Goal: Task Accomplishment & Management: Use online tool/utility

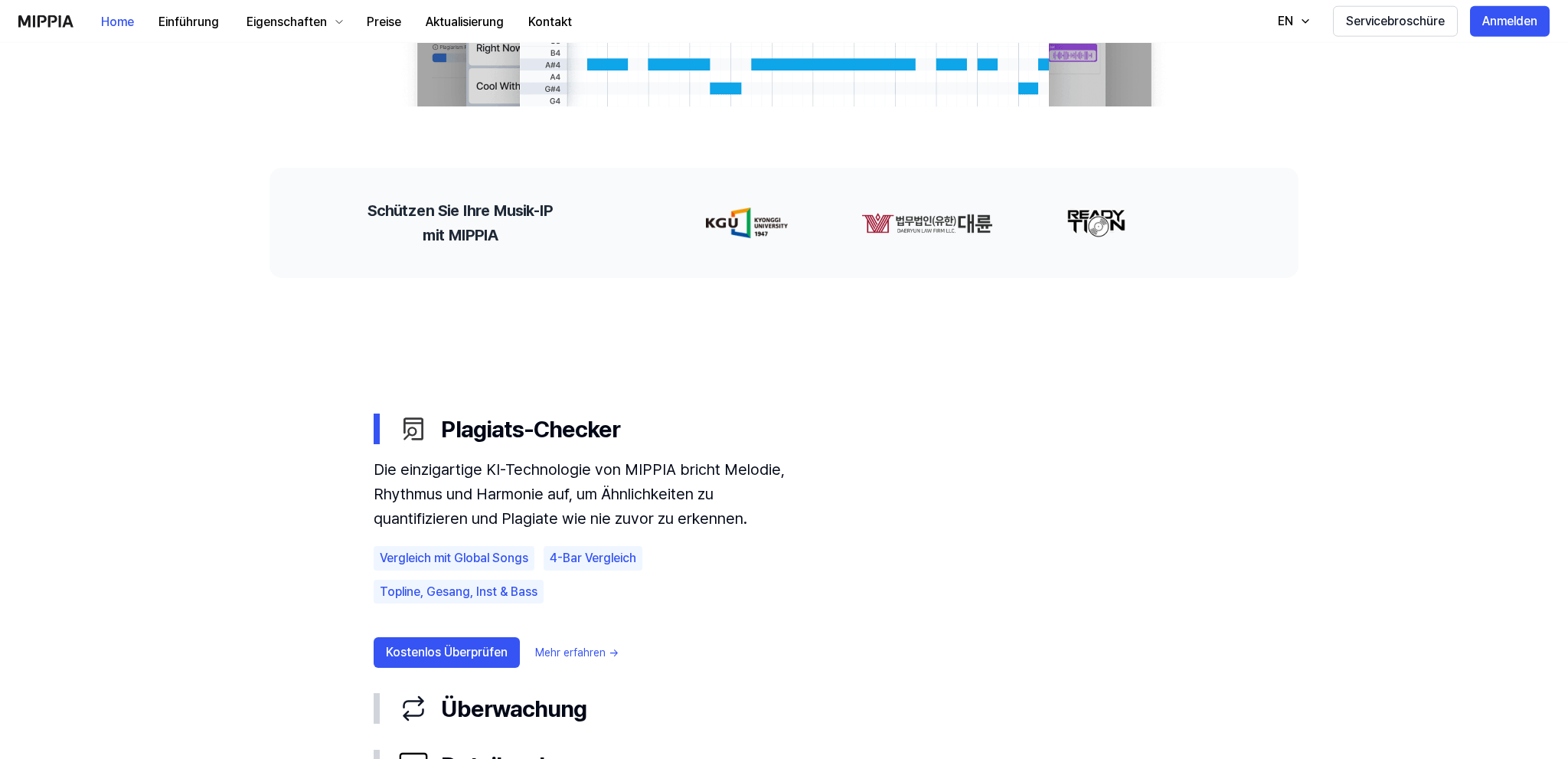
scroll to position [485, 0]
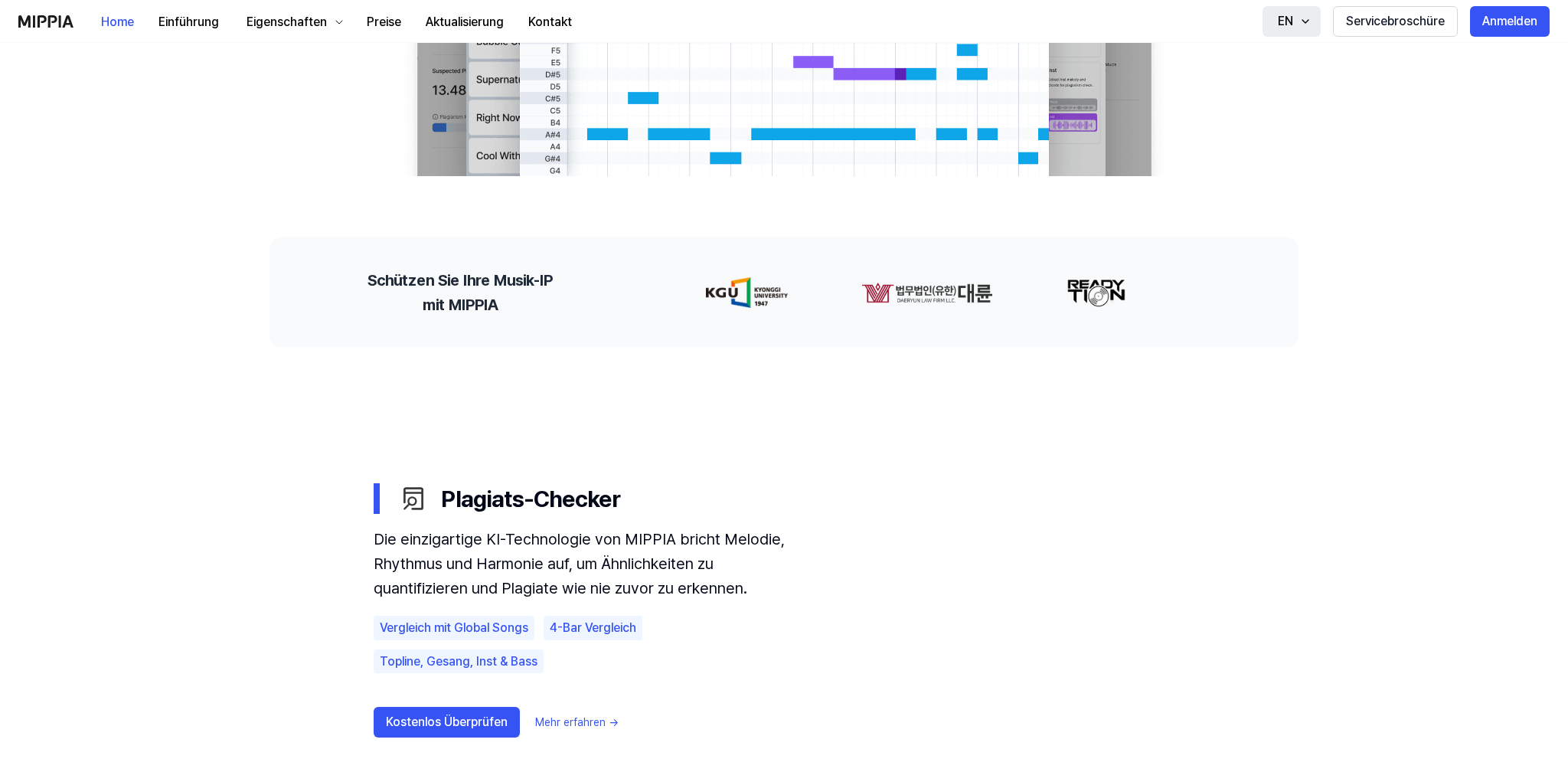
click at [1307, 23] on icon "button" at bounding box center [1306, 22] width 12 height 12
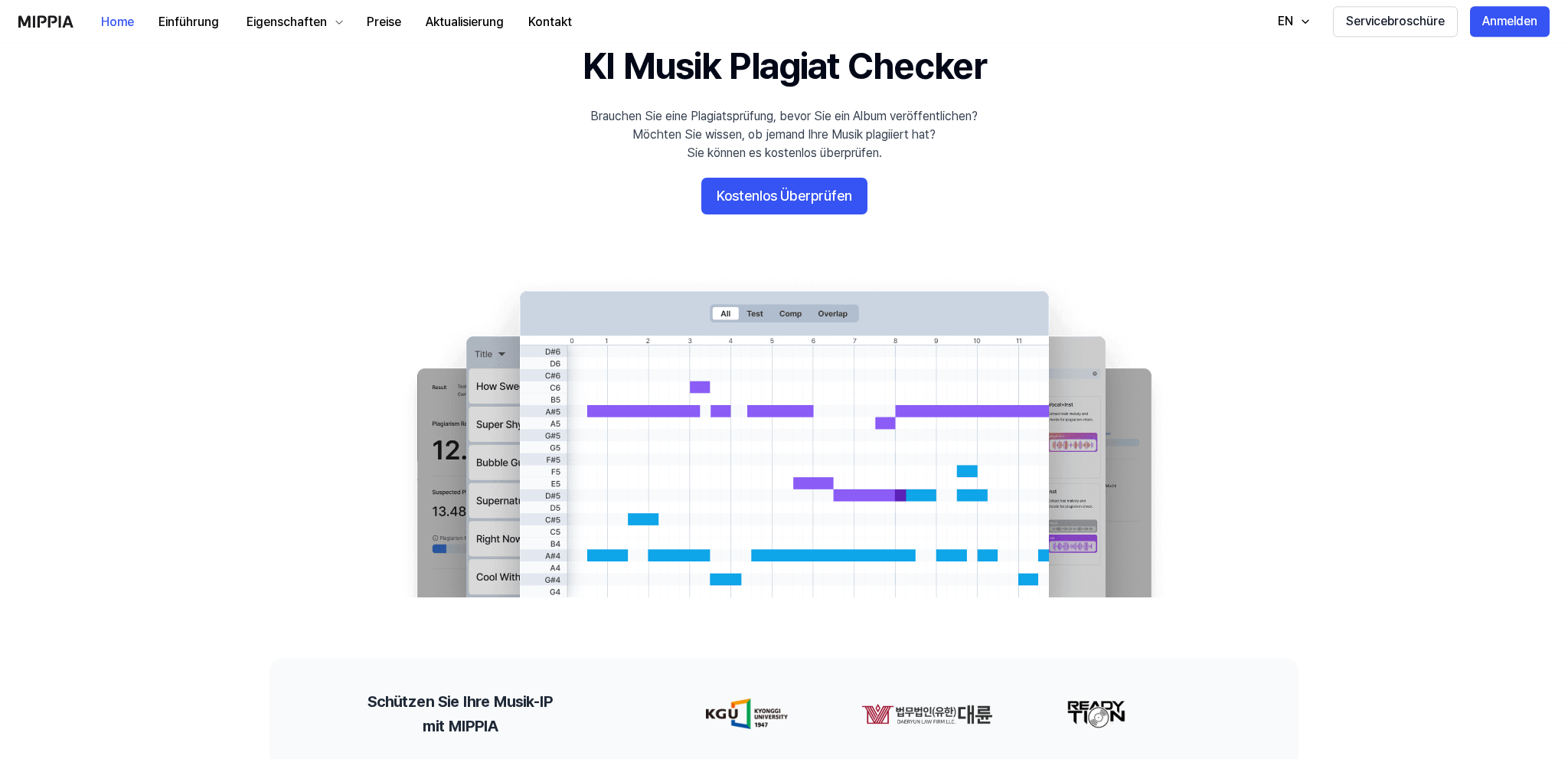
scroll to position [0, 0]
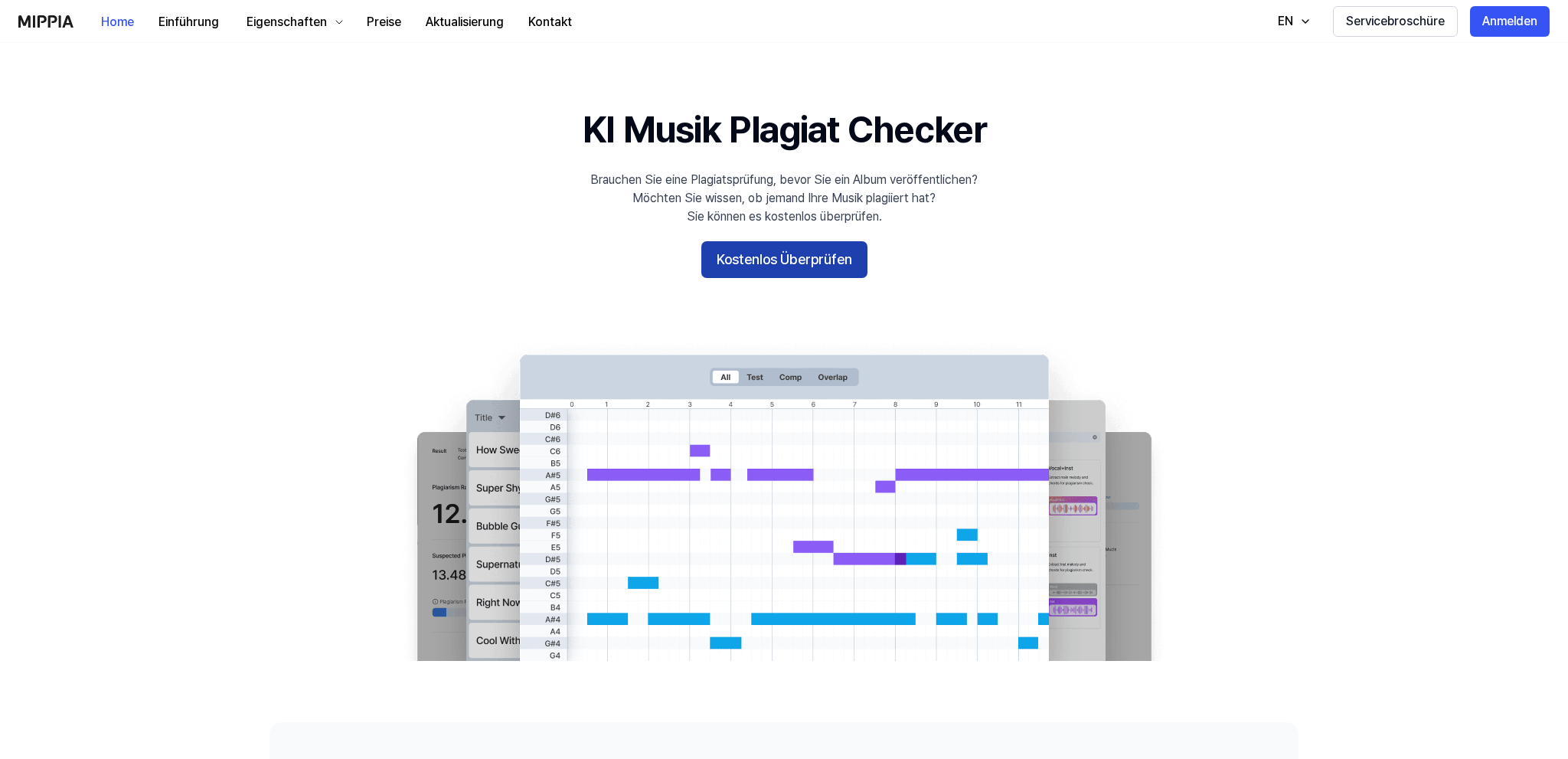
click at [757, 263] on button "Kostenlos Überprüfen" at bounding box center [784, 259] width 166 height 37
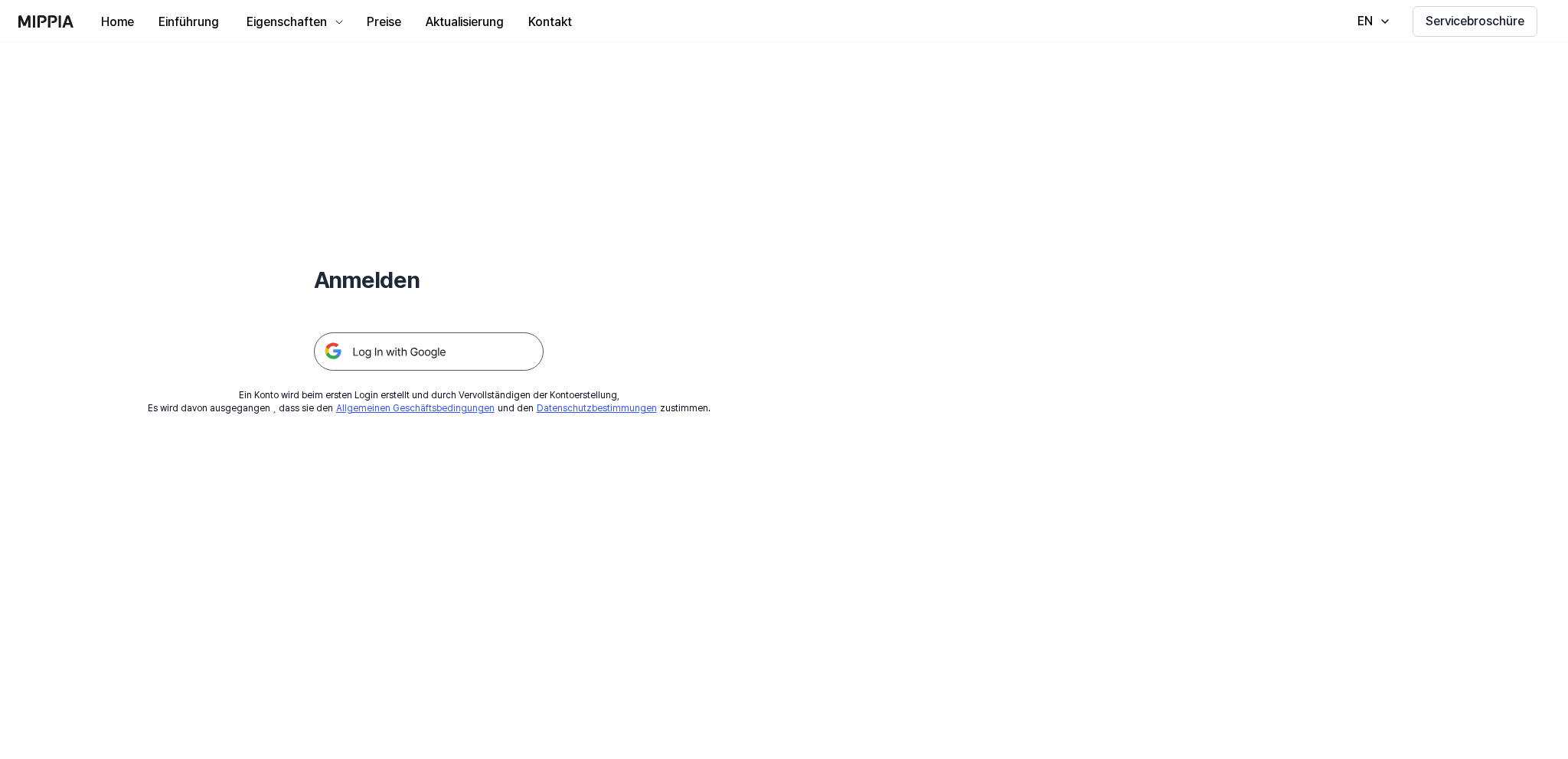
click at [393, 346] on img at bounding box center [428, 351] width 229 height 38
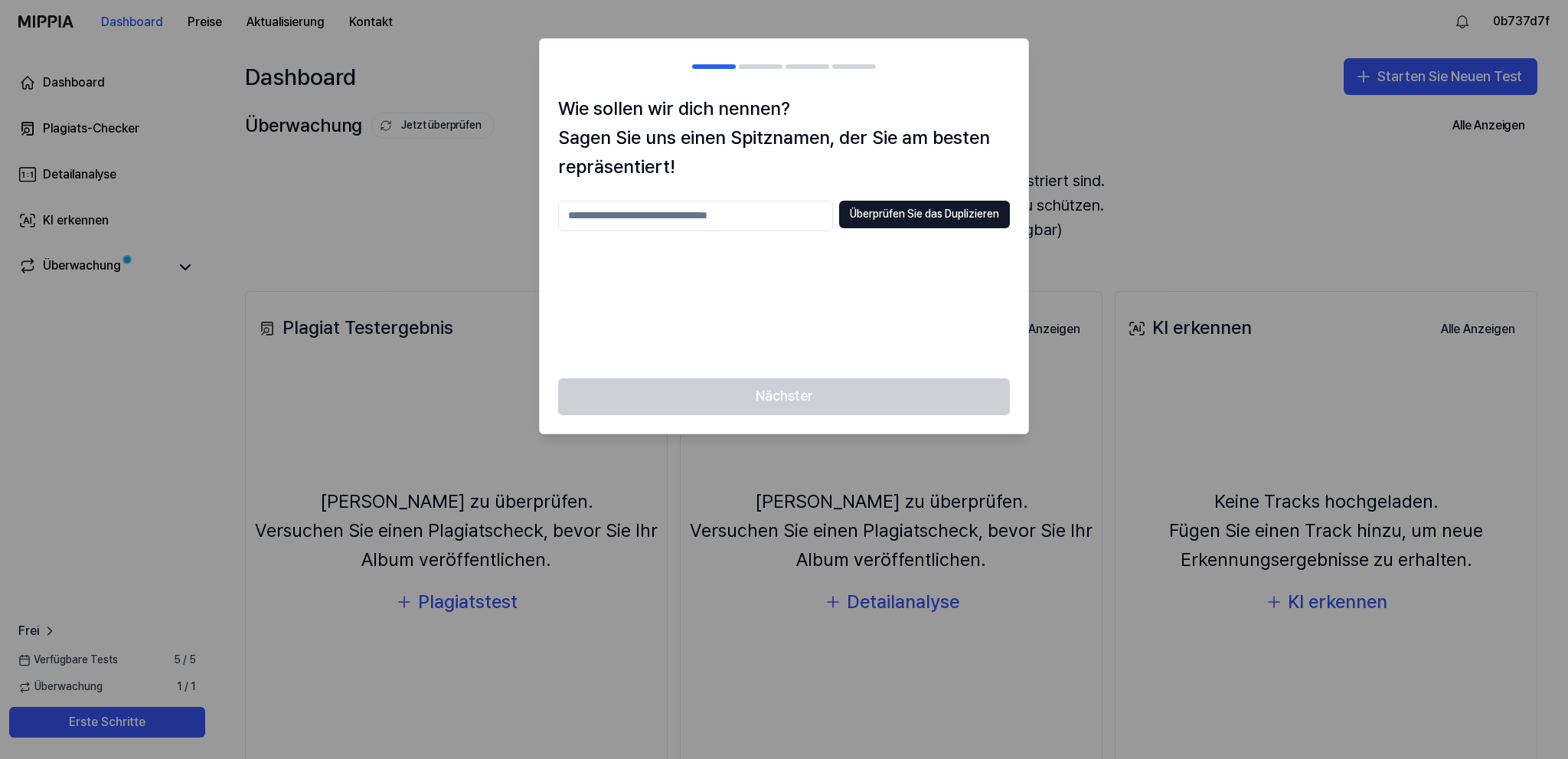
click at [663, 216] on input "text" at bounding box center [695, 216] width 275 height 30
type input "******"
click at [789, 394] on div "Nächster" at bounding box center [784, 406] width 489 height 55
click at [891, 214] on button "Überprüfen Sie das Duplizieren" at bounding box center [924, 214] width 171 height 27
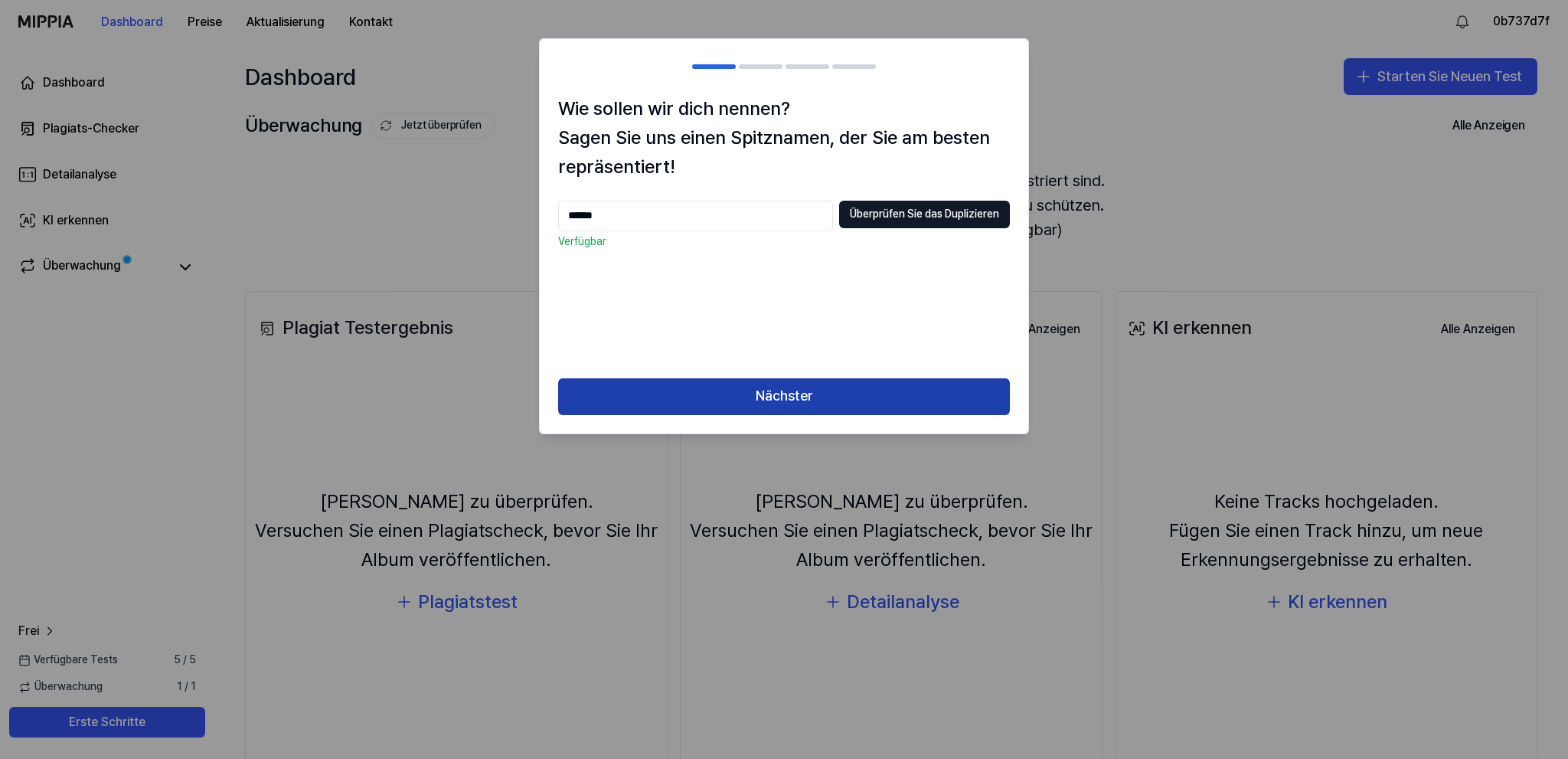
click at [788, 390] on button "Nächster" at bounding box center [784, 397] width 452 height 37
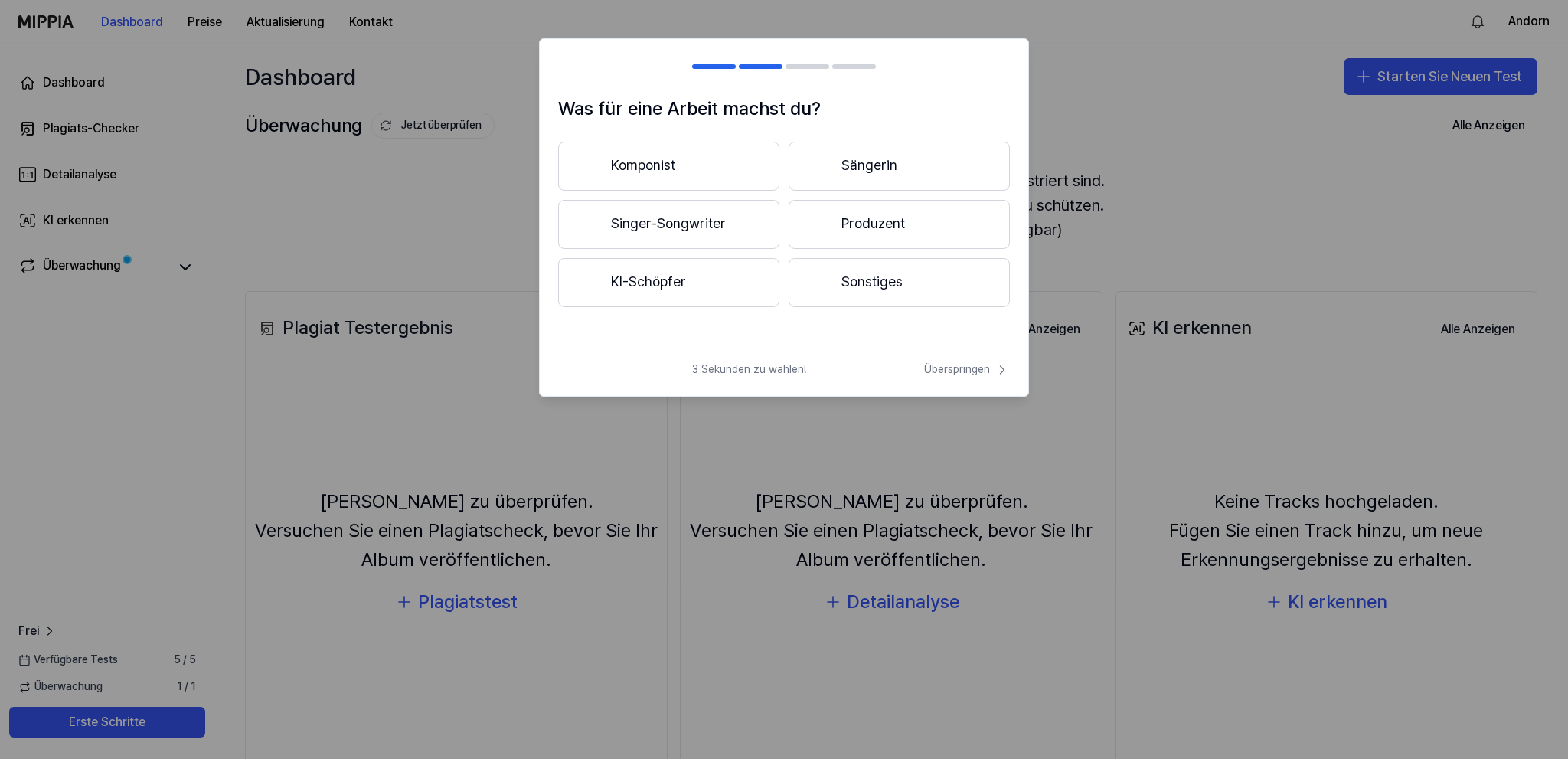
click at [661, 280] on button "KI-Schöpfer" at bounding box center [668, 283] width 221 height 49
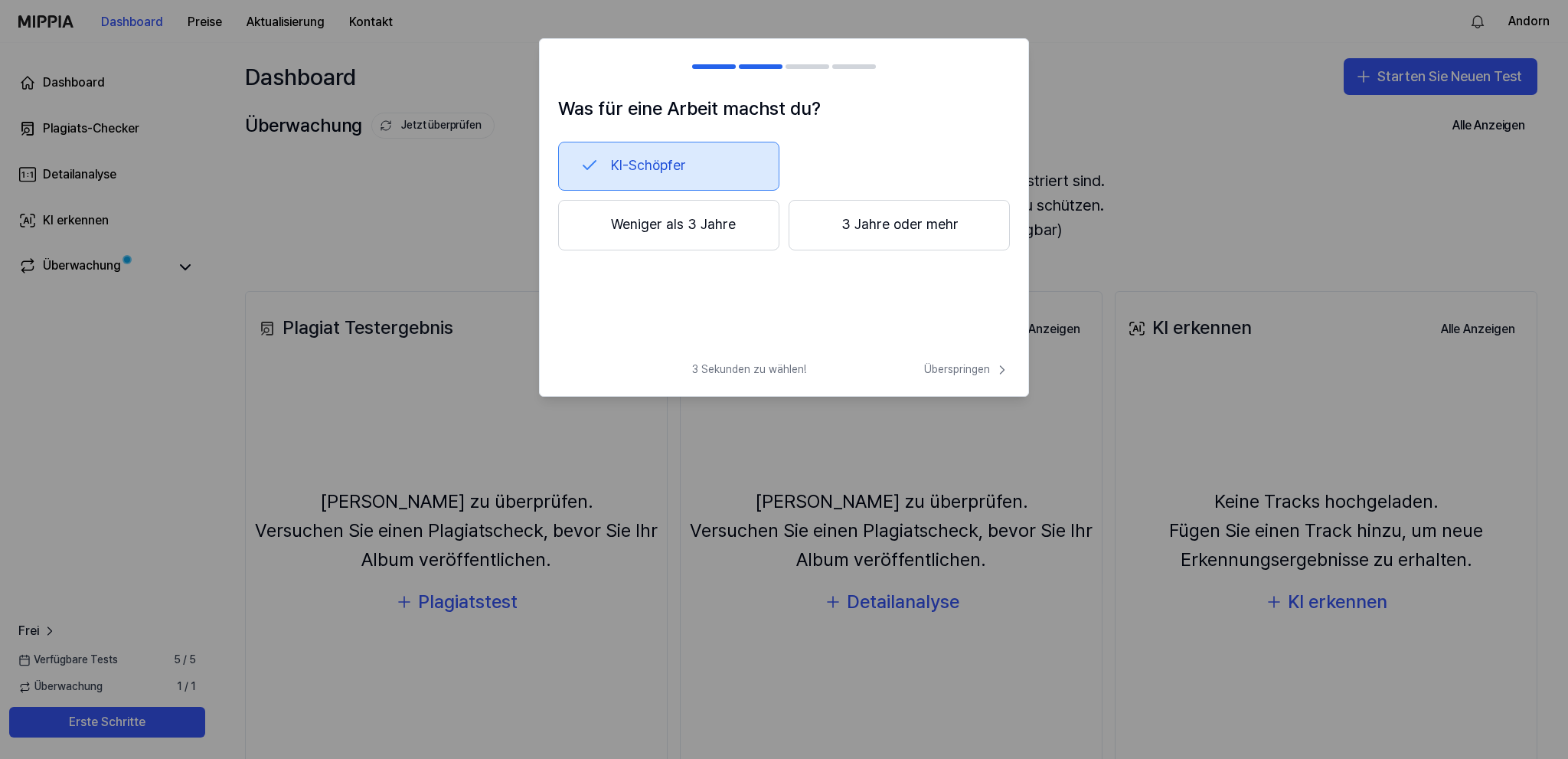
click at [674, 223] on button "Weniger als 3 Jahre" at bounding box center [668, 225] width 221 height 51
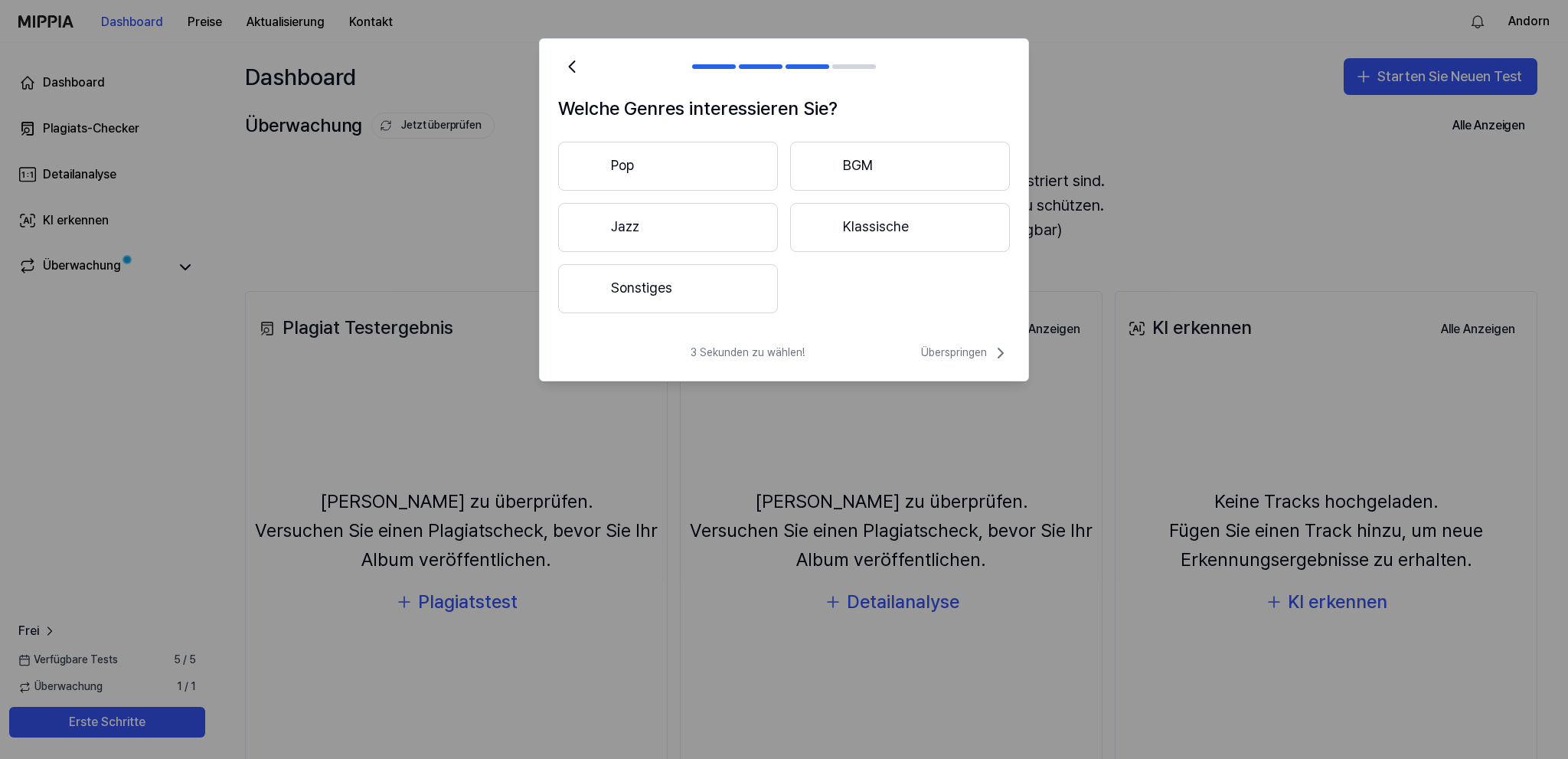
click at [651, 161] on button "Pop" at bounding box center [668, 166] width 220 height 49
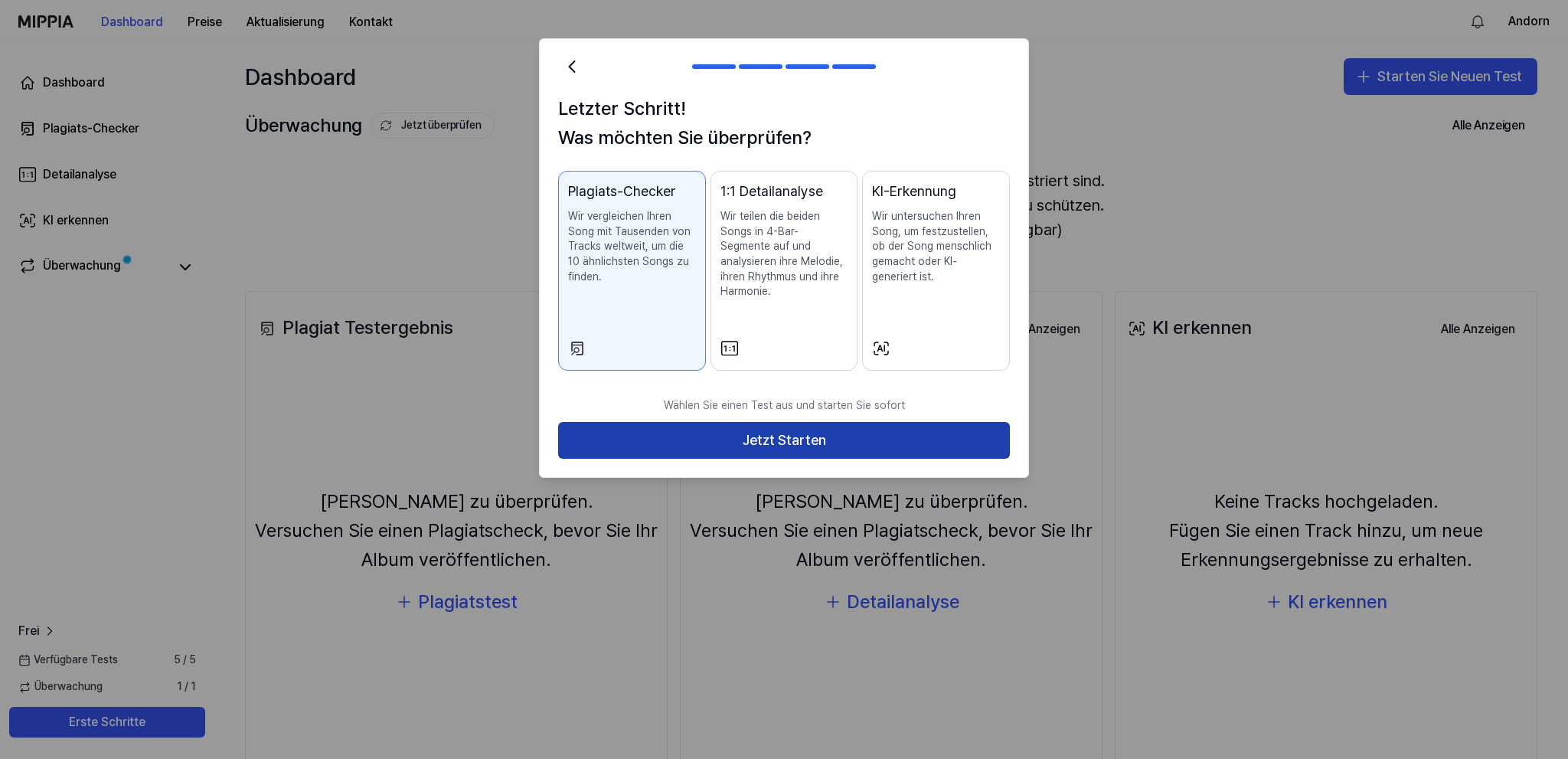
click at [768, 424] on button "Jetzt Starten" at bounding box center [784, 440] width 452 height 37
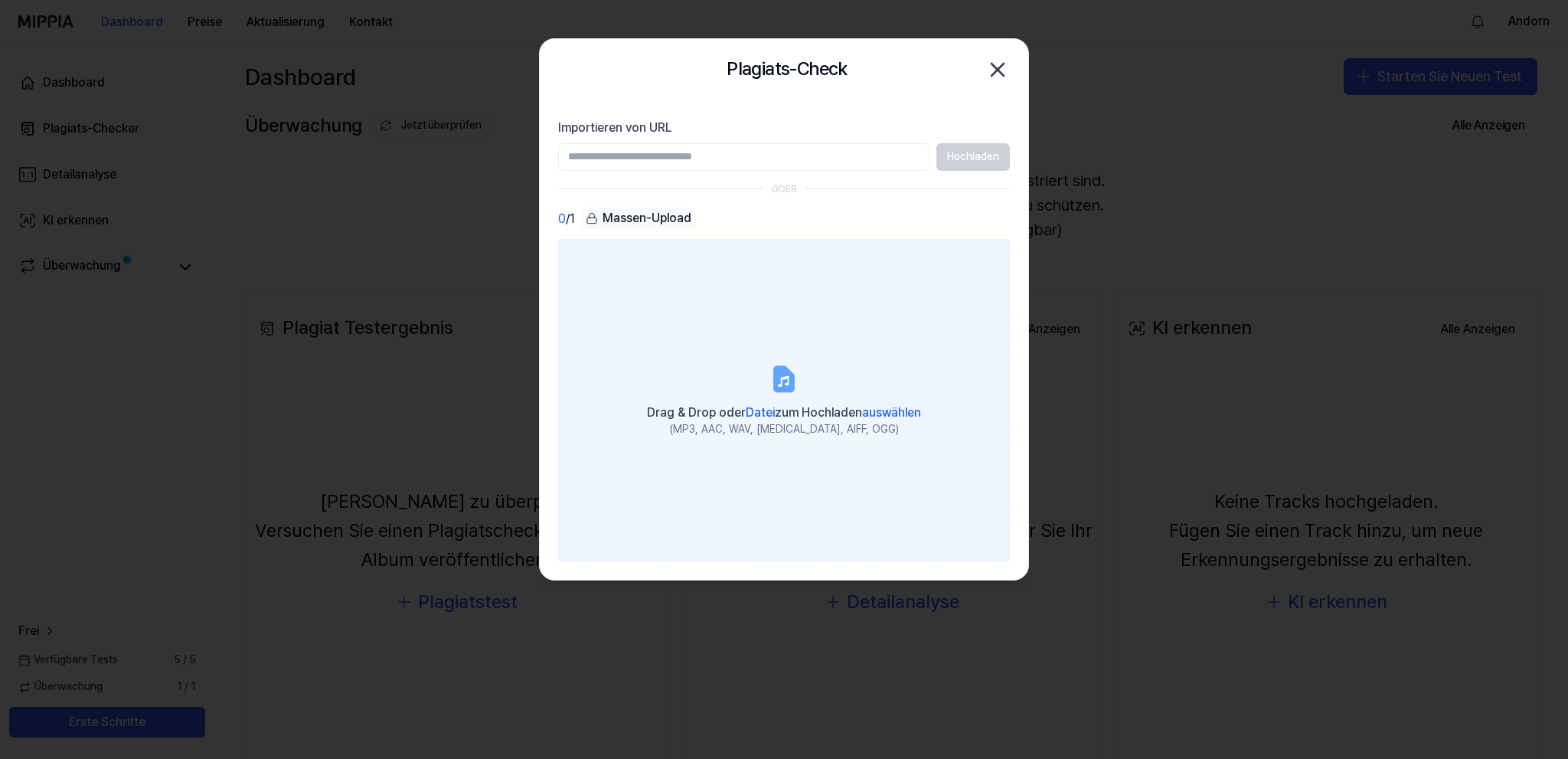
click at [887, 412] on span "auswählen" at bounding box center [891, 412] width 59 height 15
click at [0, 0] on input "Drag & Drop oder Datei zum Hochladen auswählen (MP3, AAC, WAV, FLAC, AIFF, OGG)" at bounding box center [0, 0] width 0 height 0
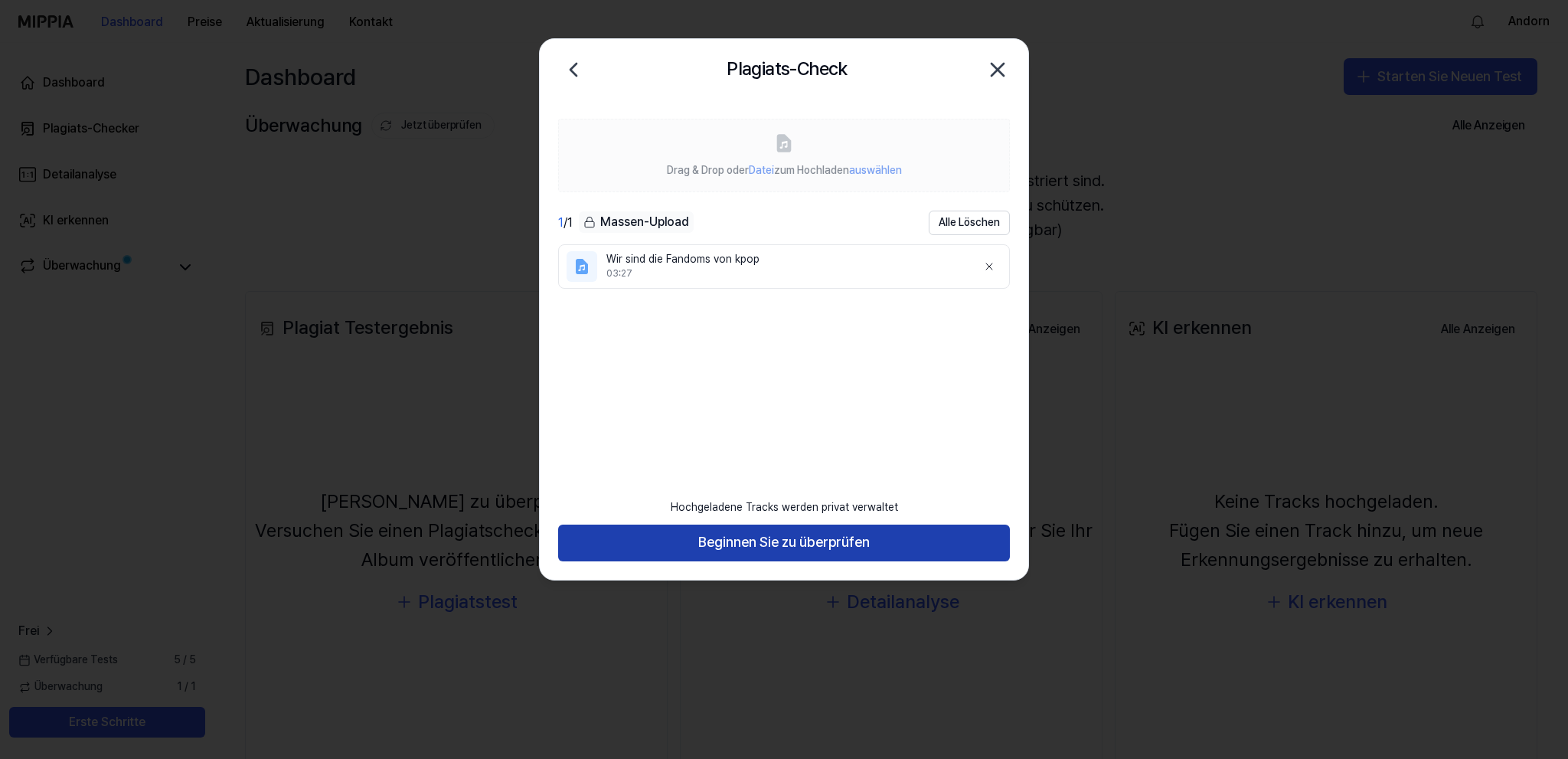
click at [801, 545] on button "Beginnen Sie zu überprüfen" at bounding box center [784, 543] width 452 height 37
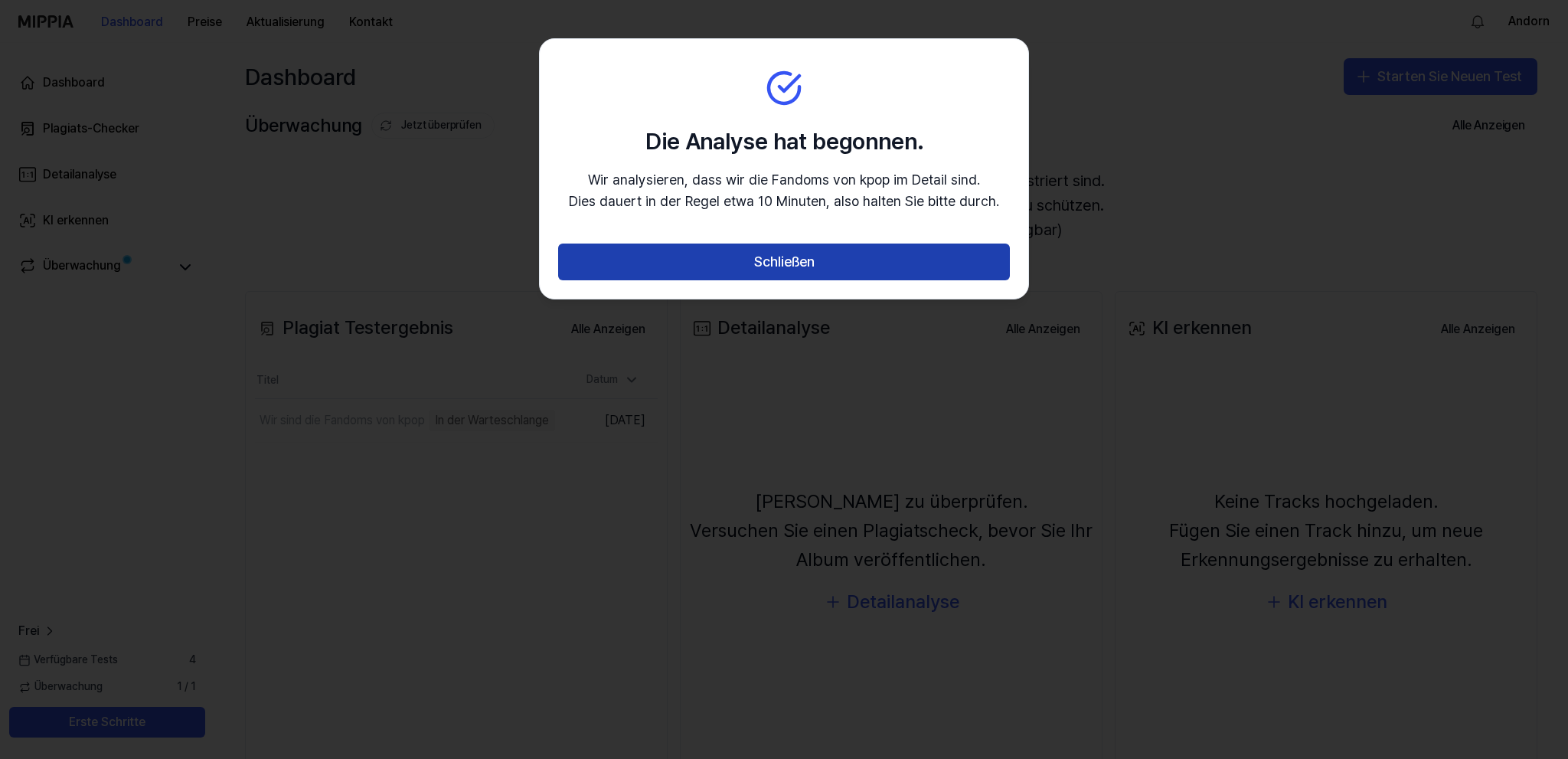
click at [777, 259] on button "Schließen" at bounding box center [784, 262] width 452 height 37
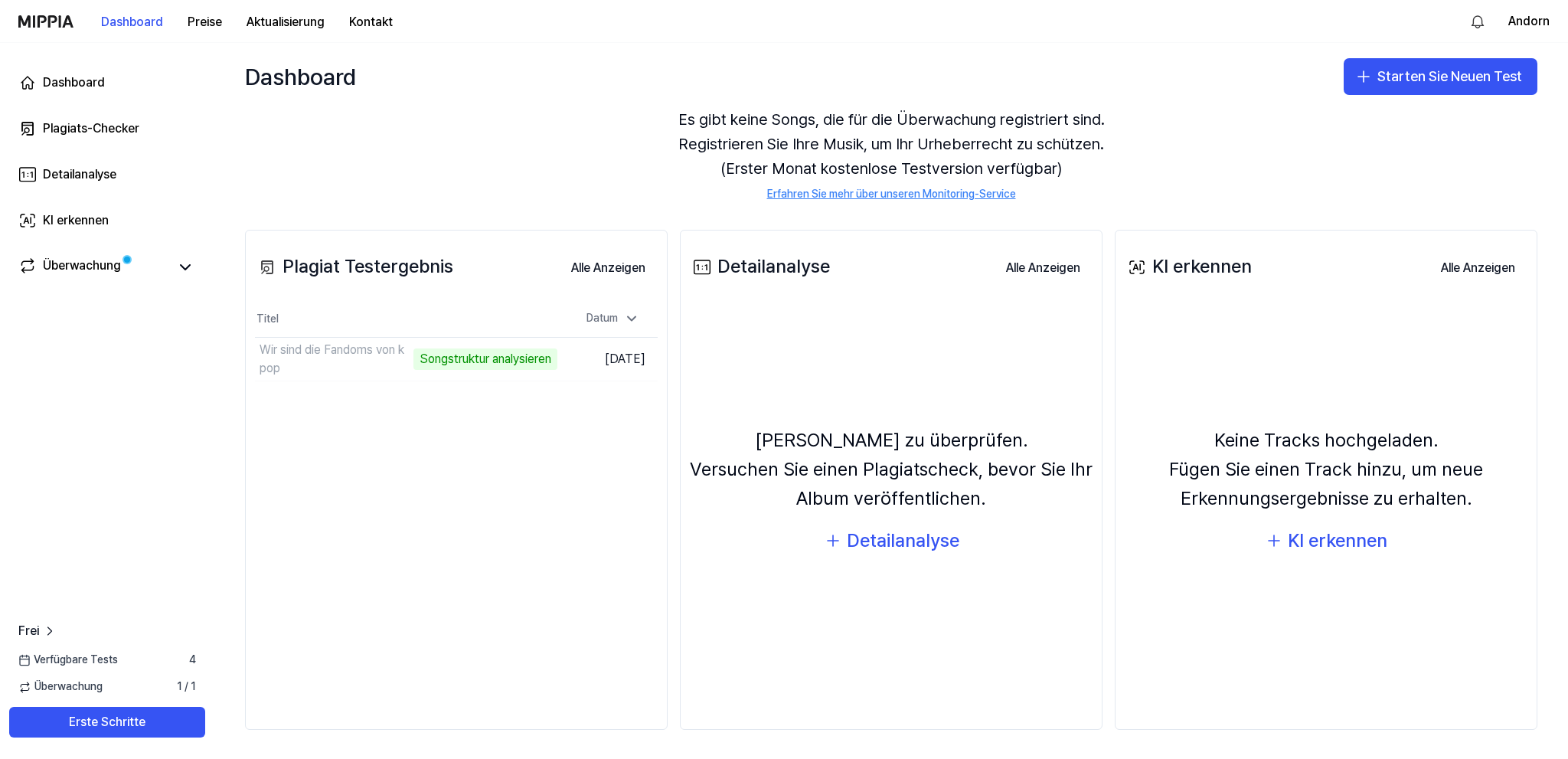
scroll to position [62, 0]
click at [205, 24] on button "Preise" at bounding box center [205, 22] width 59 height 30
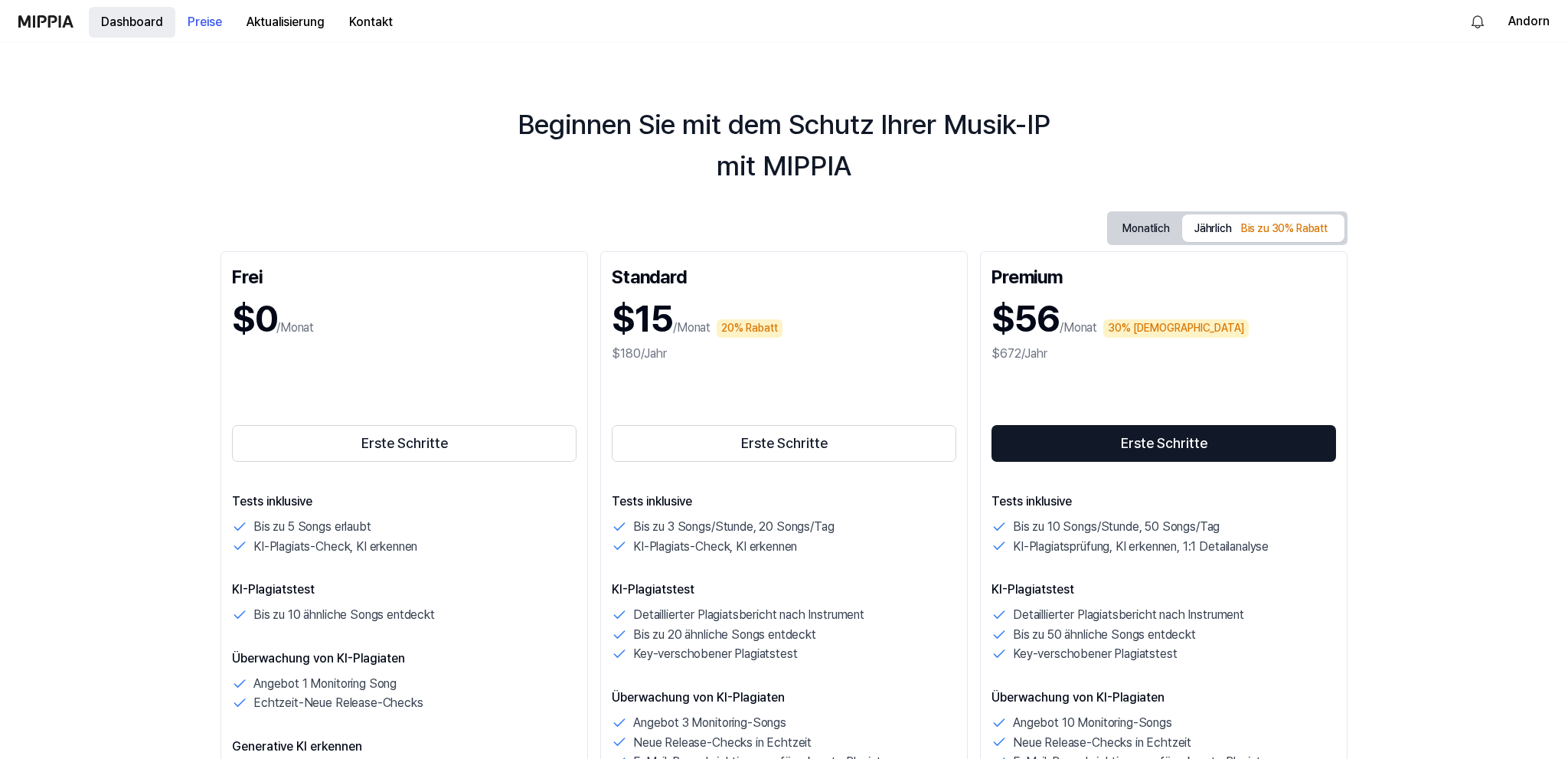
click at [138, 23] on button "Dashboard" at bounding box center [132, 22] width 87 height 30
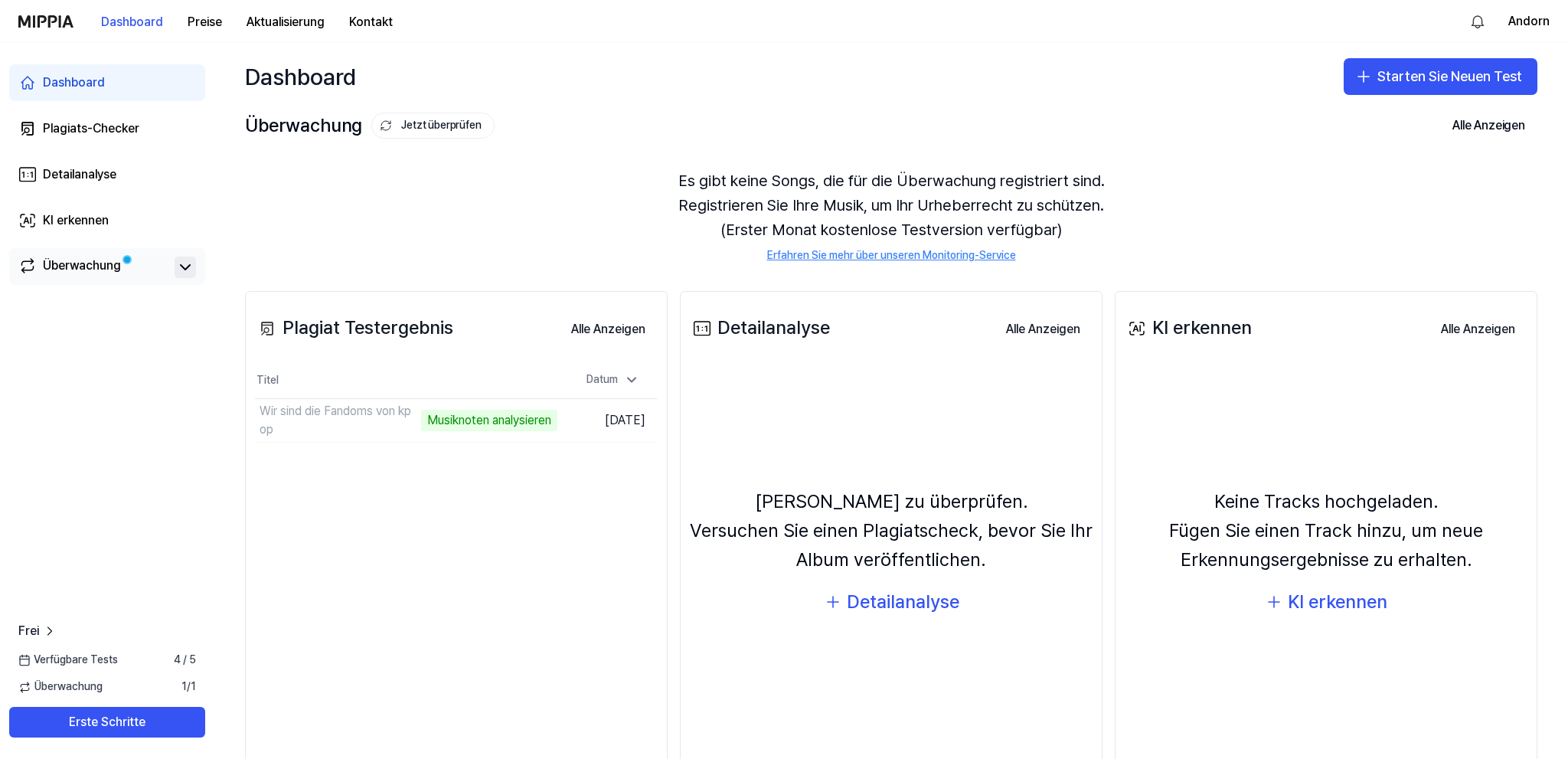
click at [187, 260] on icon at bounding box center [186, 268] width 19 height 19
click at [189, 266] on icon at bounding box center [185, 267] width 9 height 5
click at [182, 265] on icon at bounding box center [186, 268] width 19 height 19
click at [453, 420] on button "Zu den Ergebnissen" at bounding box center [500, 420] width 114 height 24
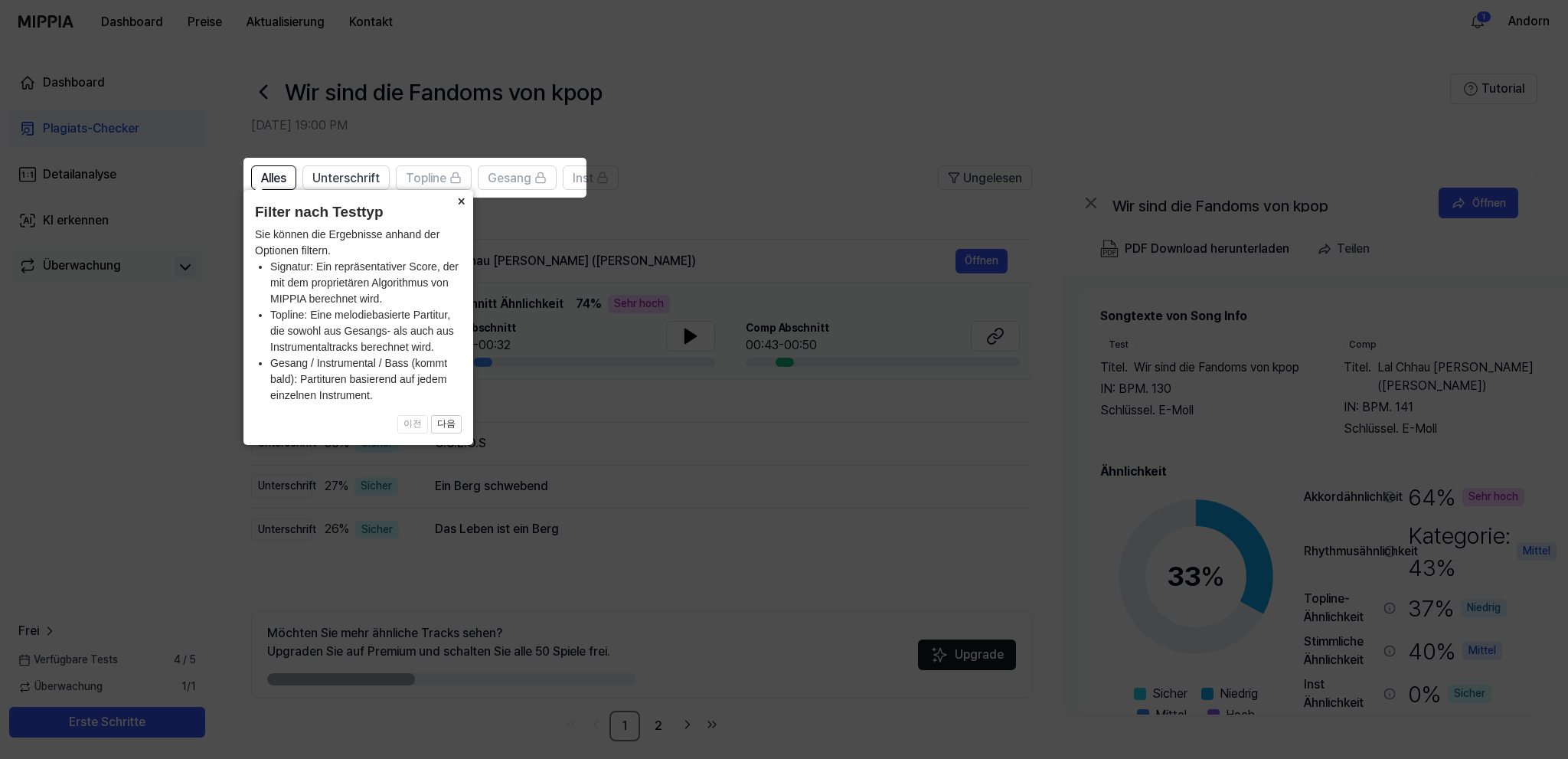
click at [462, 202] on button "×" at bounding box center [460, 200] width 24 height 21
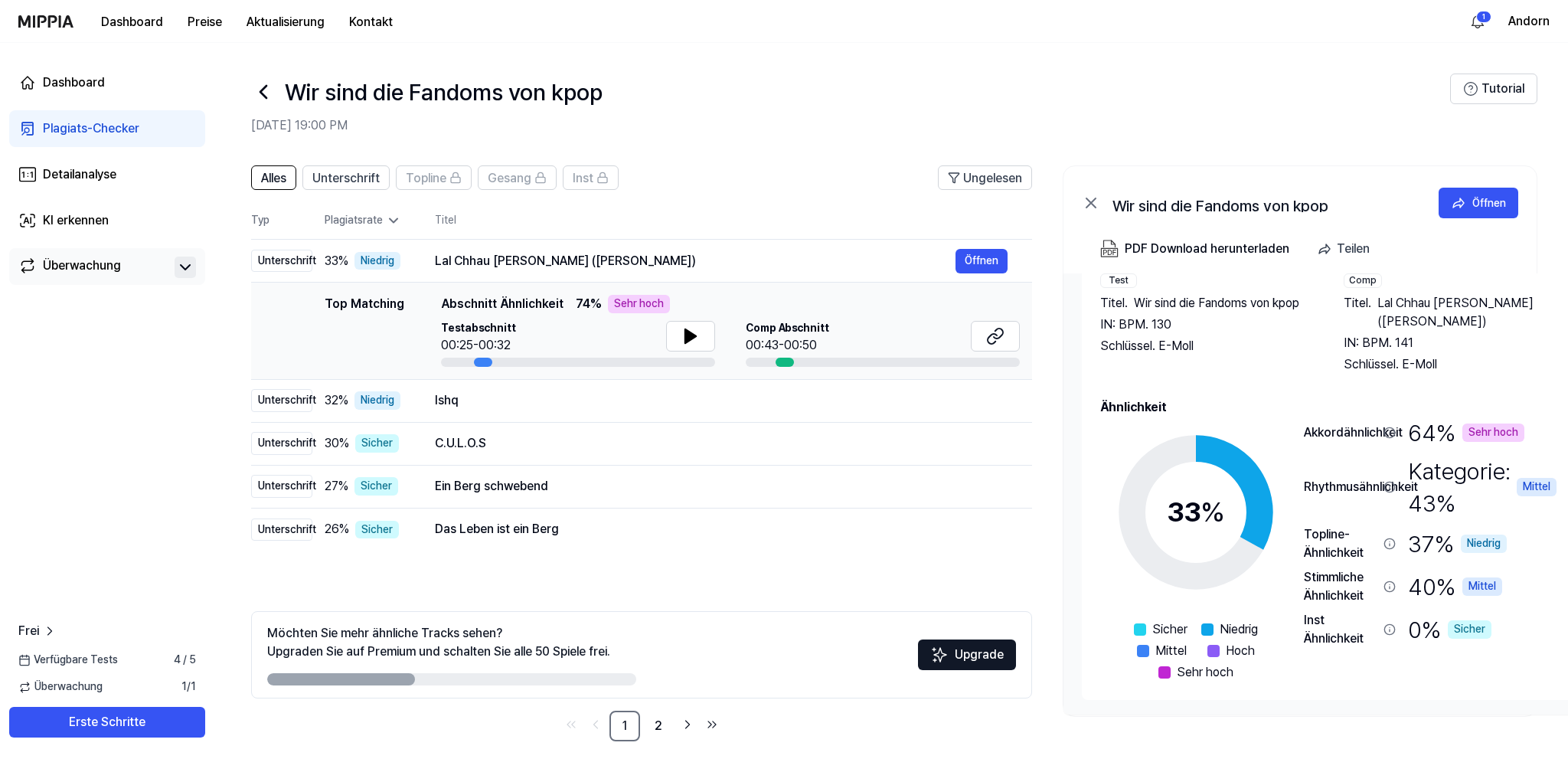
scroll to position [12, 0]
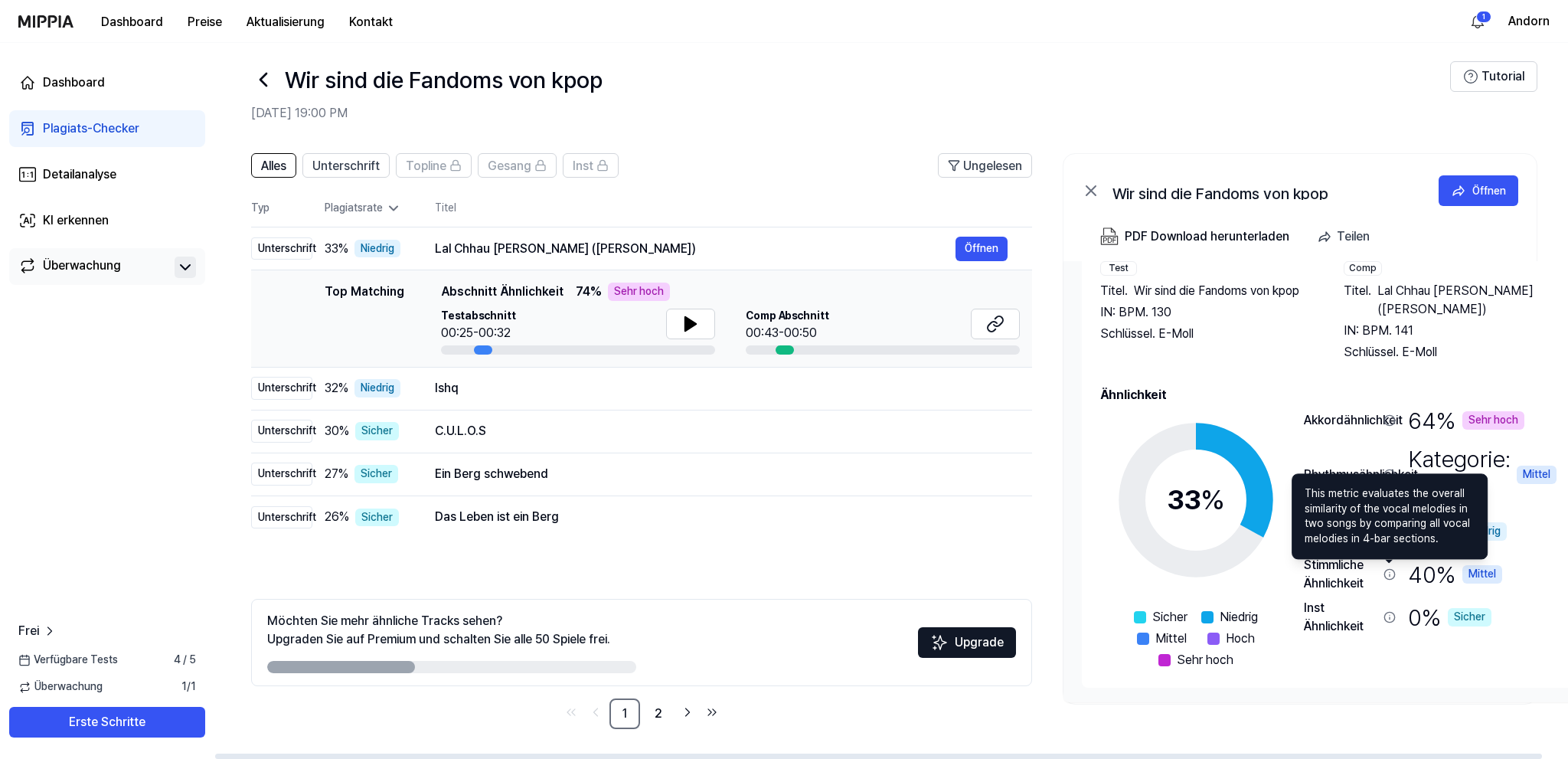
click at [1390, 572] on icon at bounding box center [1389, 575] width 12 height 12
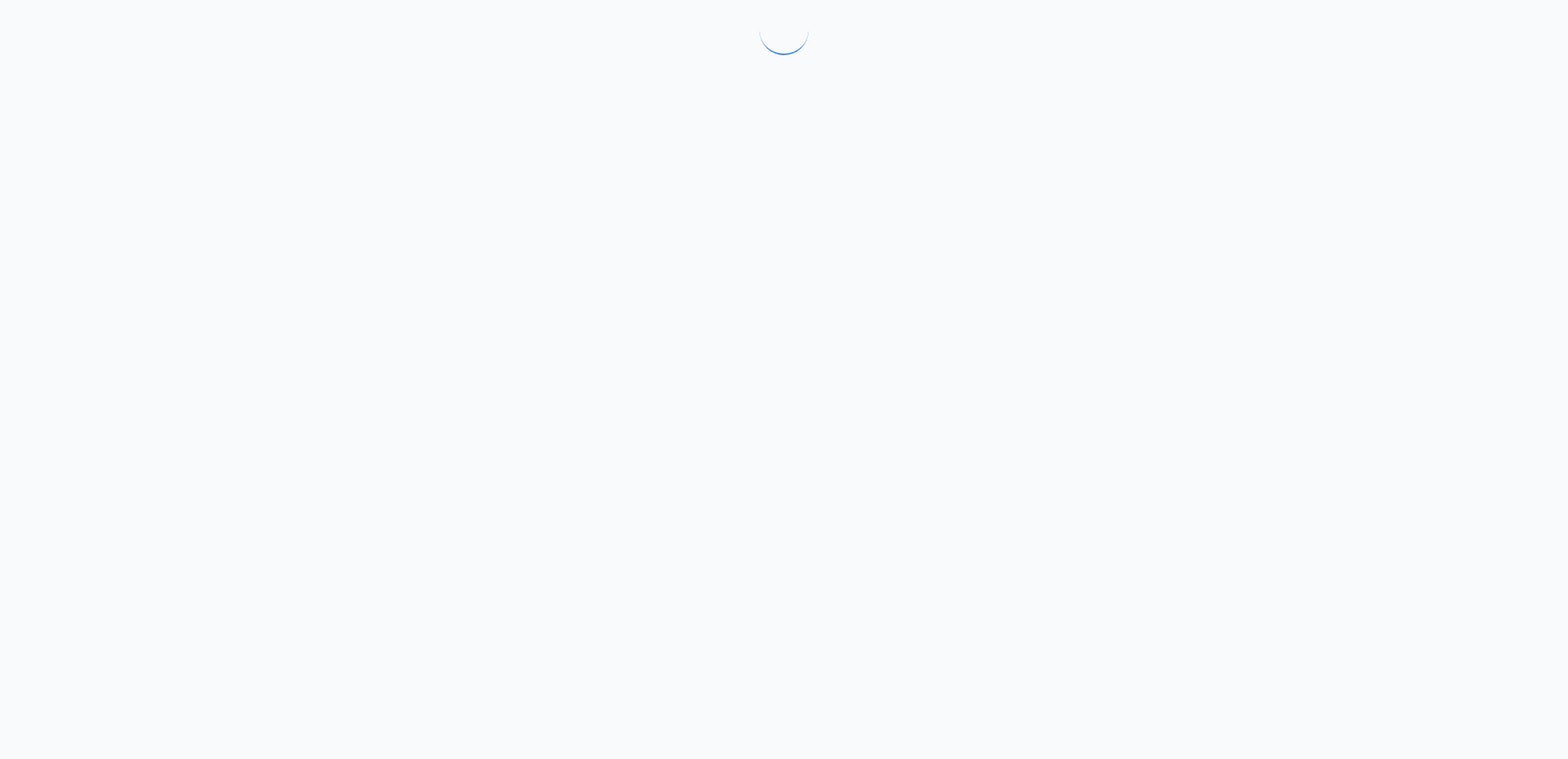
scroll to position [0, 0]
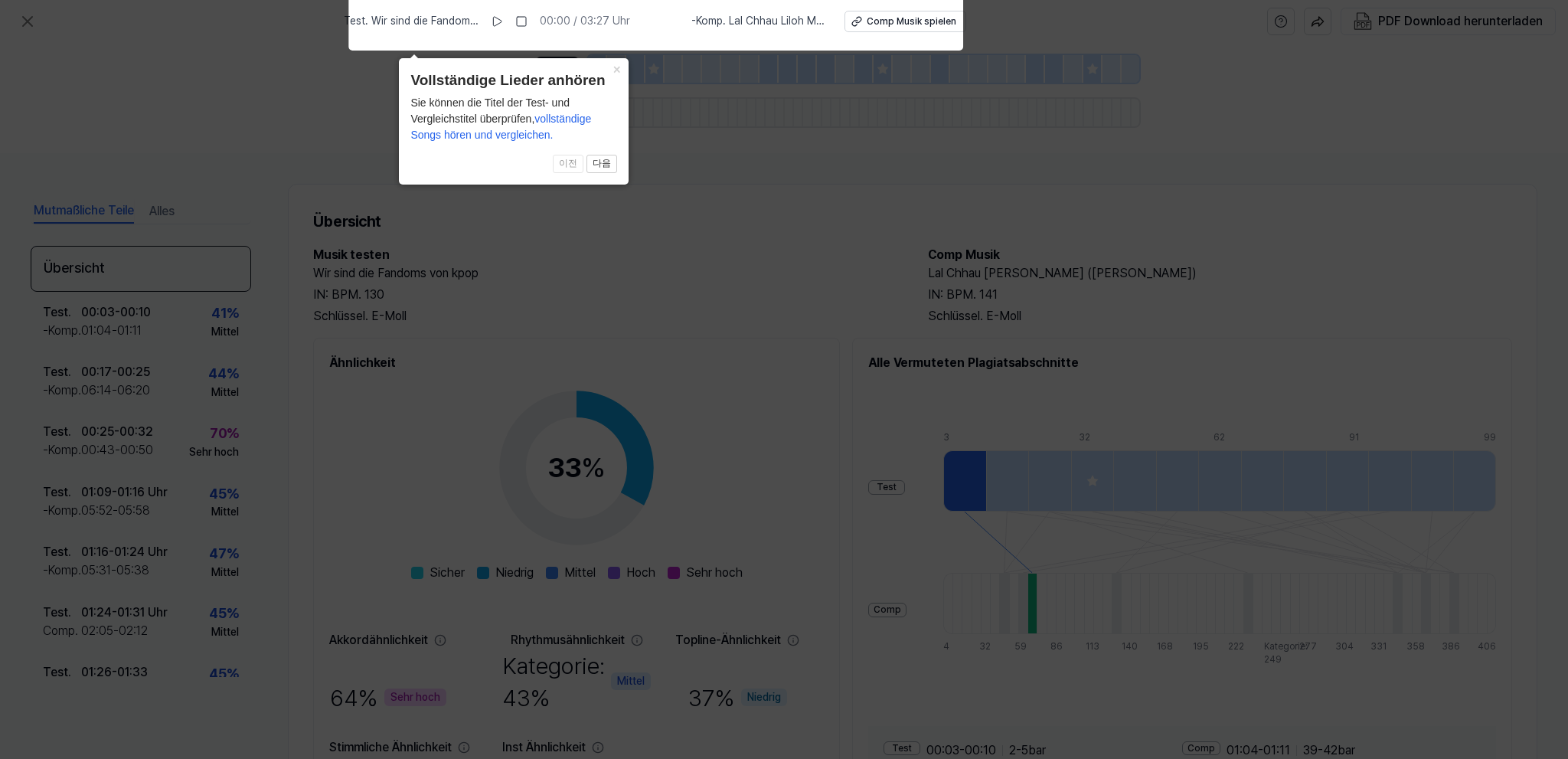
click at [720, 165] on icon at bounding box center [784, 376] width 1568 height 767
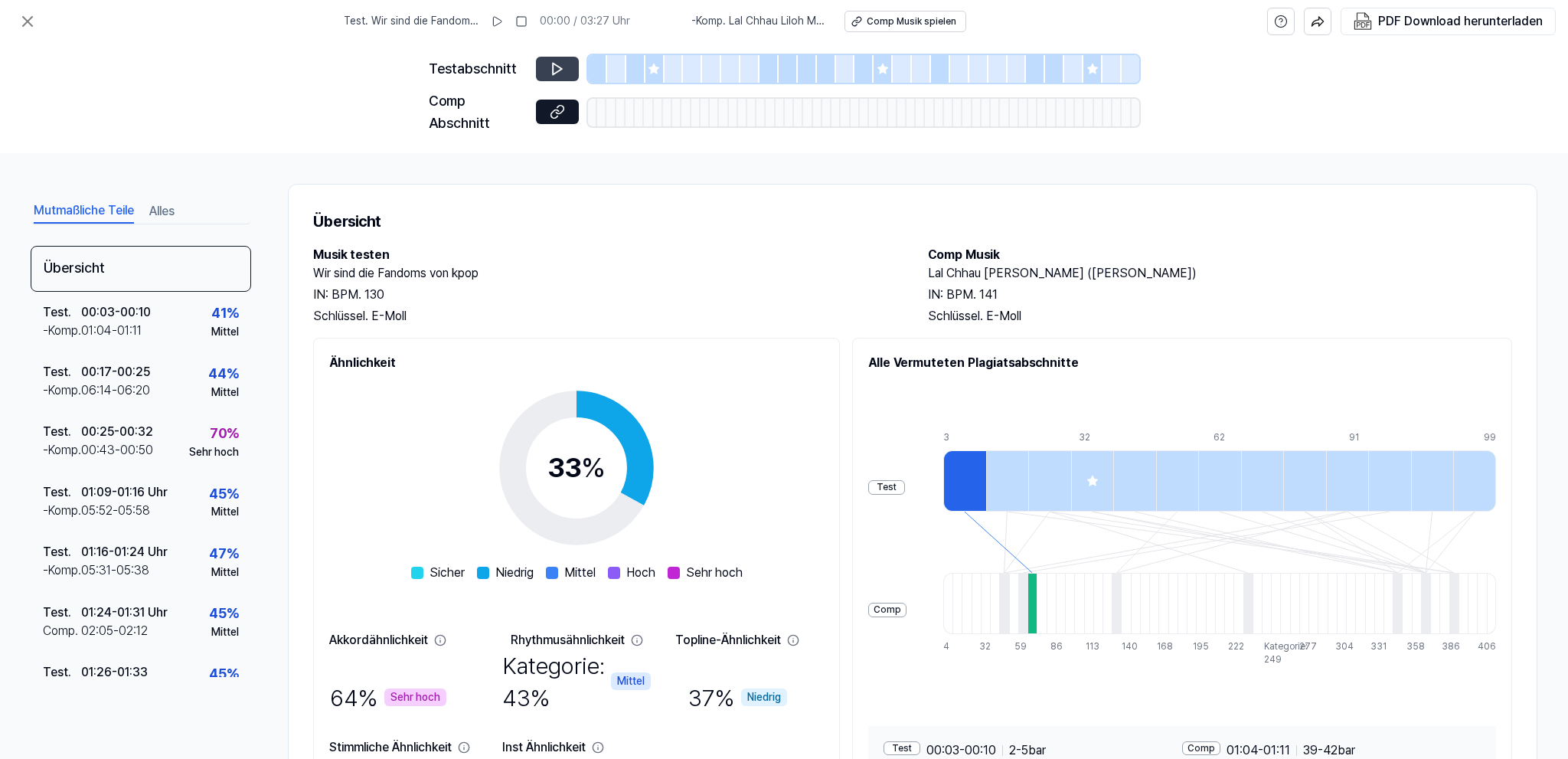
click at [559, 69] on icon at bounding box center [557, 69] width 16 height 16
click at [556, 66] on icon at bounding box center [557, 69] width 16 height 16
click at [677, 153] on div "Mutmaßliche Teile Alles Übersicht Test. 00:03-00:10 -Komp. 01:04-01:11 41% Mitt…" at bounding box center [784, 456] width 1568 height 606
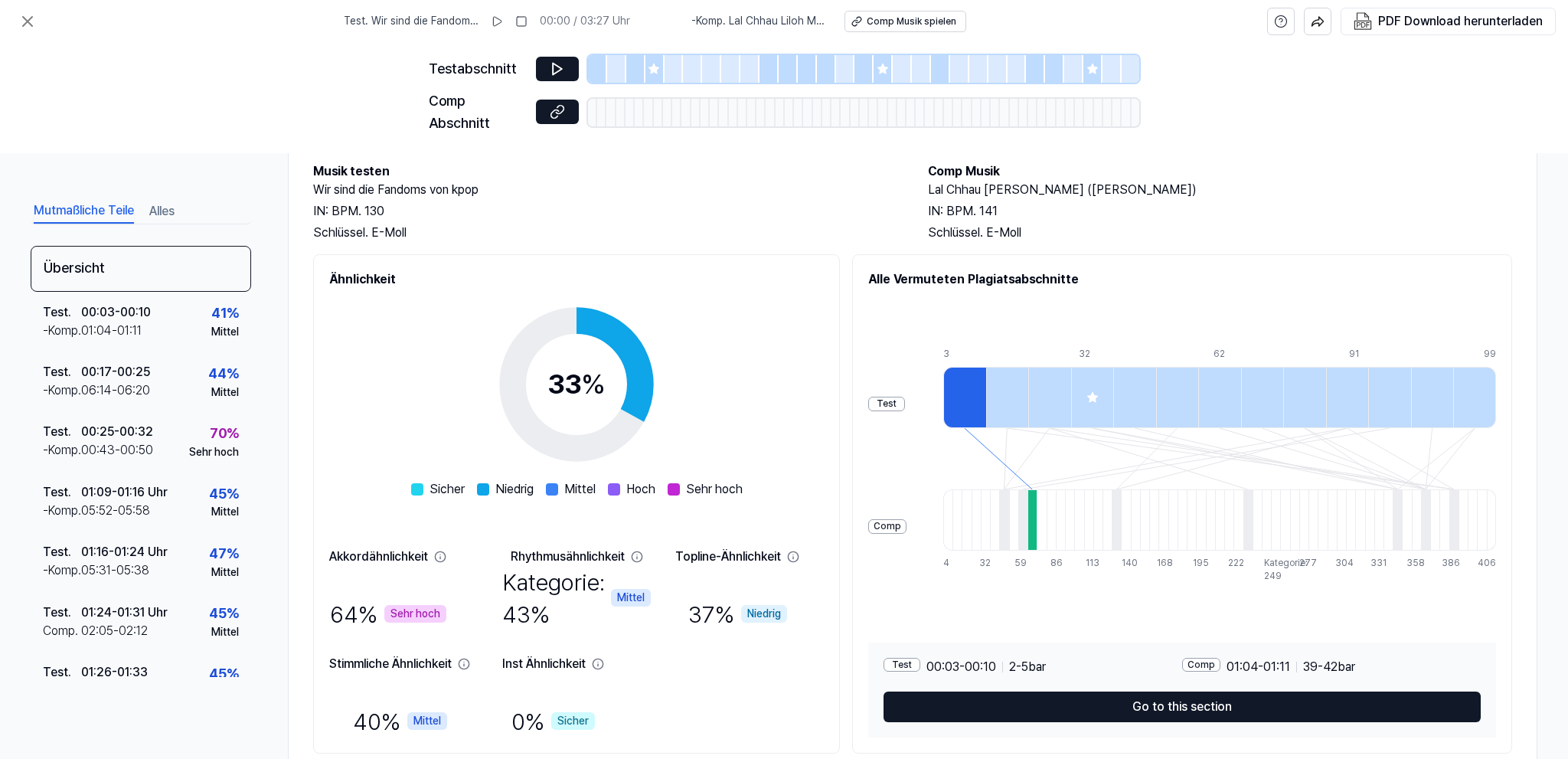
scroll to position [133, 0]
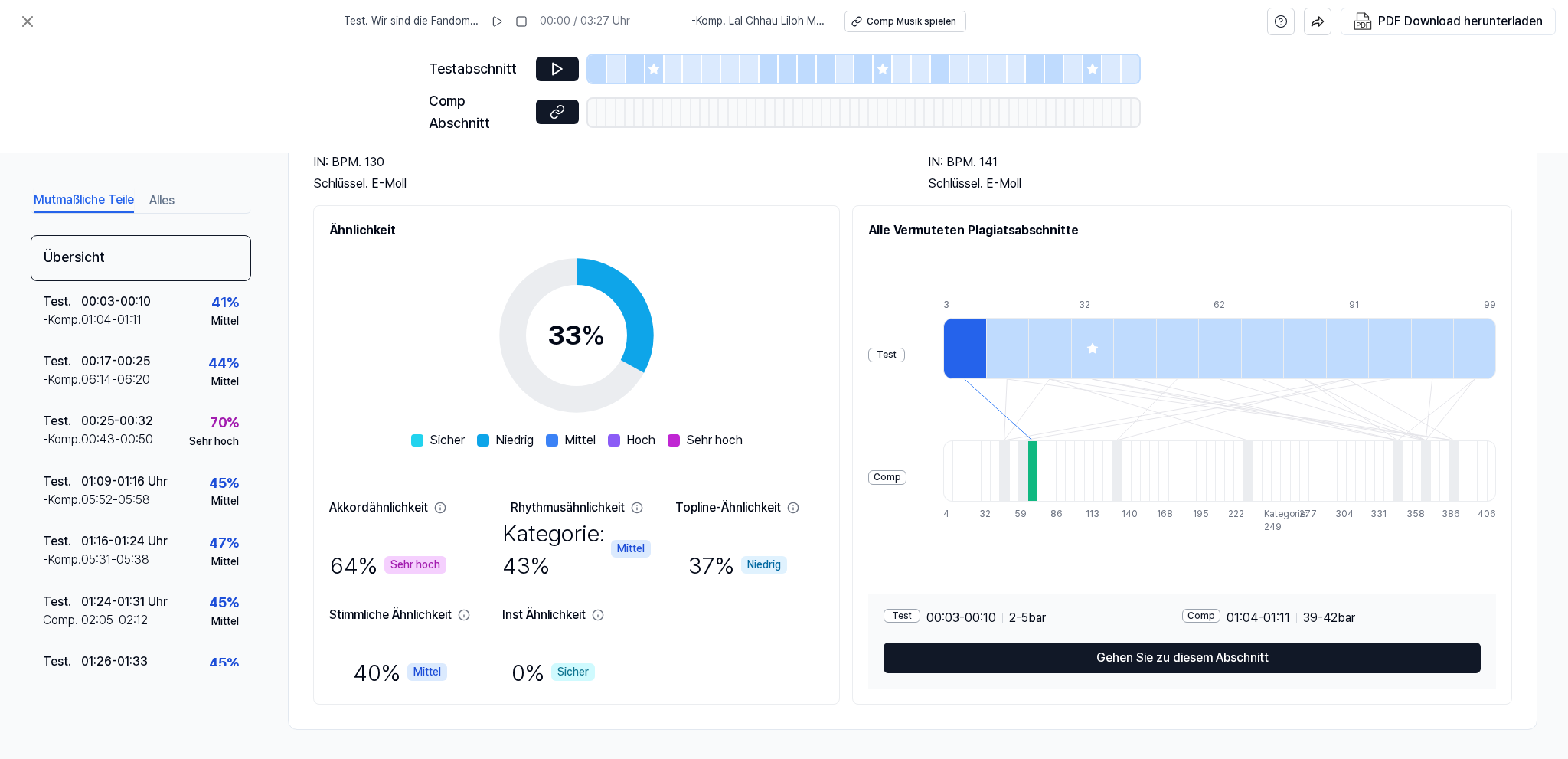
click at [1031, 465] on div at bounding box center [1032, 471] width 9 height 61
click at [971, 347] on div at bounding box center [964, 348] width 43 height 61
click at [1083, 345] on div at bounding box center [1092, 348] width 43 height 61
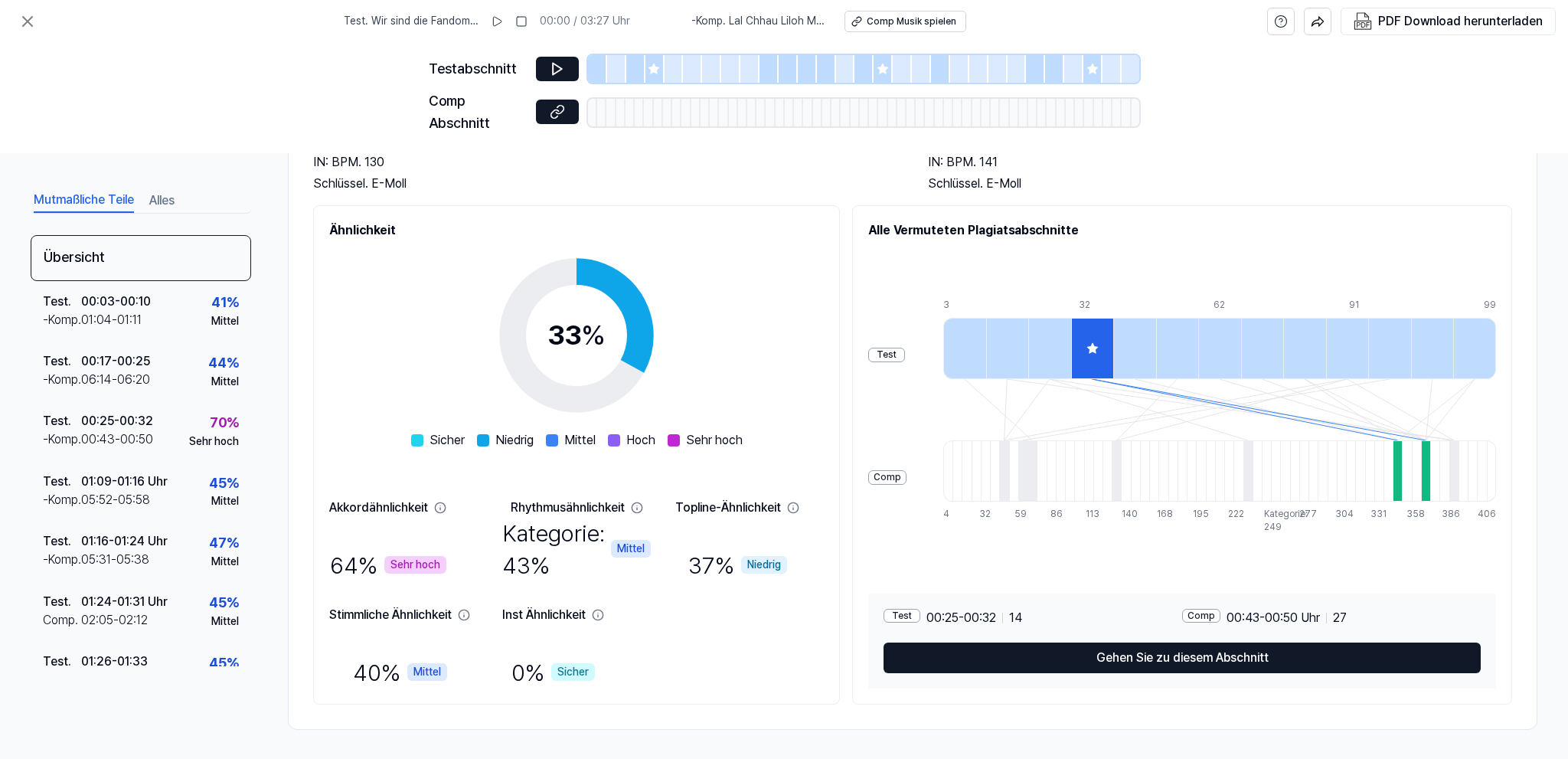
click at [965, 345] on div at bounding box center [964, 348] width 43 height 61
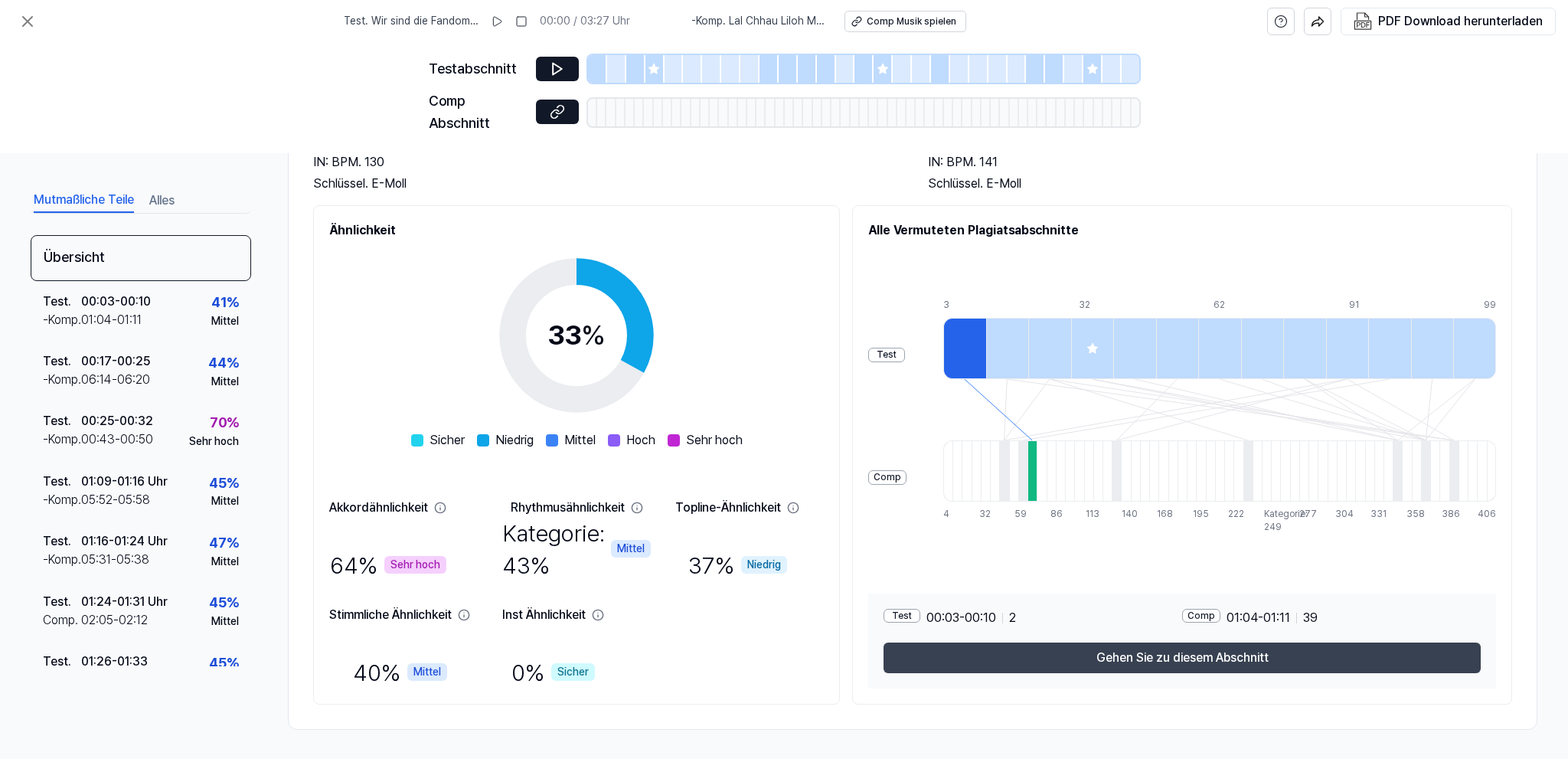
click at [1182, 658] on button "Gehen Sie zu diesem Abschnitt" at bounding box center [1182, 657] width 597 height 30
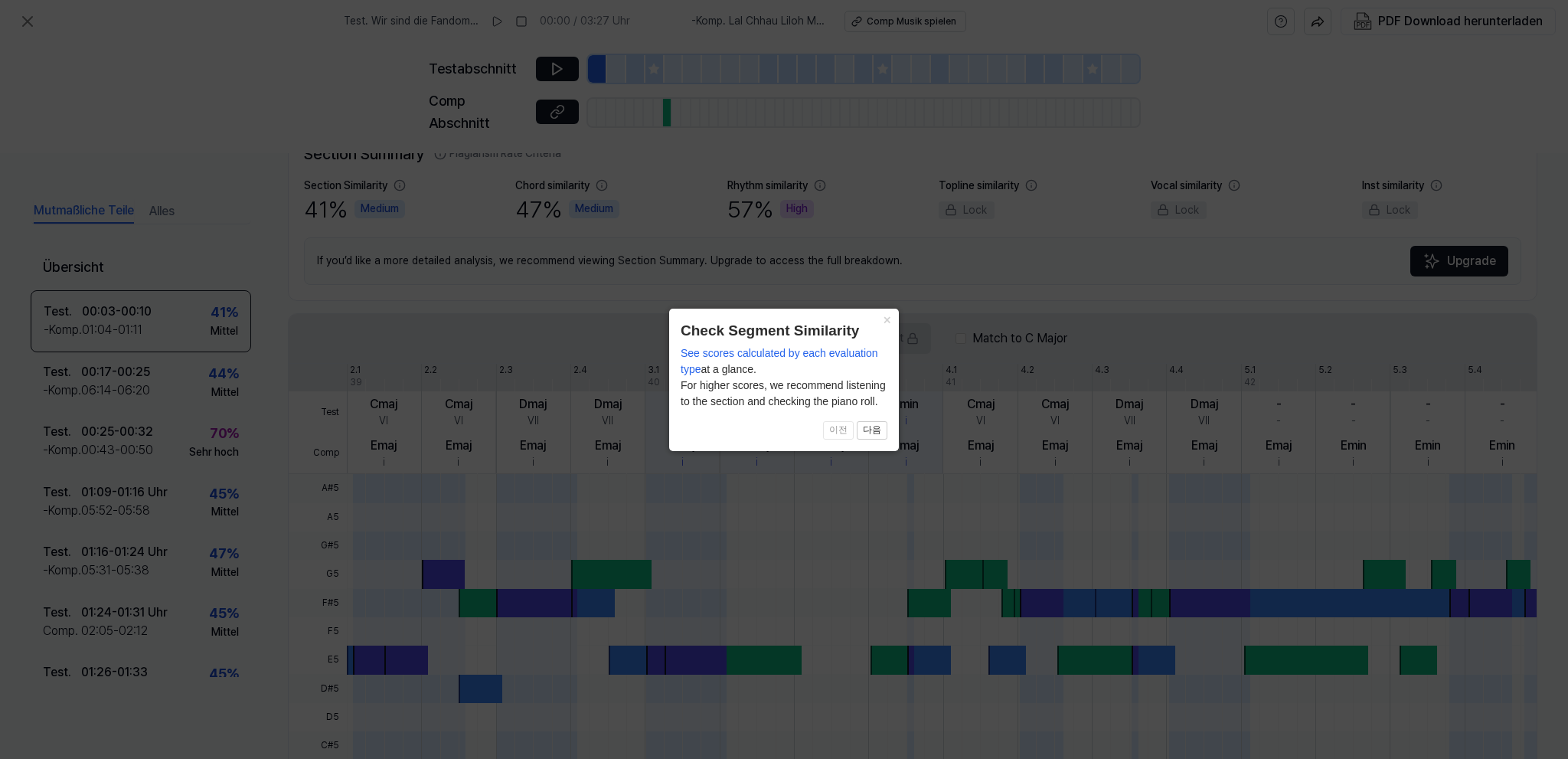
scroll to position [306, 0]
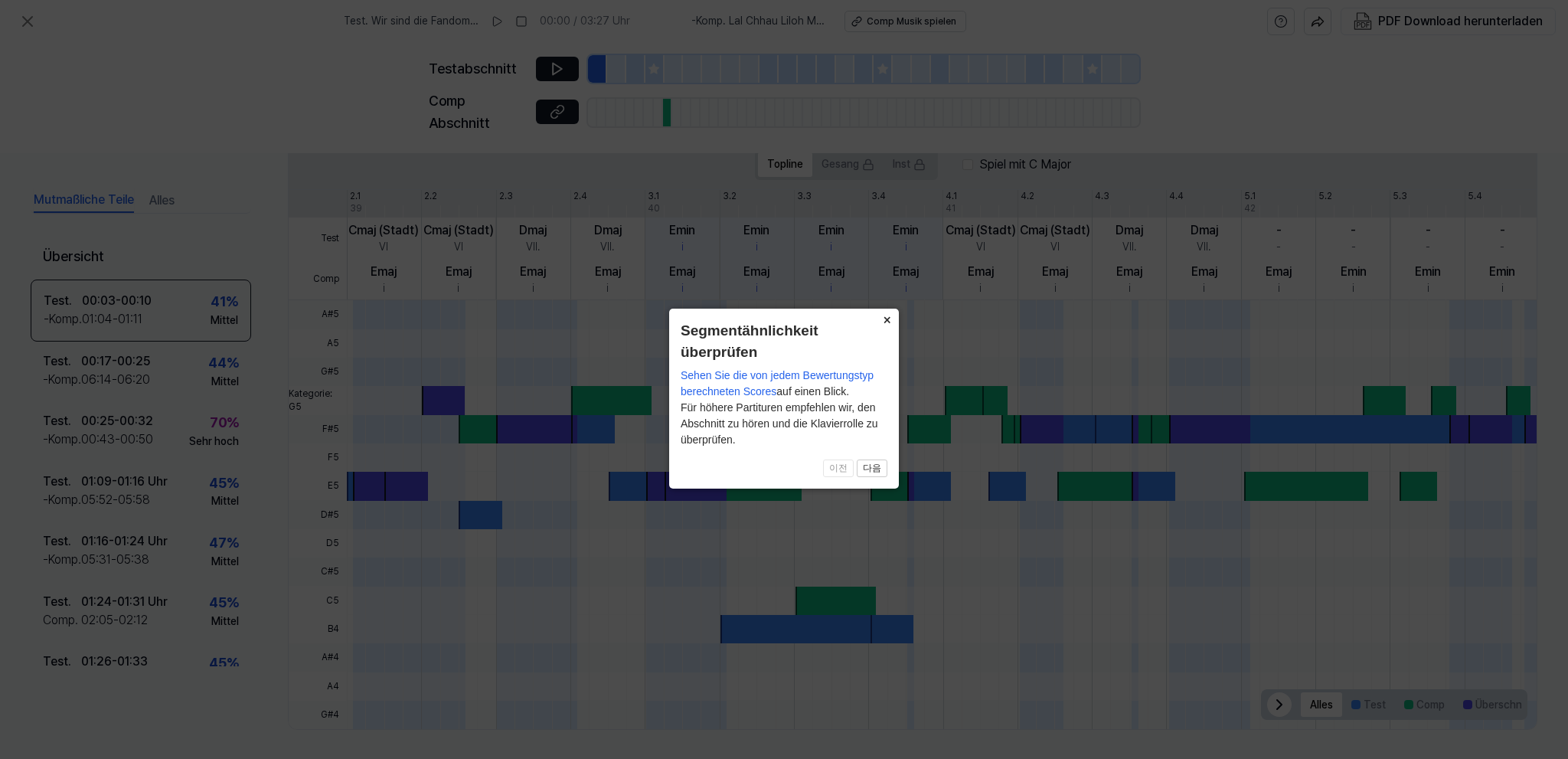
click at [887, 321] on button "×" at bounding box center [886, 319] width 24 height 21
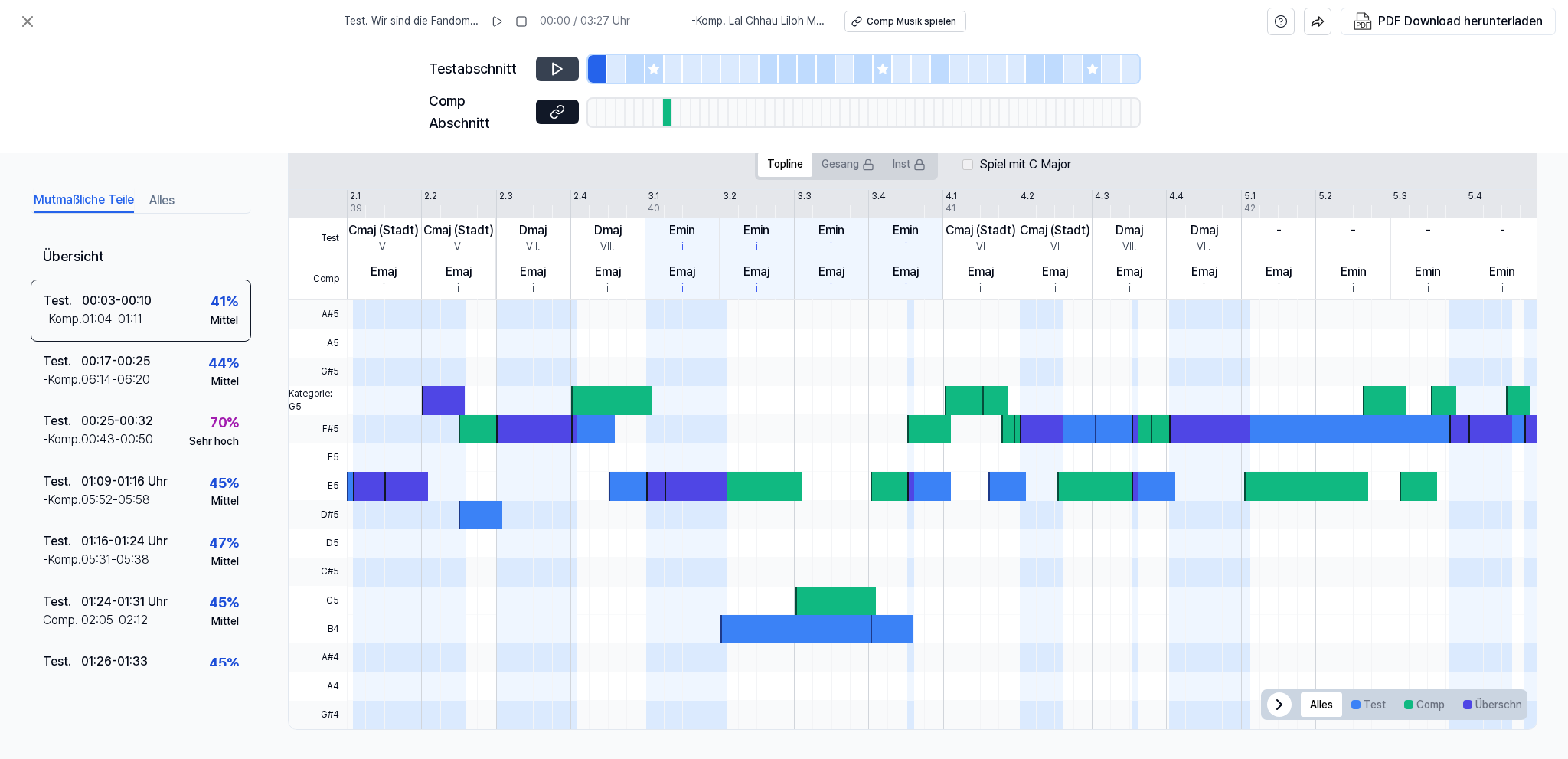
click at [567, 68] on button at bounding box center [557, 69] width 43 height 24
click at [555, 112] on icon at bounding box center [557, 112] width 16 height 16
click at [667, 117] on div at bounding box center [667, 112] width 9 height 27
click at [887, 20] on div "Comp Musik spielen" at bounding box center [910, 22] width 90 height 13
click at [368, 98] on div "Testabschnitt Comp Abschnitt" at bounding box center [784, 98] width 1568 height 110
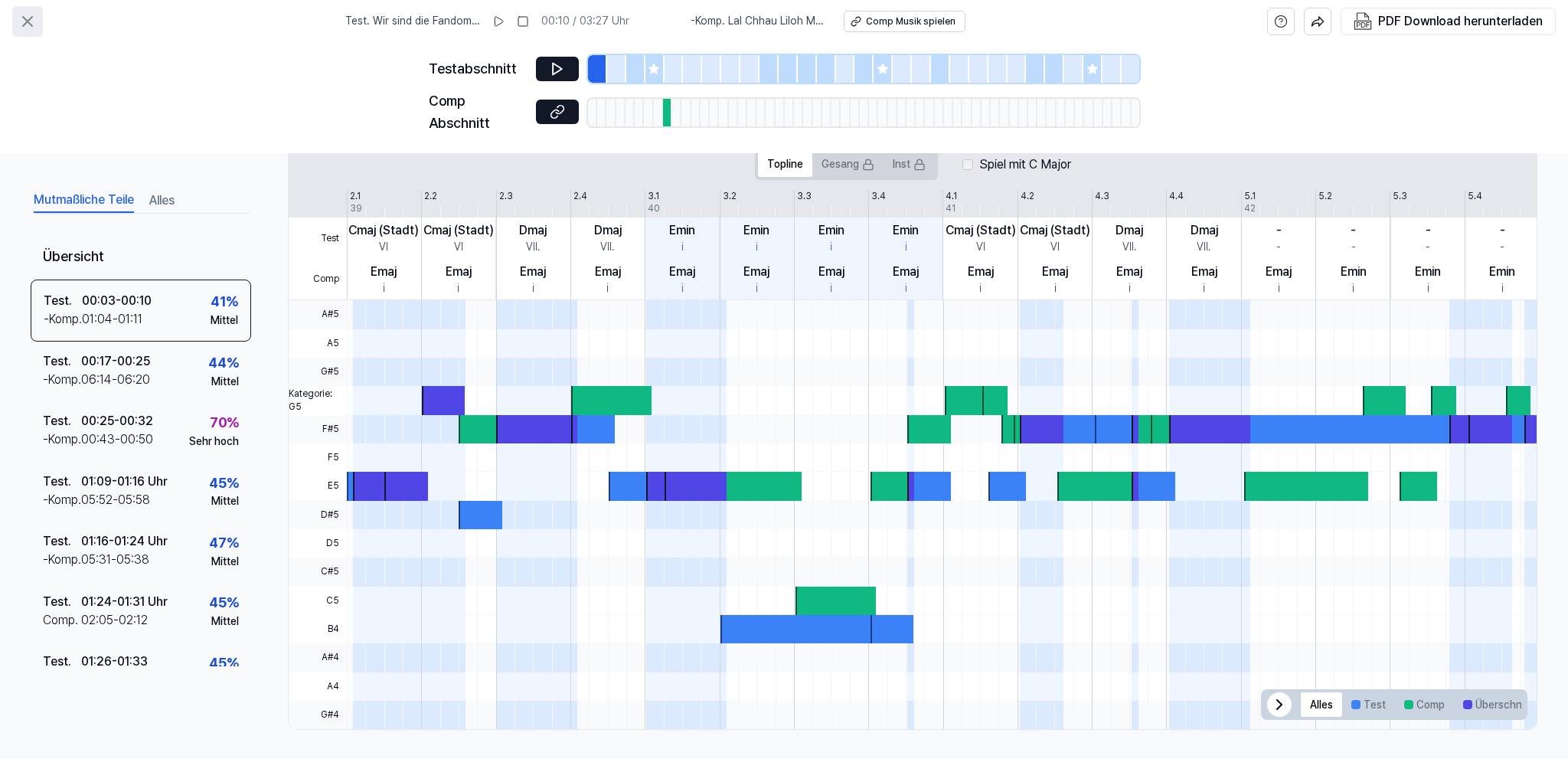
click at [25, 20] on icon at bounding box center [28, 22] width 19 height 19
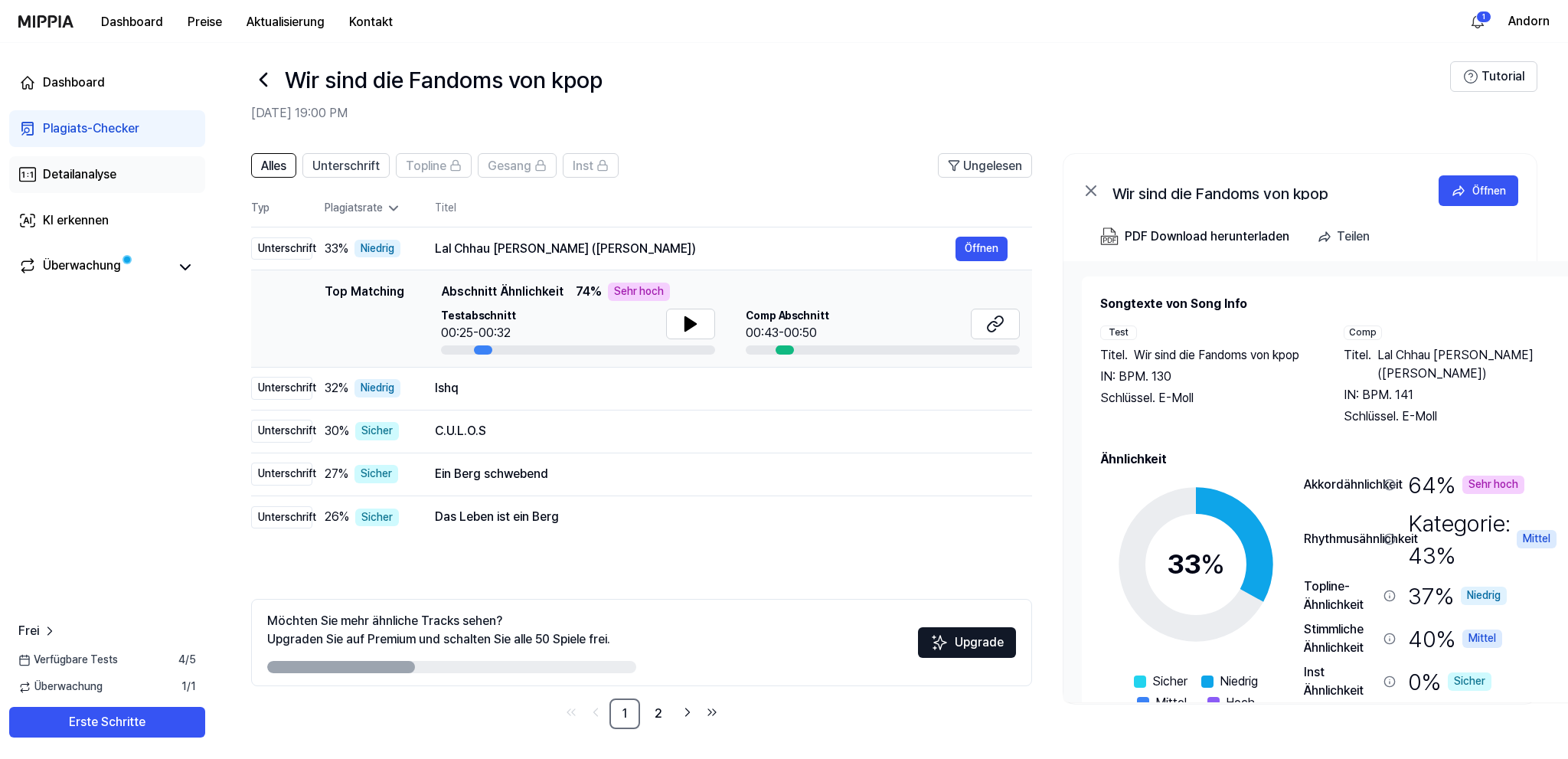
click at [66, 174] on div "Detailanalyse" at bounding box center [80, 175] width 73 height 19
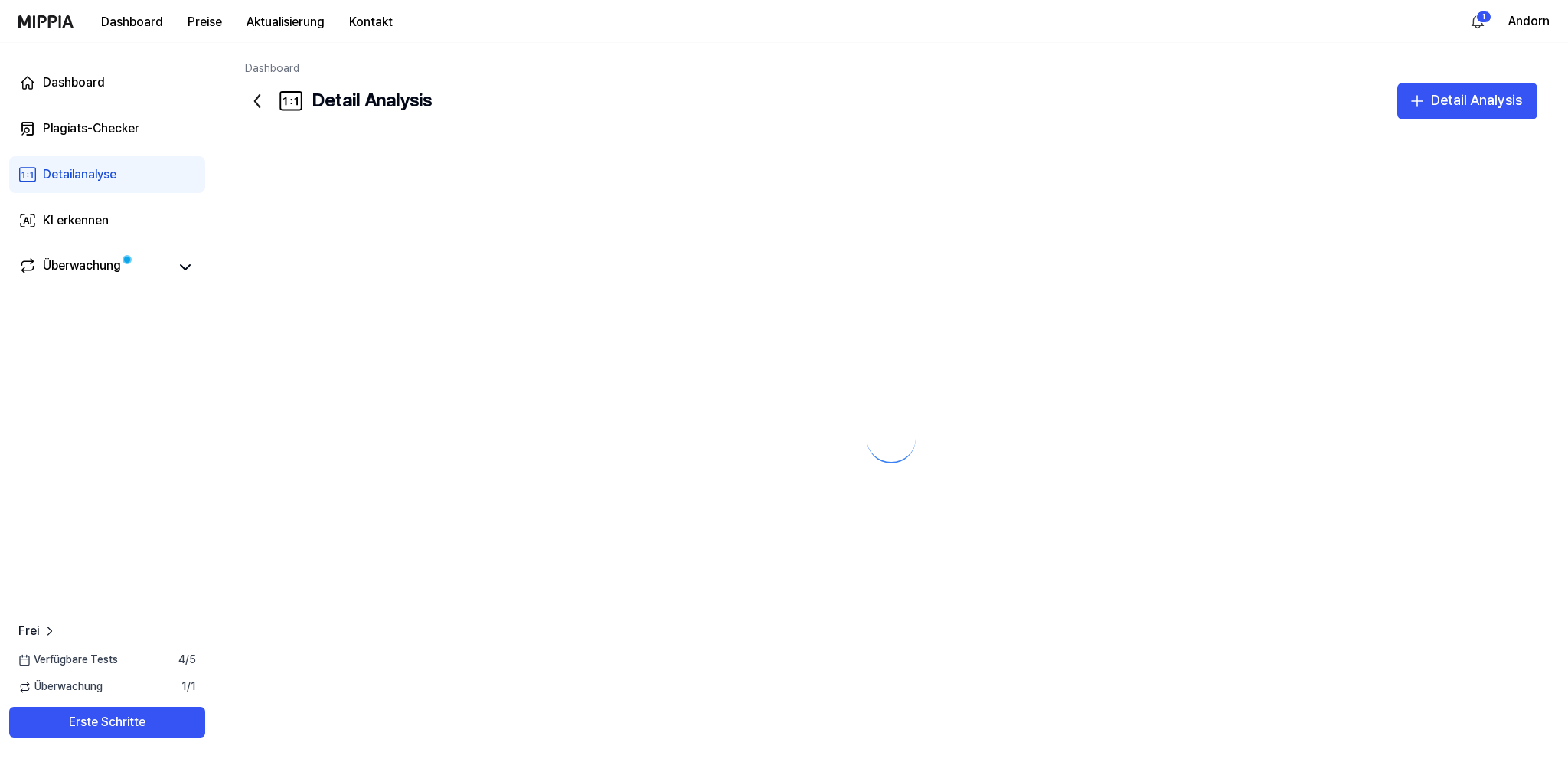
scroll to position [0, 0]
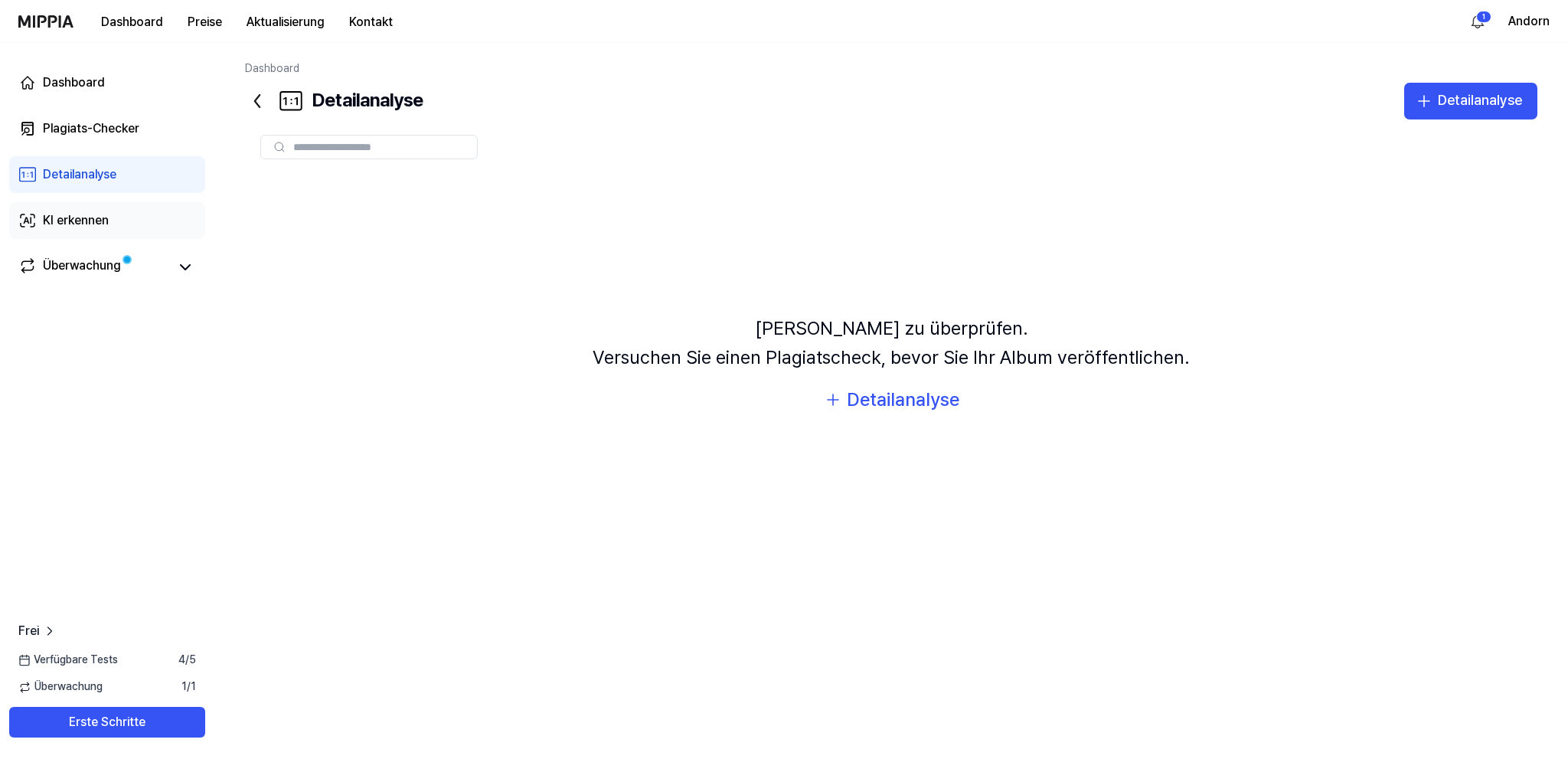
click at [93, 219] on div "KI erkennen" at bounding box center [76, 221] width 66 height 19
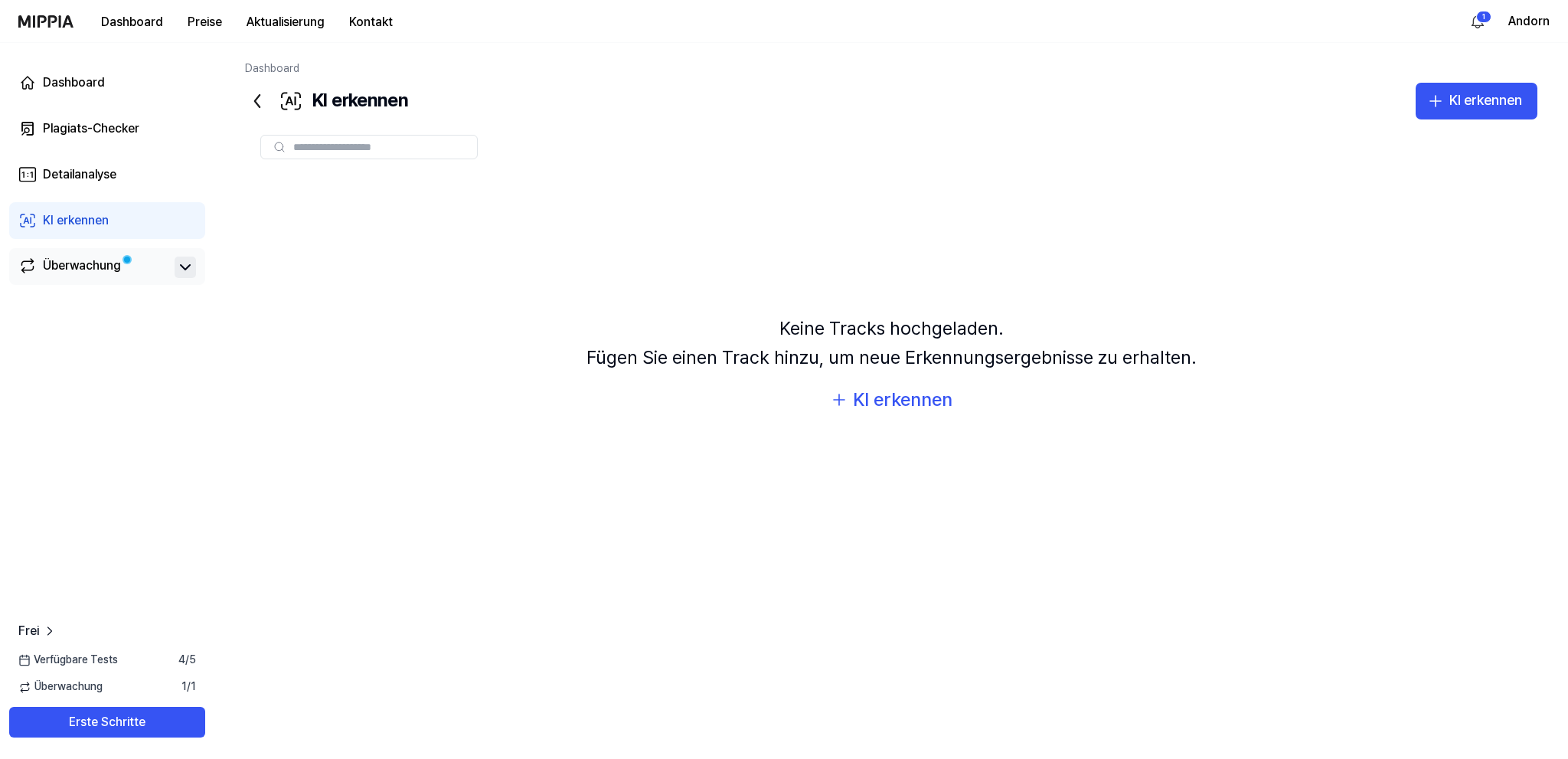
click at [183, 268] on icon at bounding box center [185, 267] width 9 height 5
click at [98, 267] on div "Überwachung" at bounding box center [82, 267] width 78 height 21
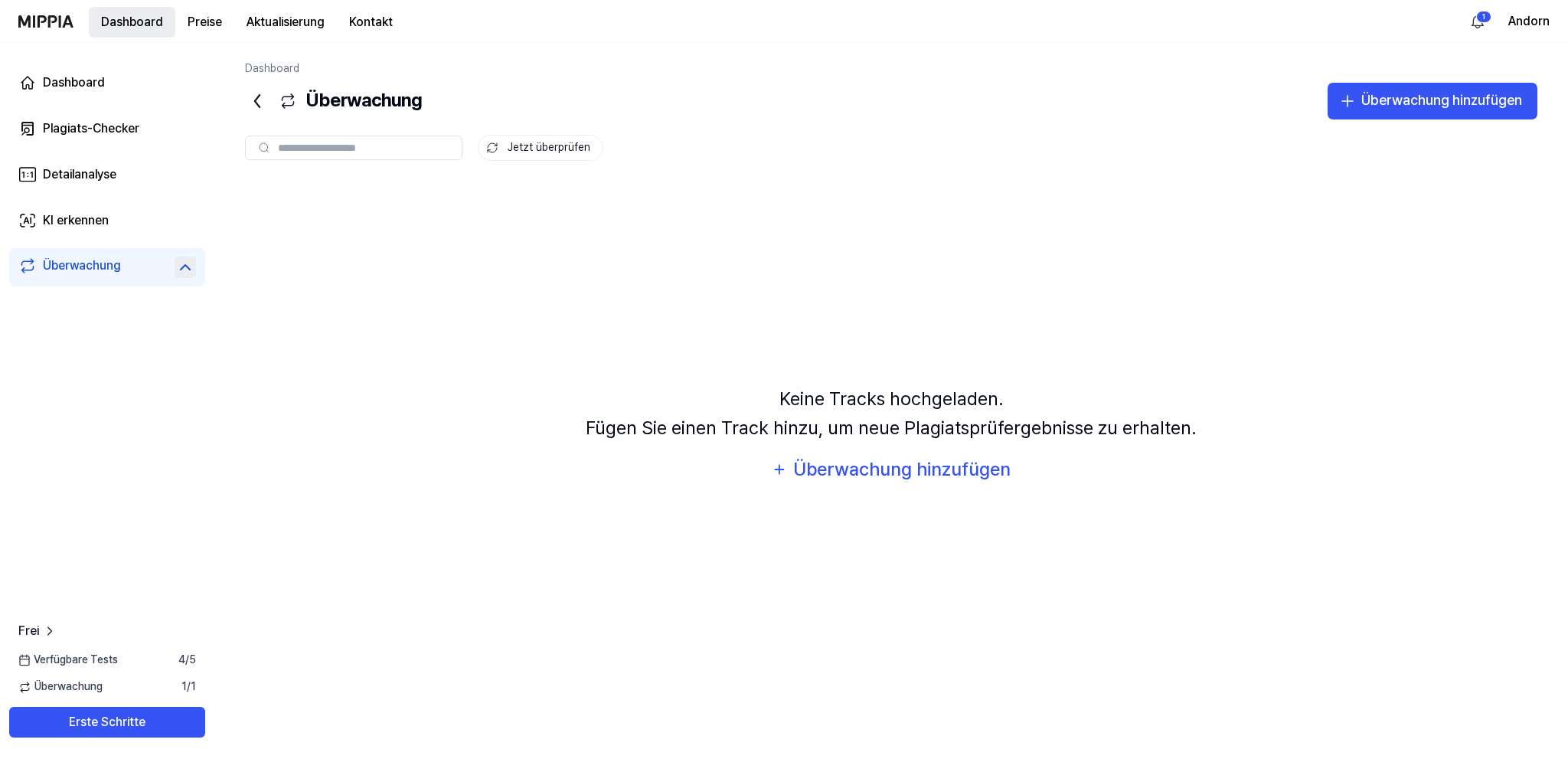
click at [140, 23] on button "Dashboard" at bounding box center [132, 22] width 87 height 30
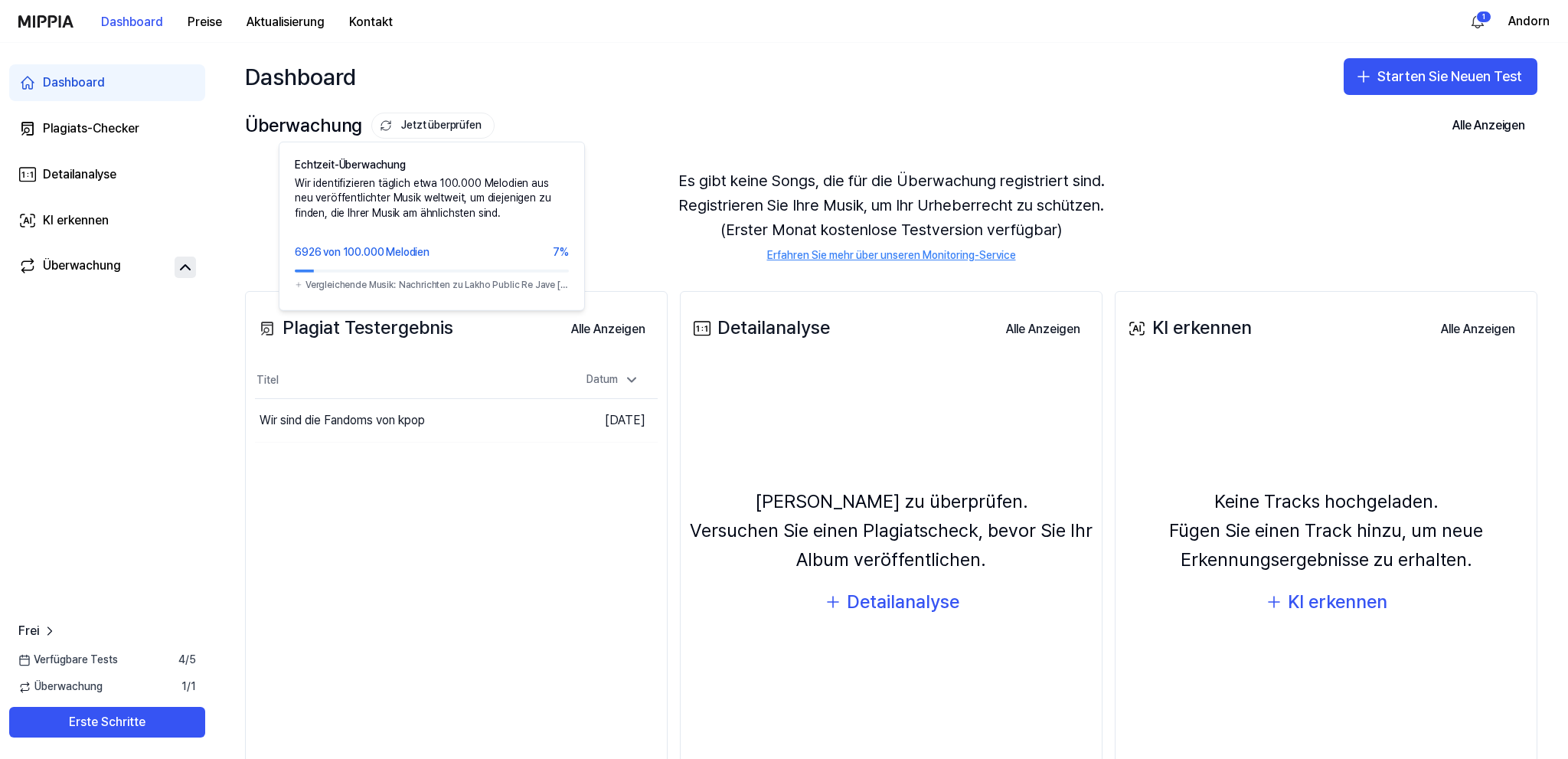
click at [449, 124] on button "Jetzt überprüfen" at bounding box center [432, 125] width 123 height 26
click at [422, 130] on button "Jetzt überprüfen" at bounding box center [432, 125] width 123 height 26
click at [505, 115] on div "Überwachung Jetzt überprüfen Echtzeit-Überwachung Wir identifizieren täglich et…" at bounding box center [891, 125] width 1292 height 24
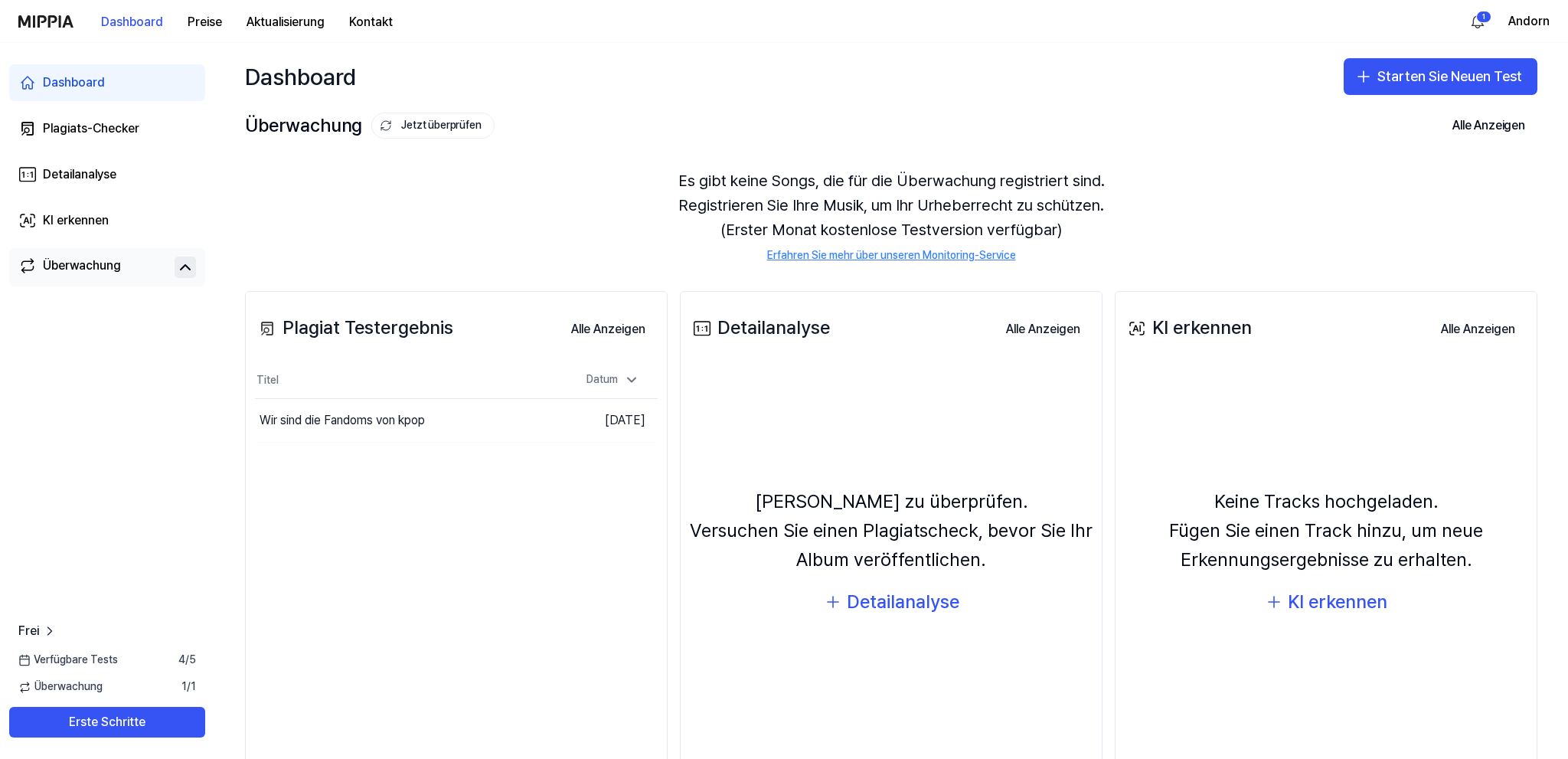
click at [27, 264] on icon at bounding box center [28, 266] width 19 height 19
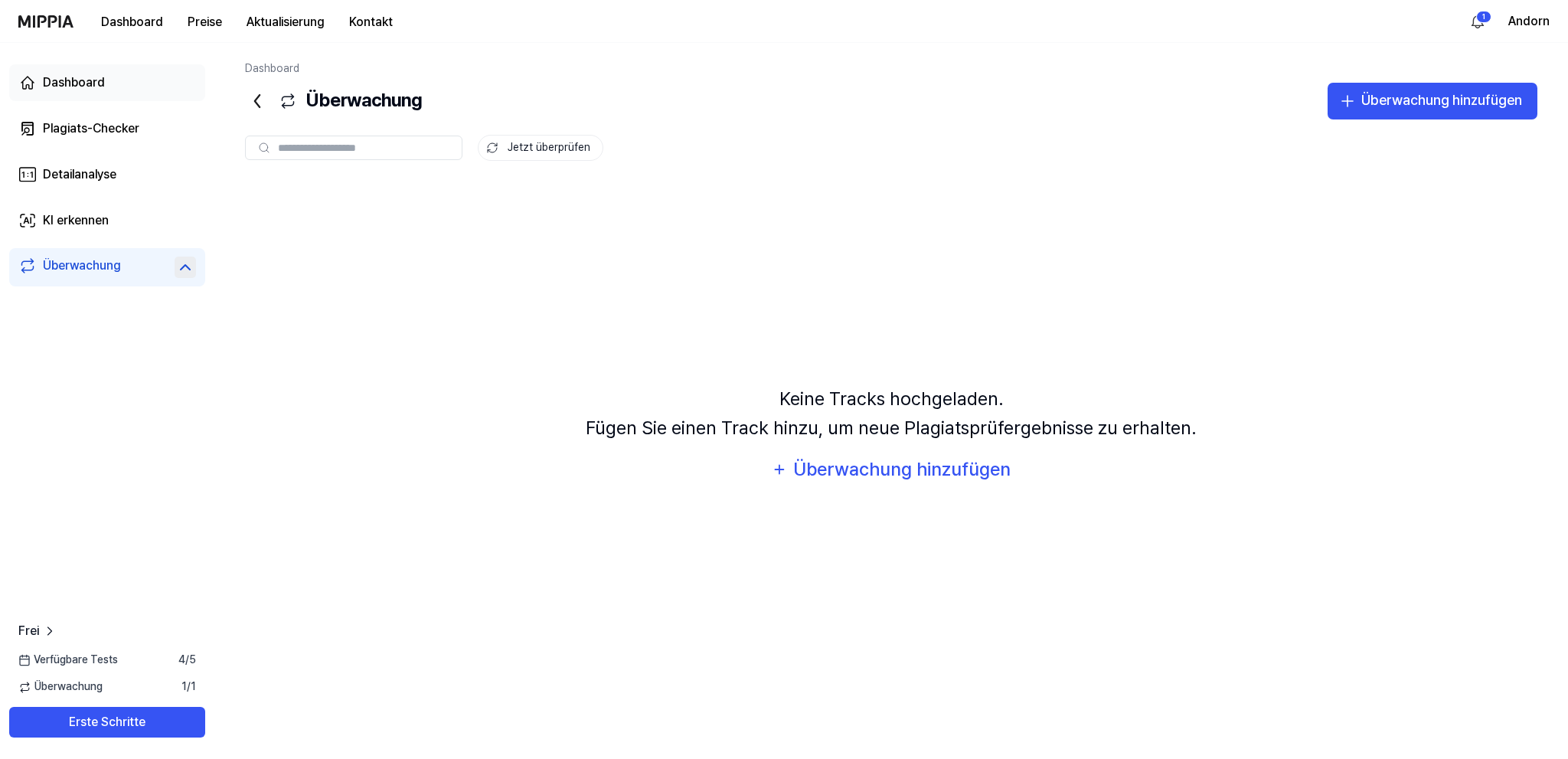
click at [65, 81] on div "Dashboard" at bounding box center [73, 83] width 62 height 19
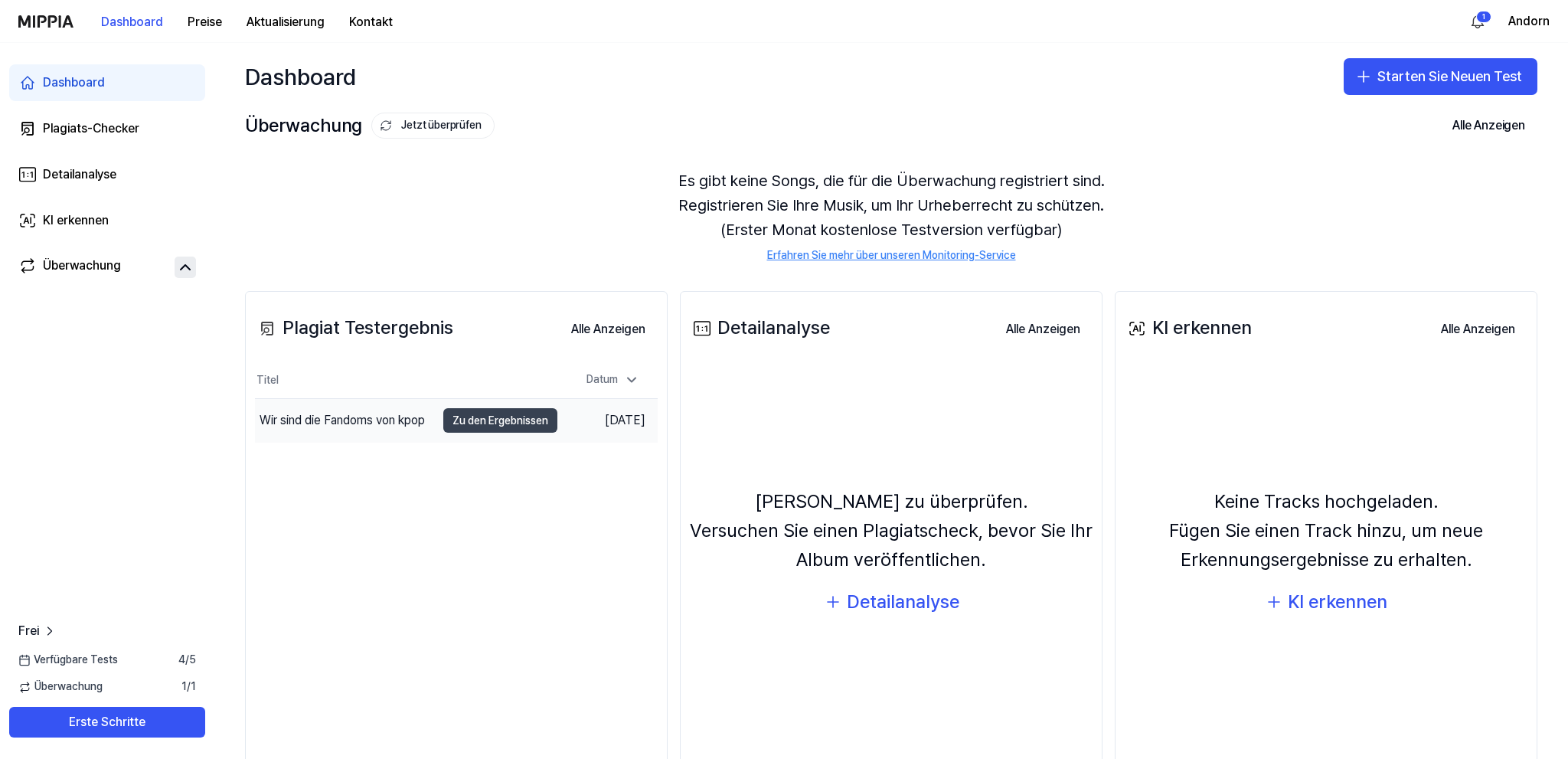
click at [500, 420] on button "Zu den Ergebnissen" at bounding box center [500, 420] width 114 height 24
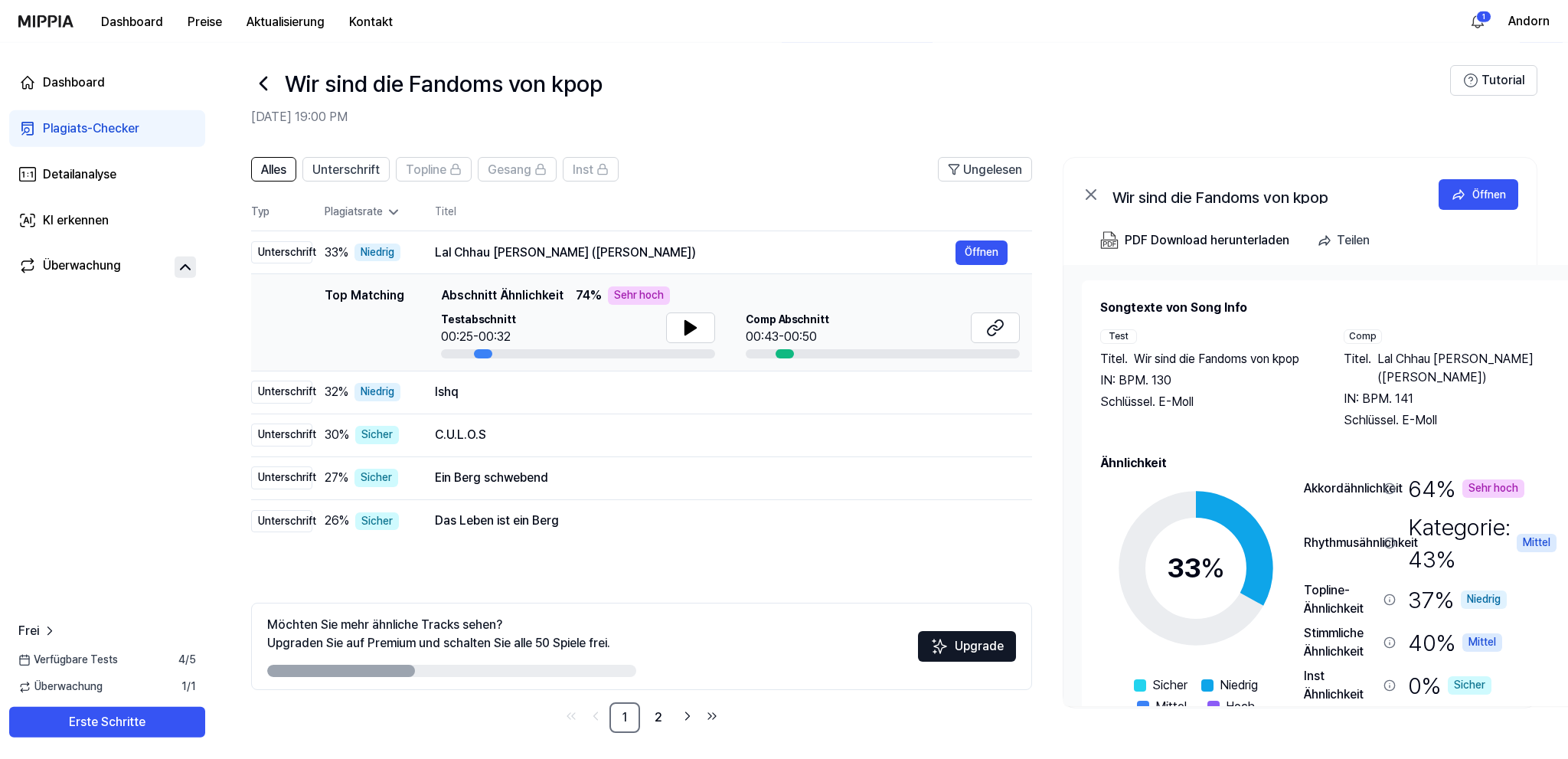
scroll to position [12, 0]
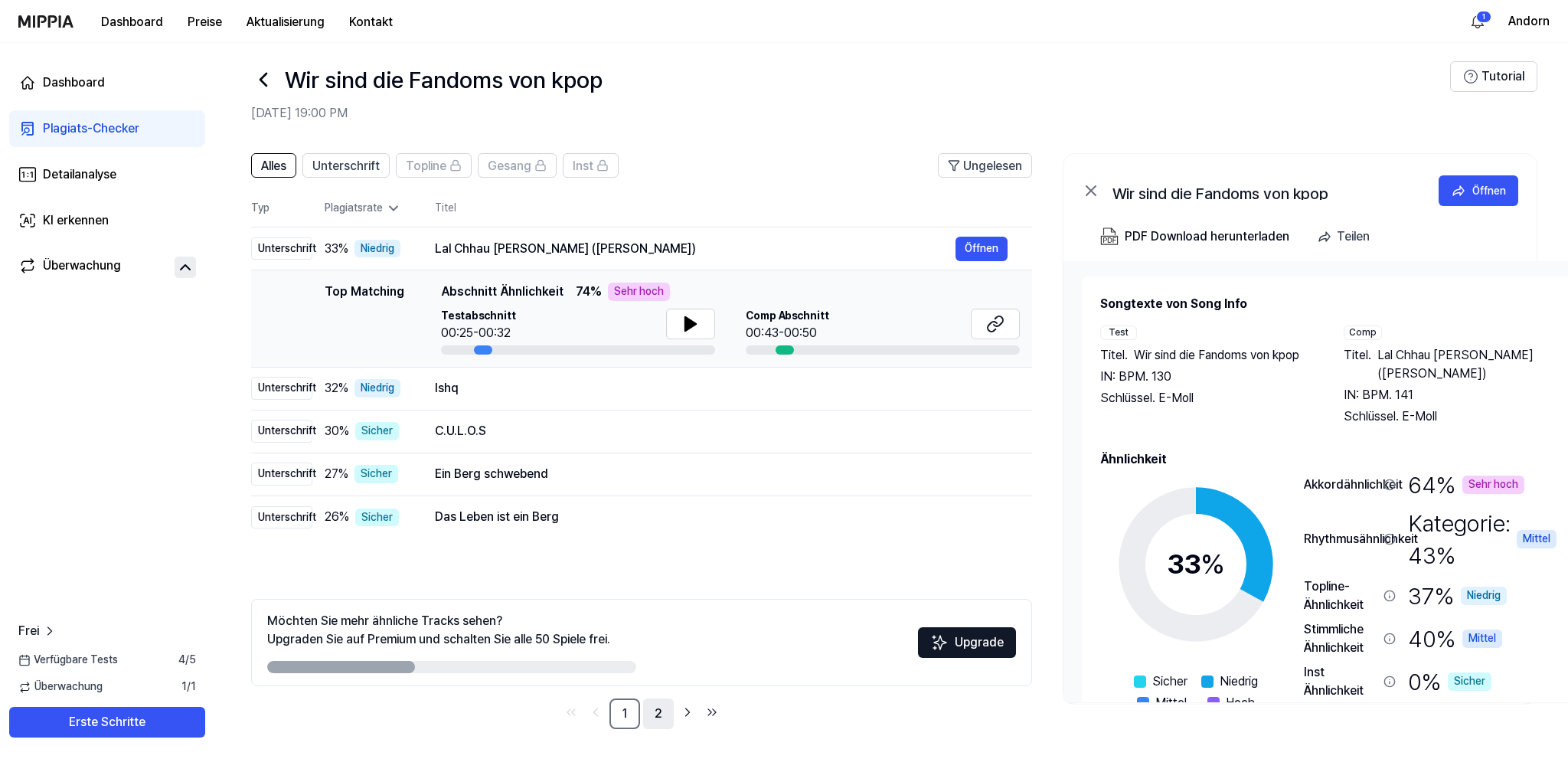
click at [660, 709] on link "2" at bounding box center [658, 714] width 30 height 30
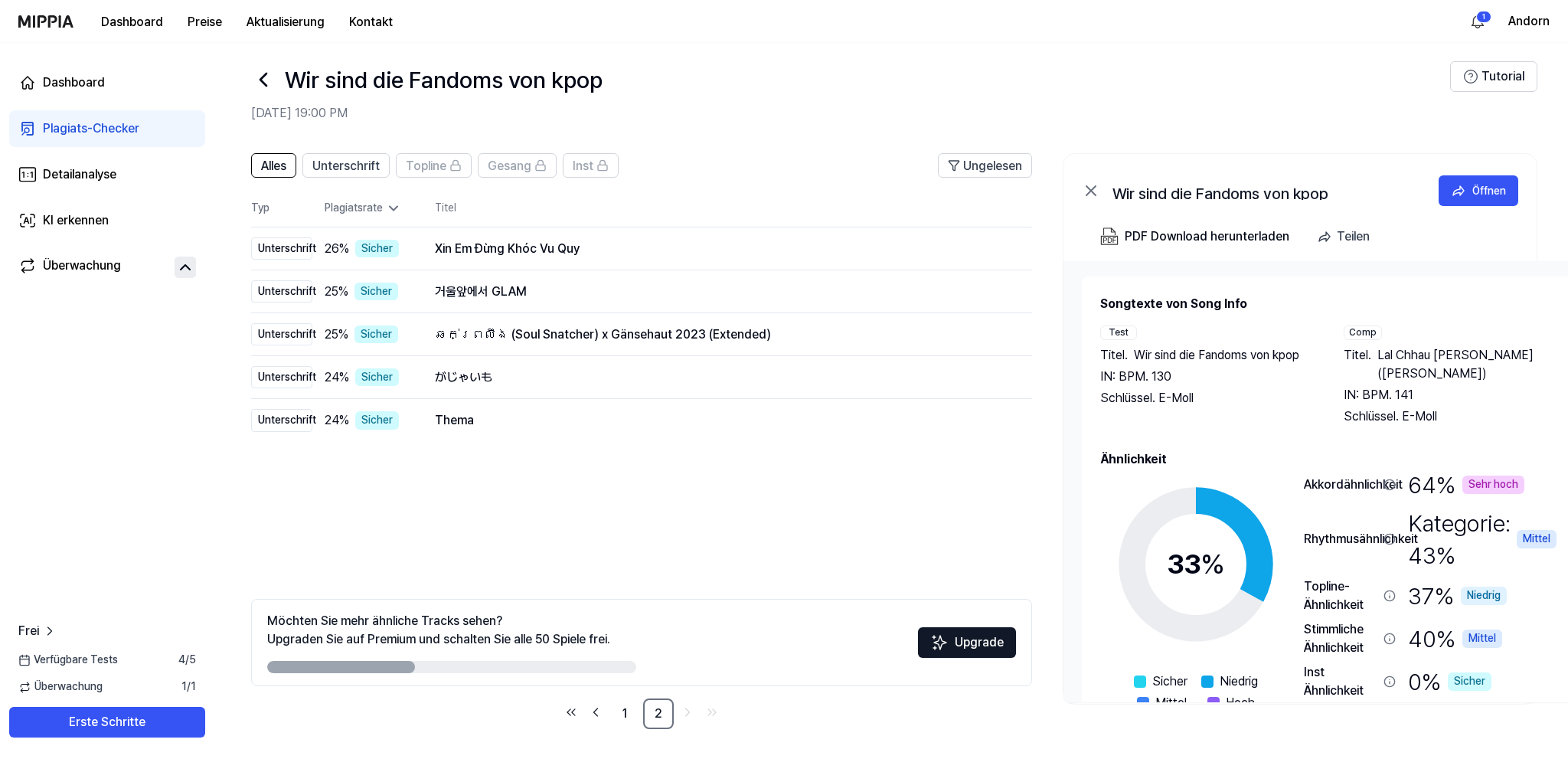
click at [923, 75] on div "Wir sind die Fandoms von kpop" at bounding box center [851, 79] width 1199 height 37
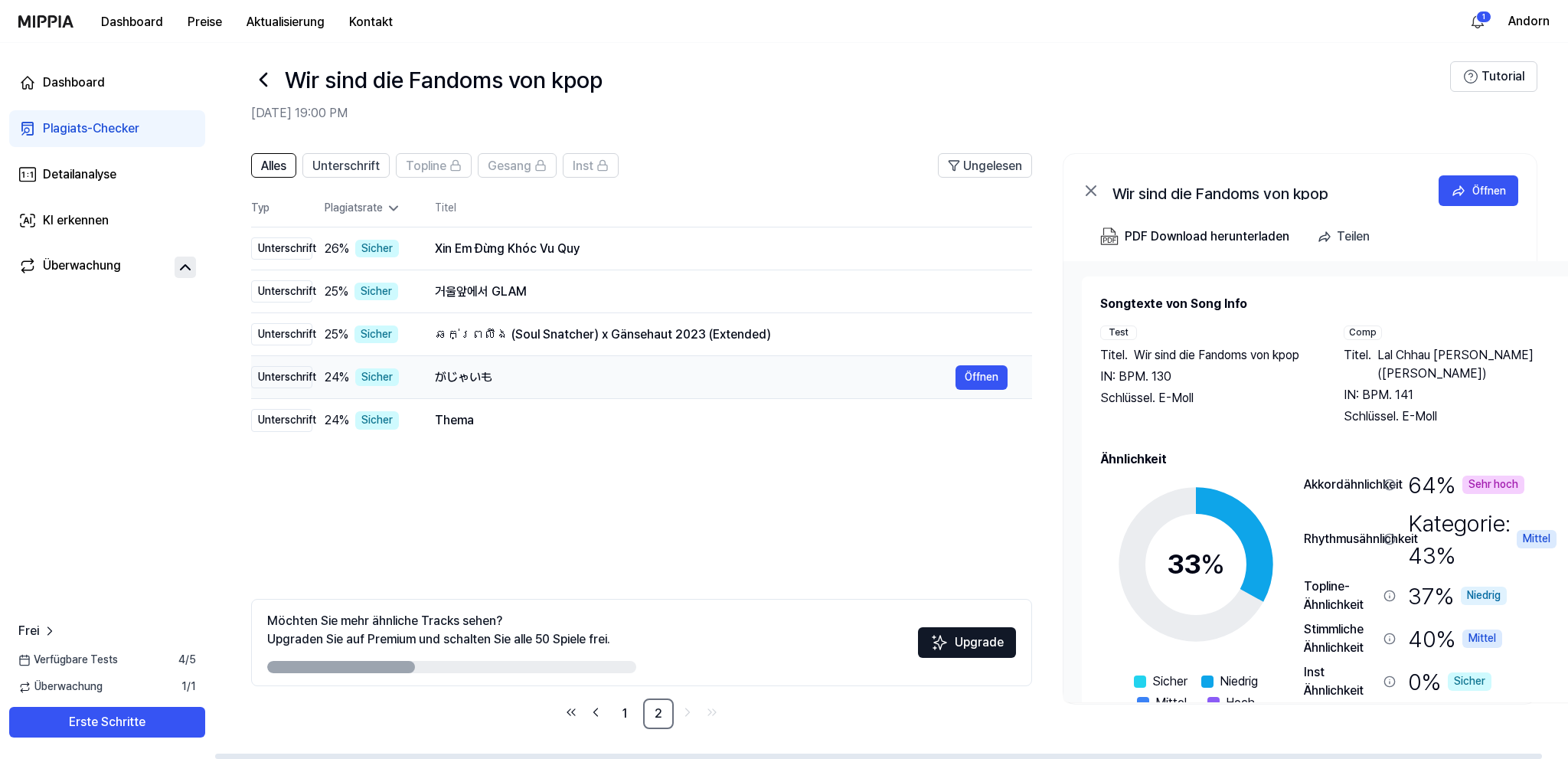
drag, startPoint x: 436, startPoint y: 376, endPoint x: 498, endPoint y: 380, distance: 62.1
click at [496, 380] on div "がじゃいも" at bounding box center [695, 378] width 521 height 19
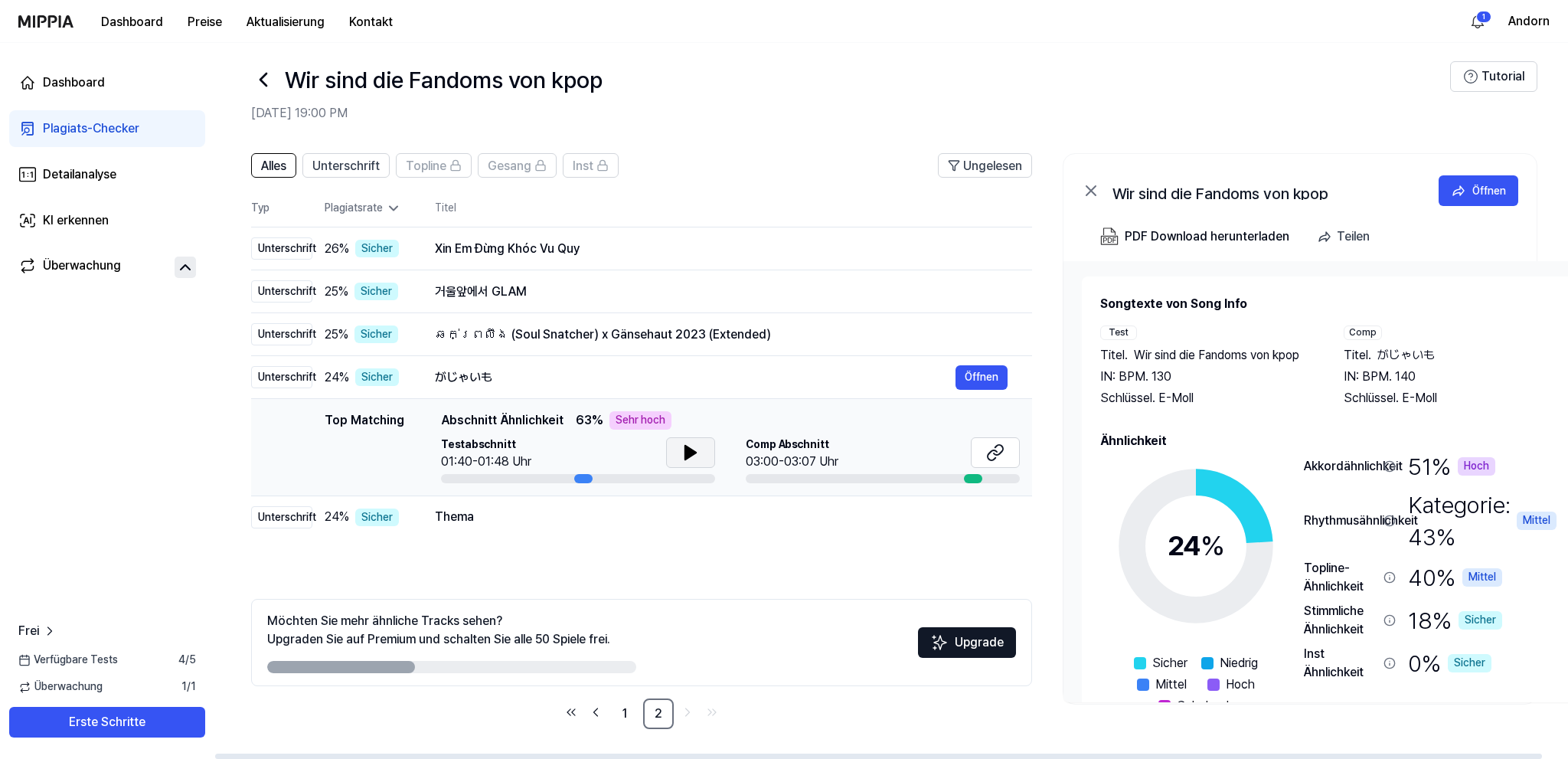
click at [688, 453] on icon at bounding box center [691, 453] width 11 height 14
click at [688, 453] on icon at bounding box center [688, 453] width 3 height 12
click at [688, 453] on icon at bounding box center [691, 453] width 11 height 14
click at [688, 453] on icon at bounding box center [688, 453] width 3 height 12
click at [994, 449] on icon at bounding box center [995, 453] width 19 height 19
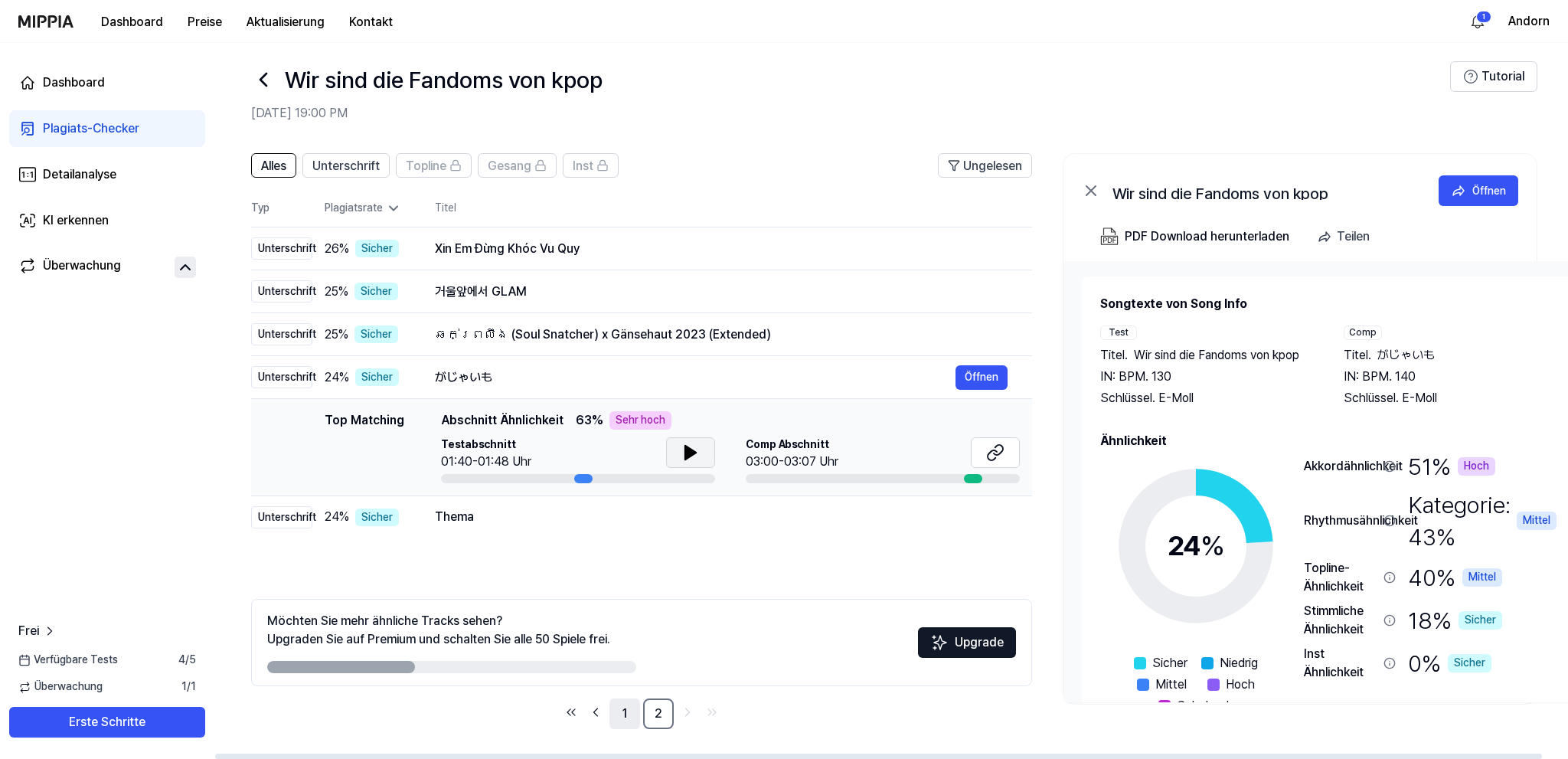
click at [621, 709] on link "1" at bounding box center [624, 714] width 30 height 30
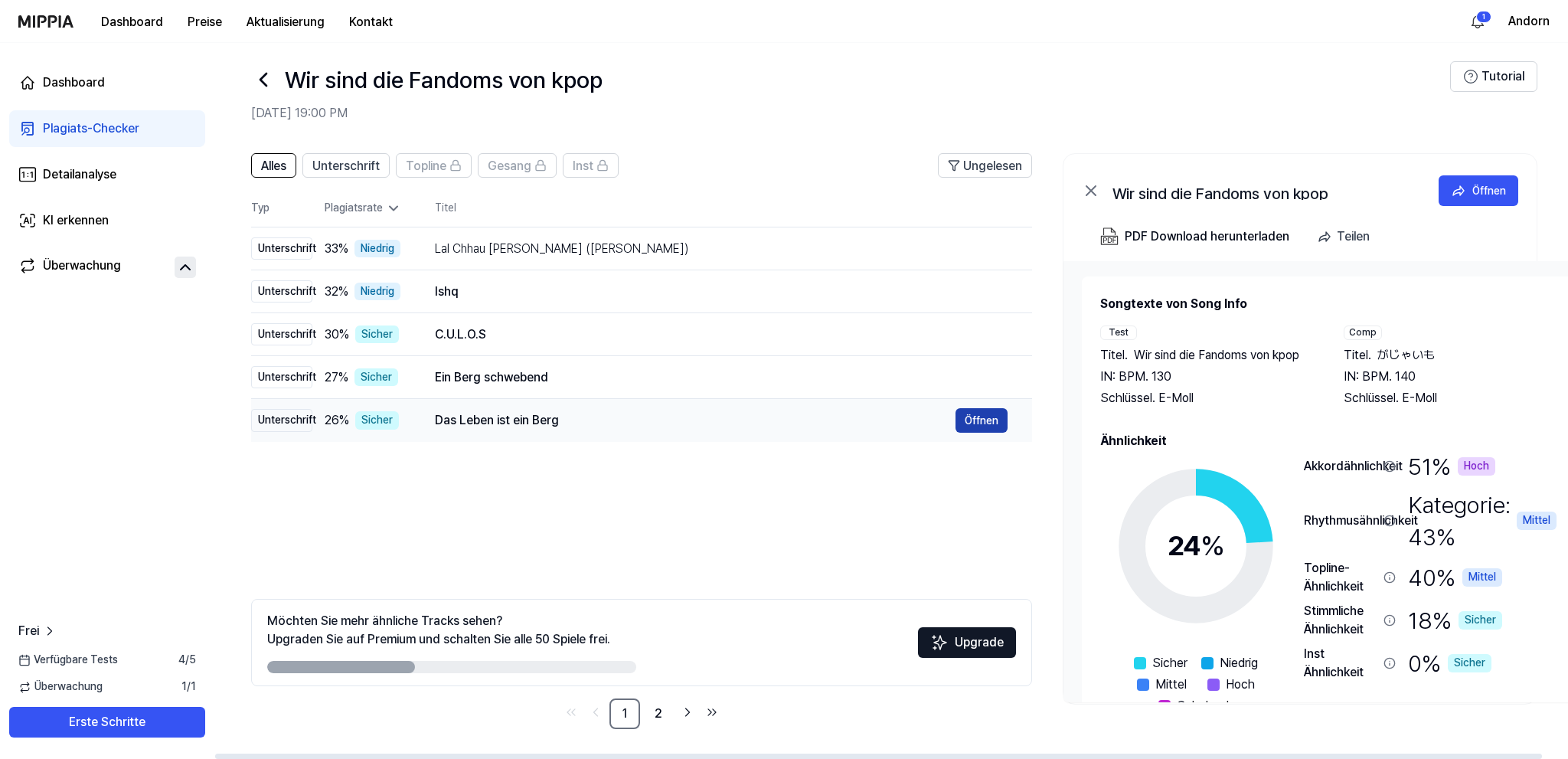
click at [966, 419] on button "Öffnen" at bounding box center [981, 420] width 52 height 24
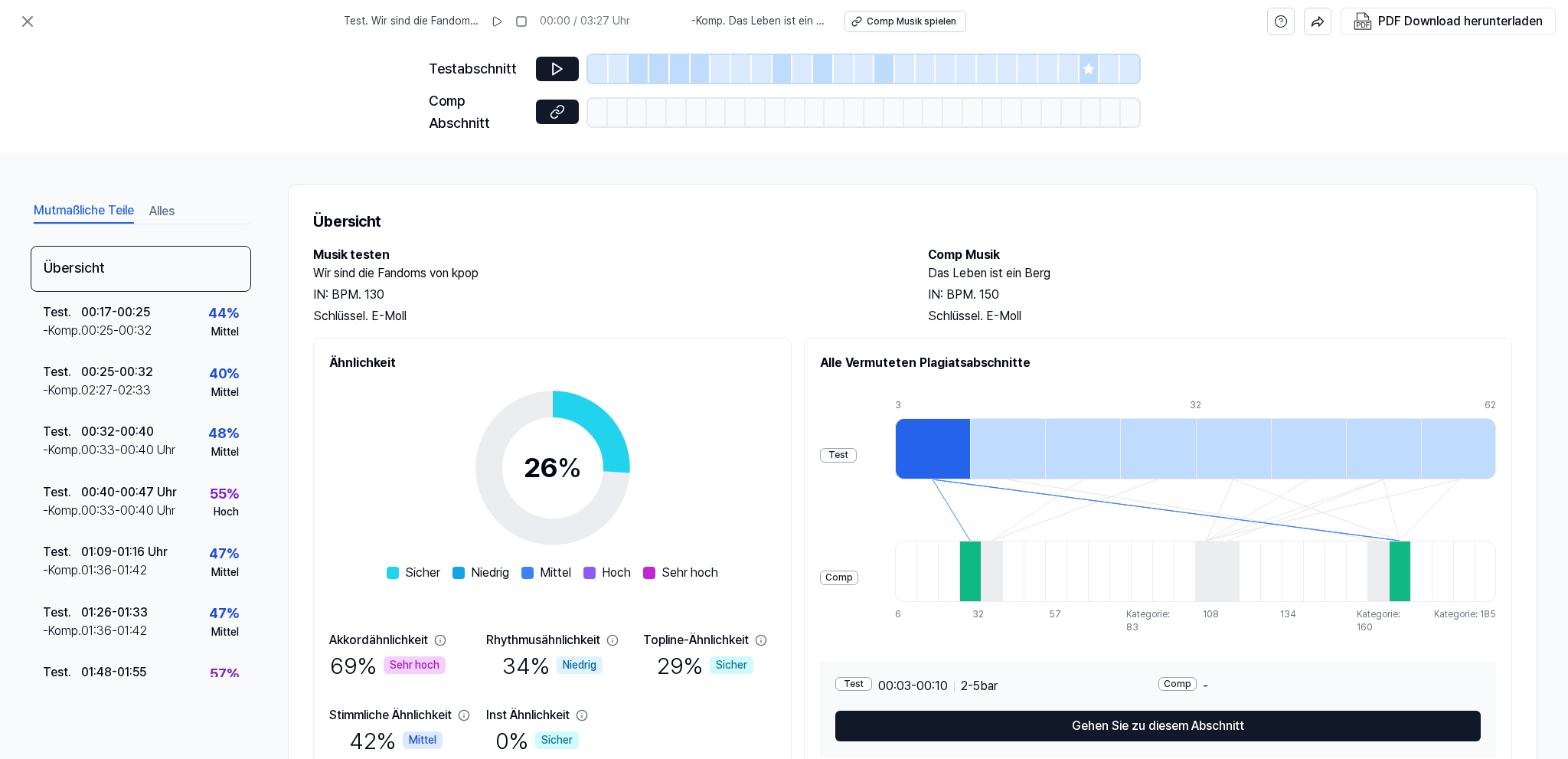
scroll to position [0, 0]
click at [568, 112] on button at bounding box center [557, 112] width 43 height 24
click at [35, 20] on icon at bounding box center [28, 22] width 19 height 19
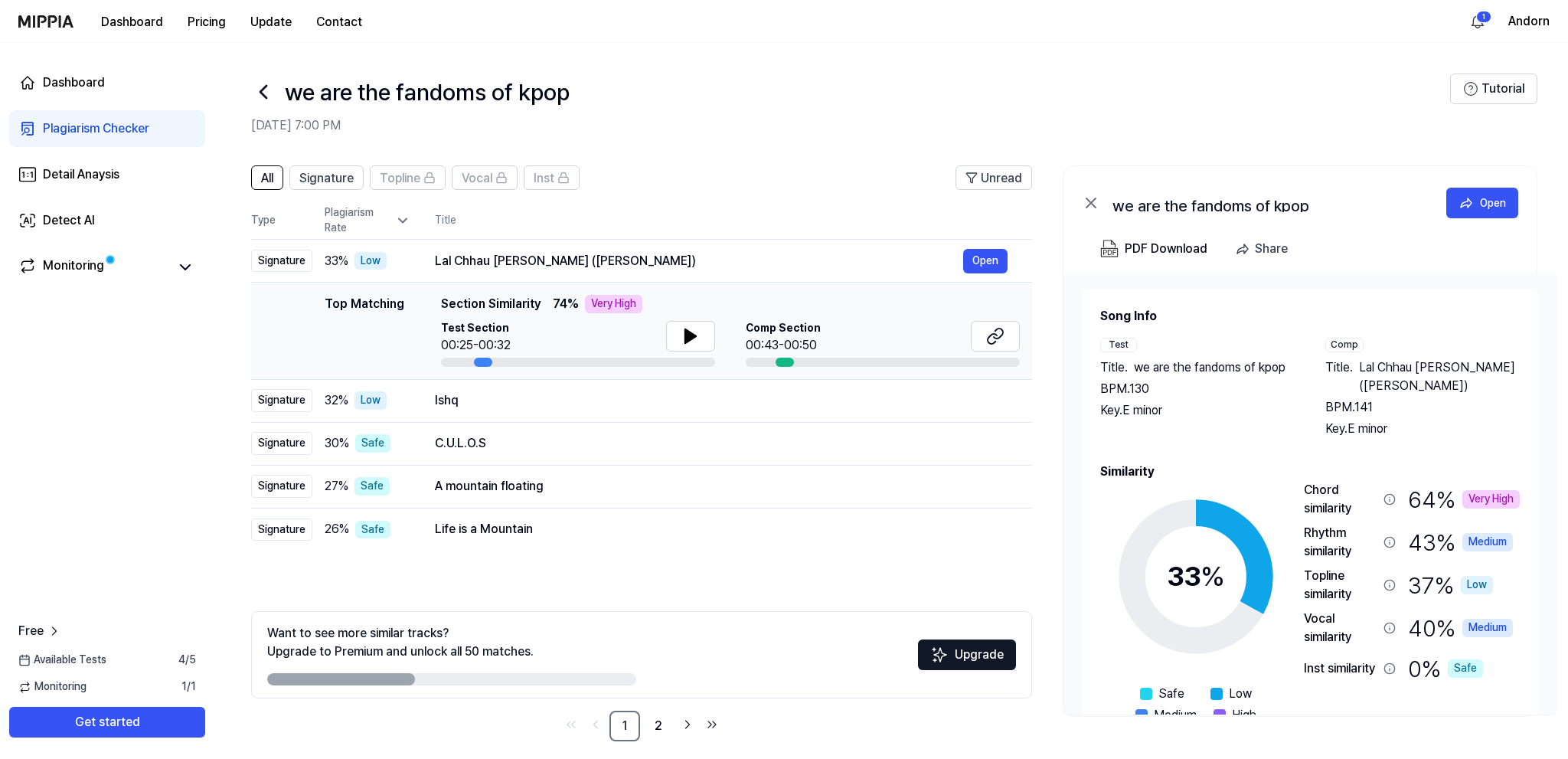
scroll to position [12, 0]
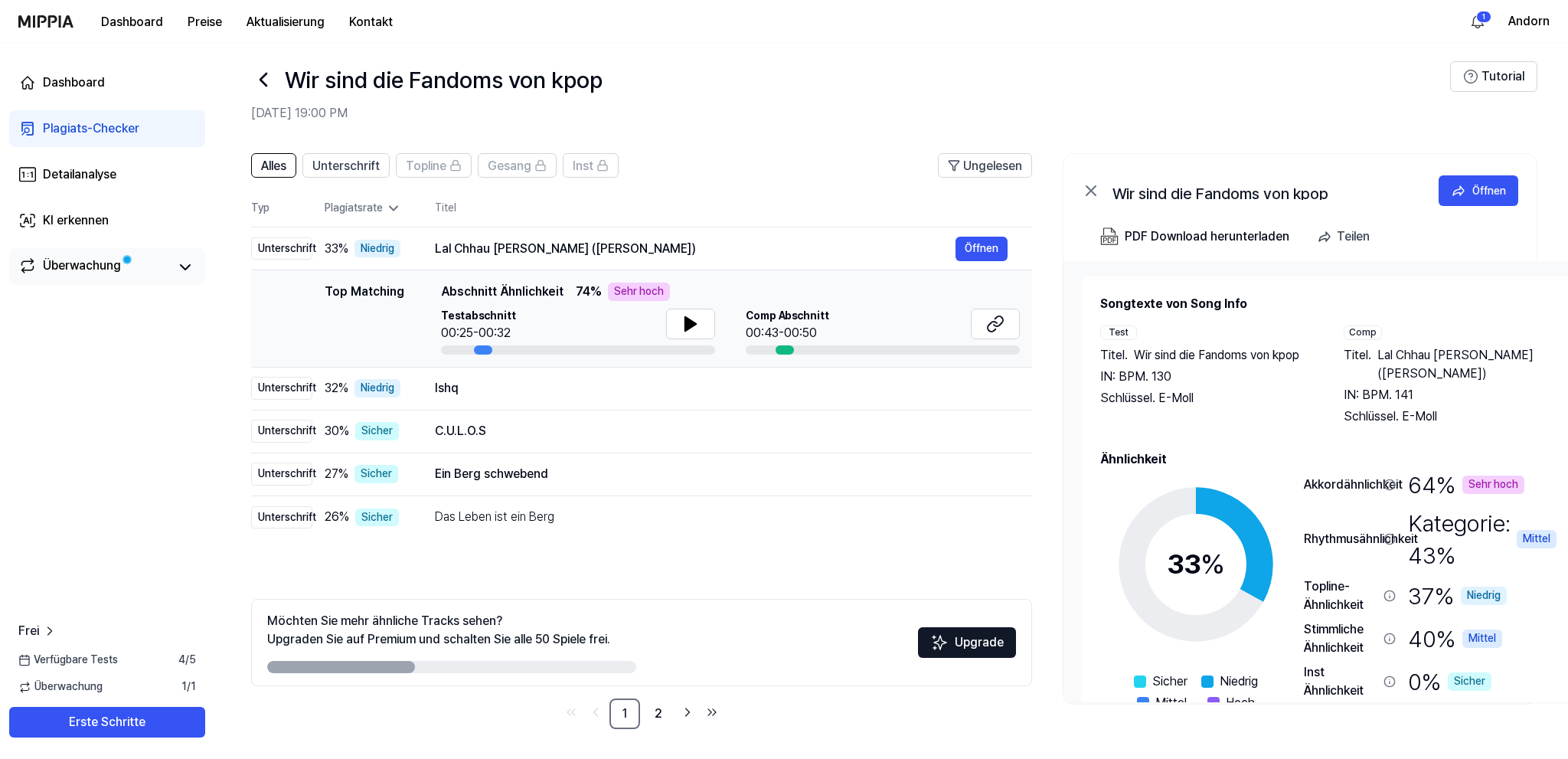
click at [124, 258] on span at bounding box center [127, 260] width 11 height 11
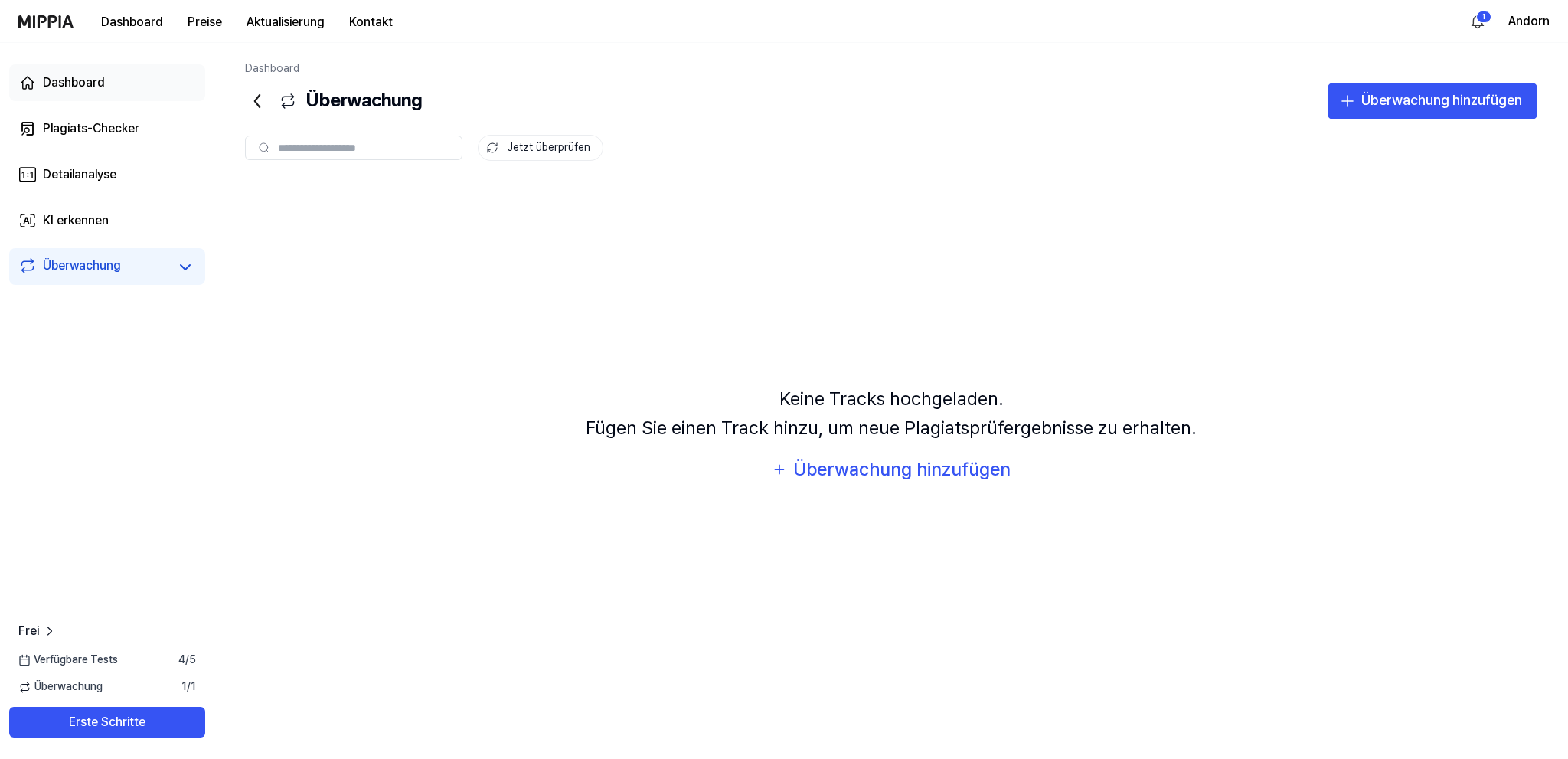
click at [55, 80] on div "Dashboard" at bounding box center [73, 83] width 62 height 19
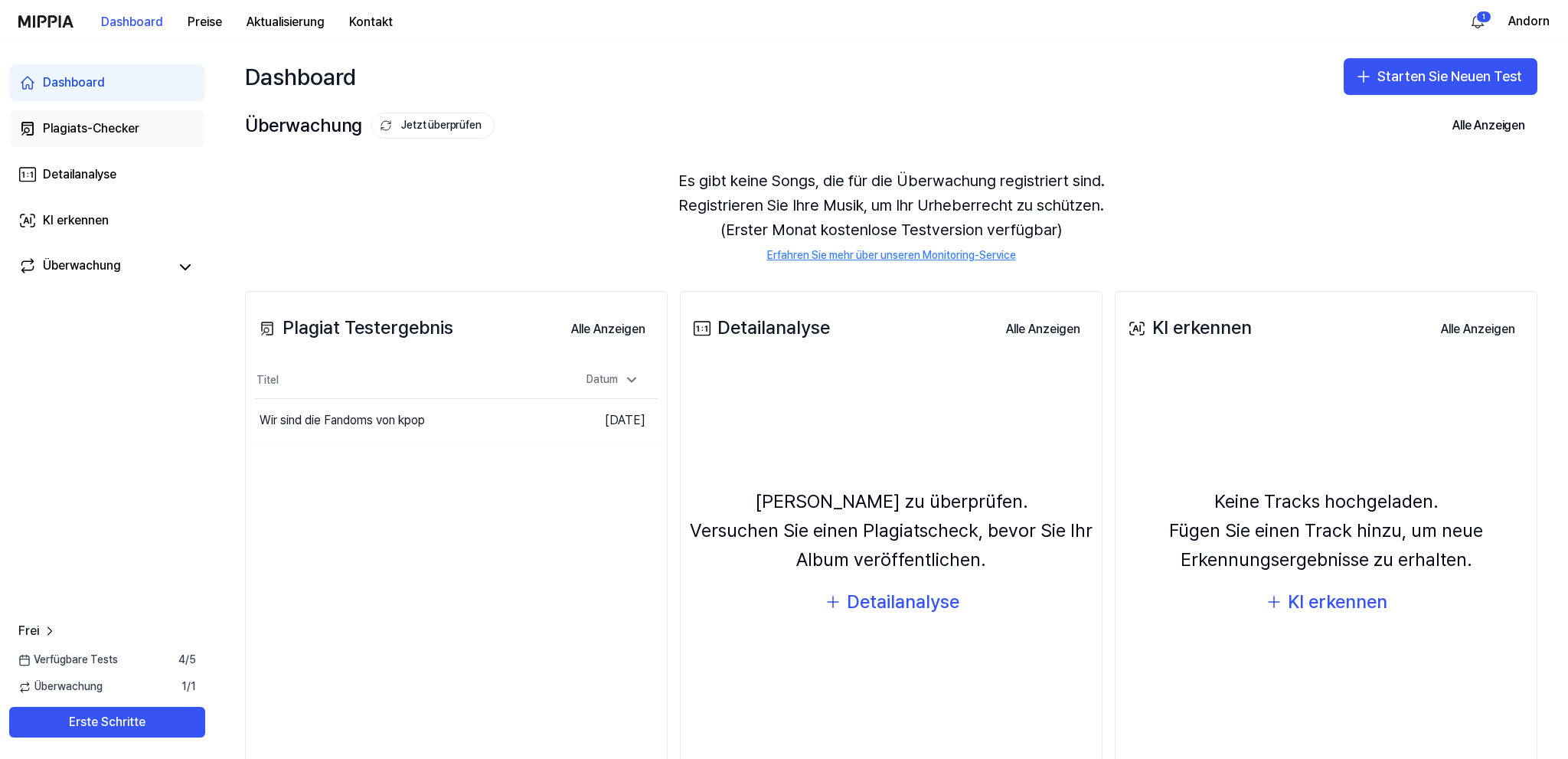
click at [100, 127] on div "Plagiats-Checker" at bounding box center [91, 129] width 97 height 19
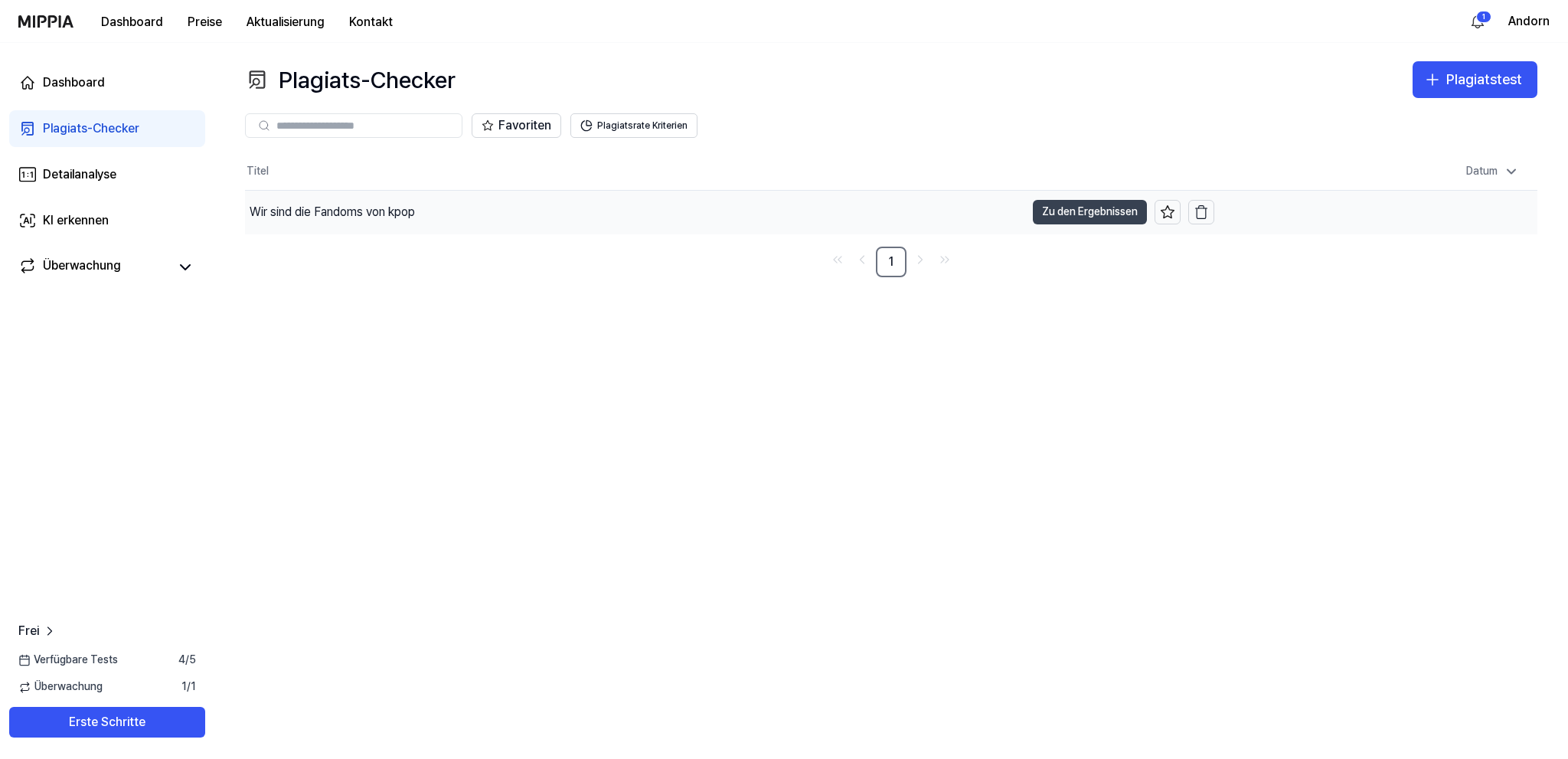
click at [1114, 208] on button "Zu den Ergebnissen" at bounding box center [1090, 212] width 114 height 24
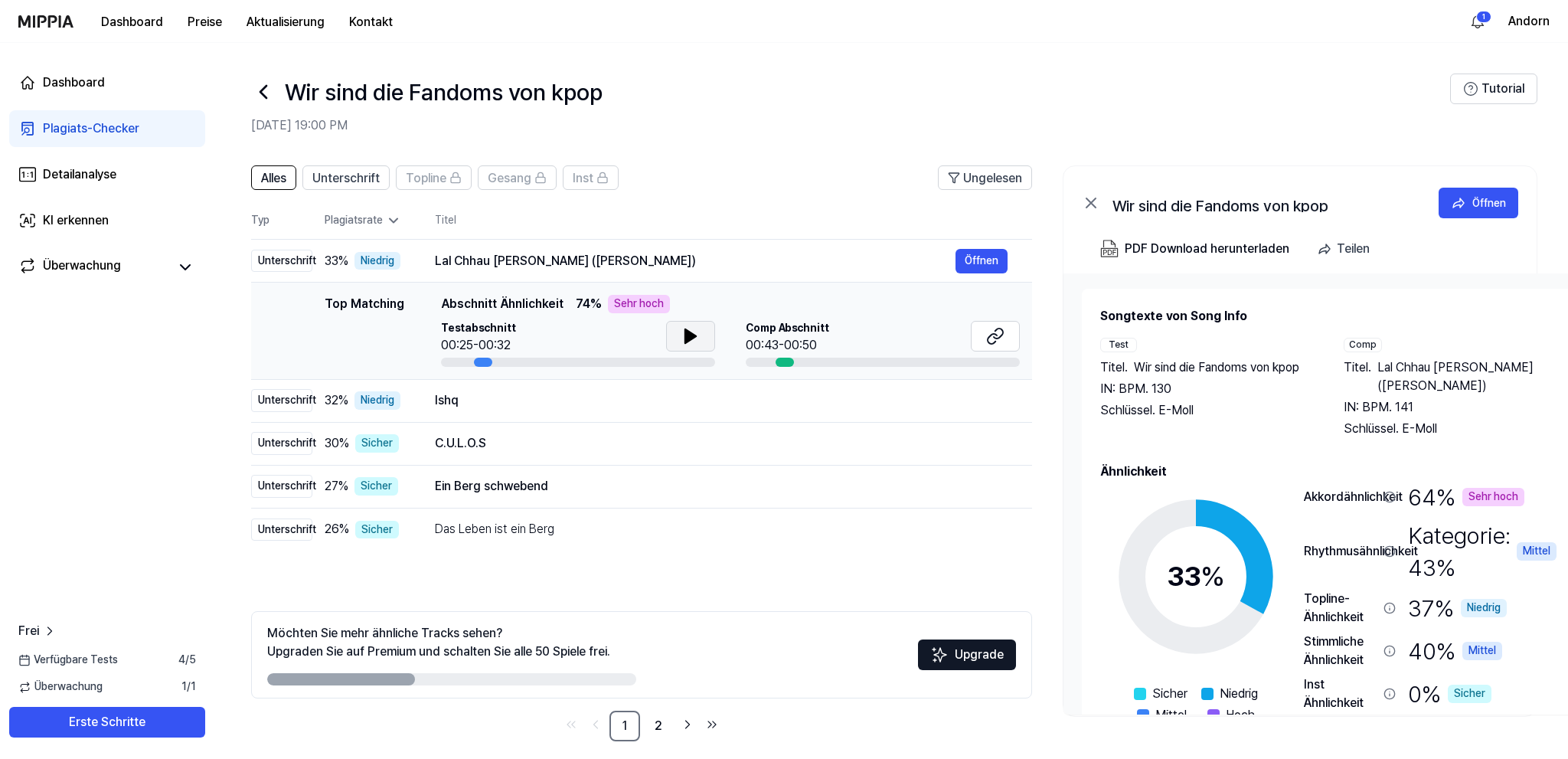
click at [680, 333] on button at bounding box center [690, 336] width 49 height 30
click at [521, 399] on div "Ishq" at bounding box center [695, 401] width 521 height 19
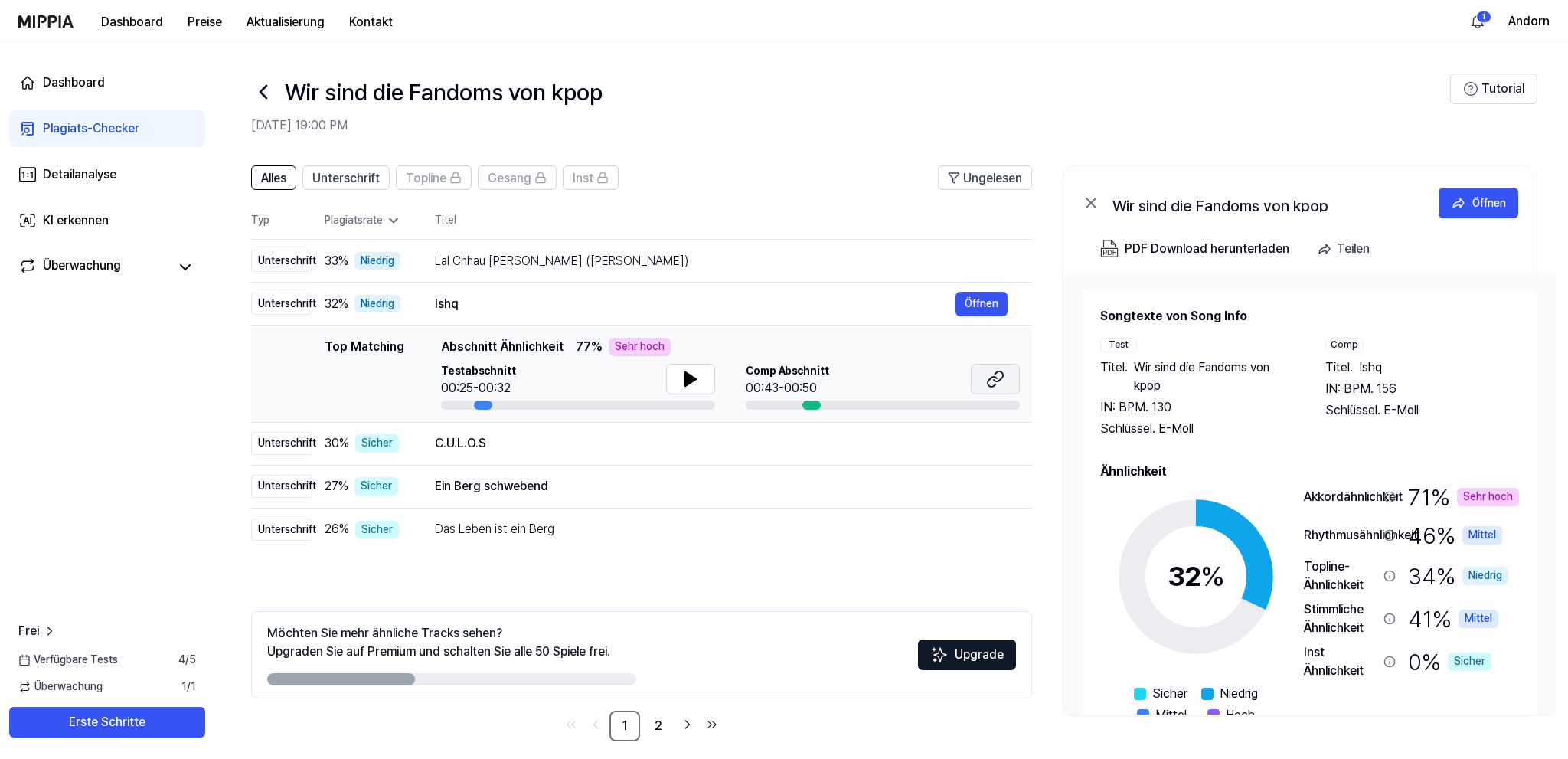
click at [987, 377] on icon at bounding box center [995, 380] width 19 height 19
click at [690, 380] on icon at bounding box center [691, 380] width 11 height 14
click at [562, 299] on div "Ishq" at bounding box center [695, 305] width 521 height 19
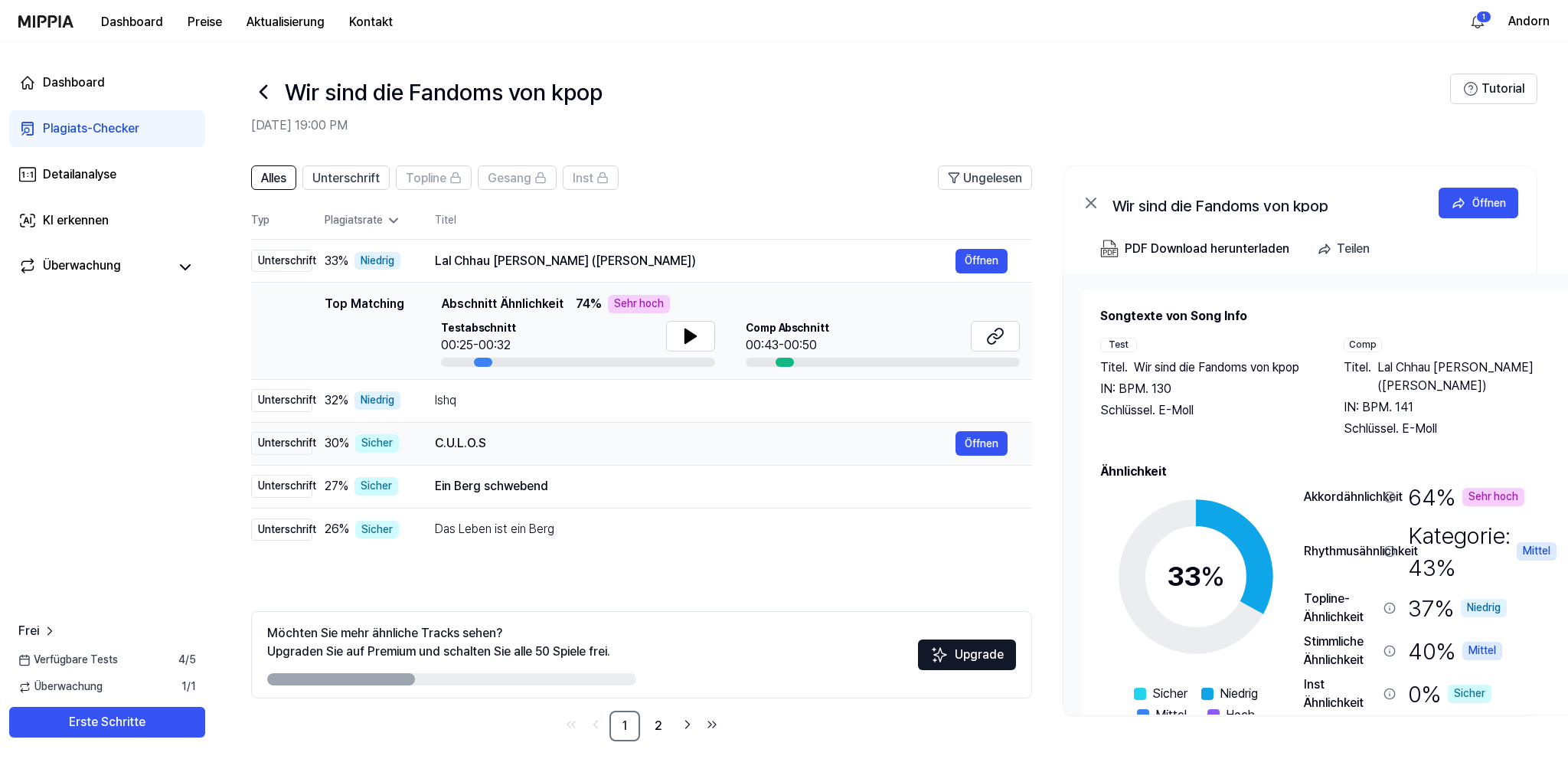
click at [578, 439] on div "C.U.L.O.S" at bounding box center [695, 444] width 521 height 19
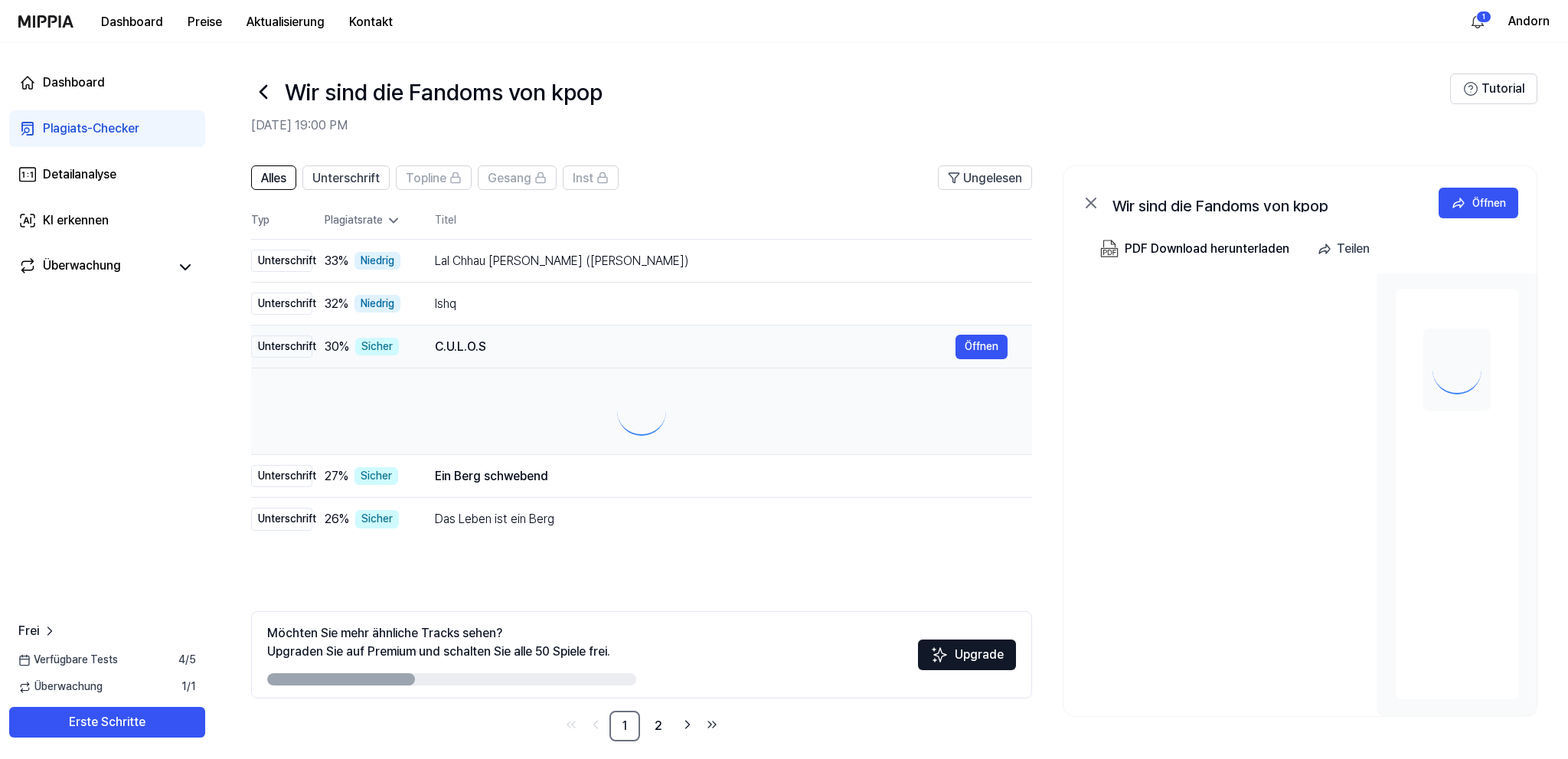
click at [578, 439] on div at bounding box center [641, 411] width 756 height 61
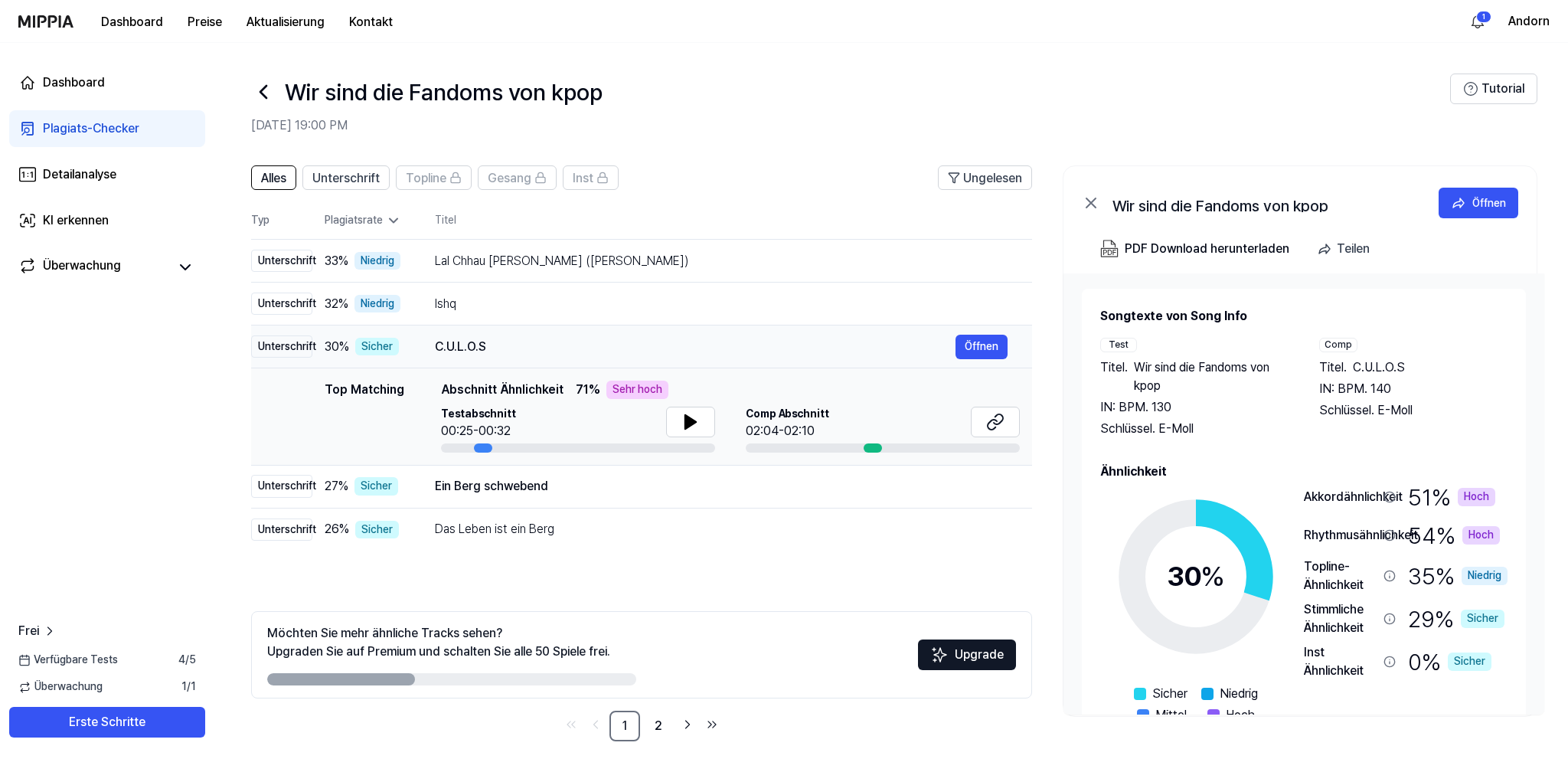
click at [562, 340] on div "C.U.L.O.S" at bounding box center [695, 347] width 521 height 19
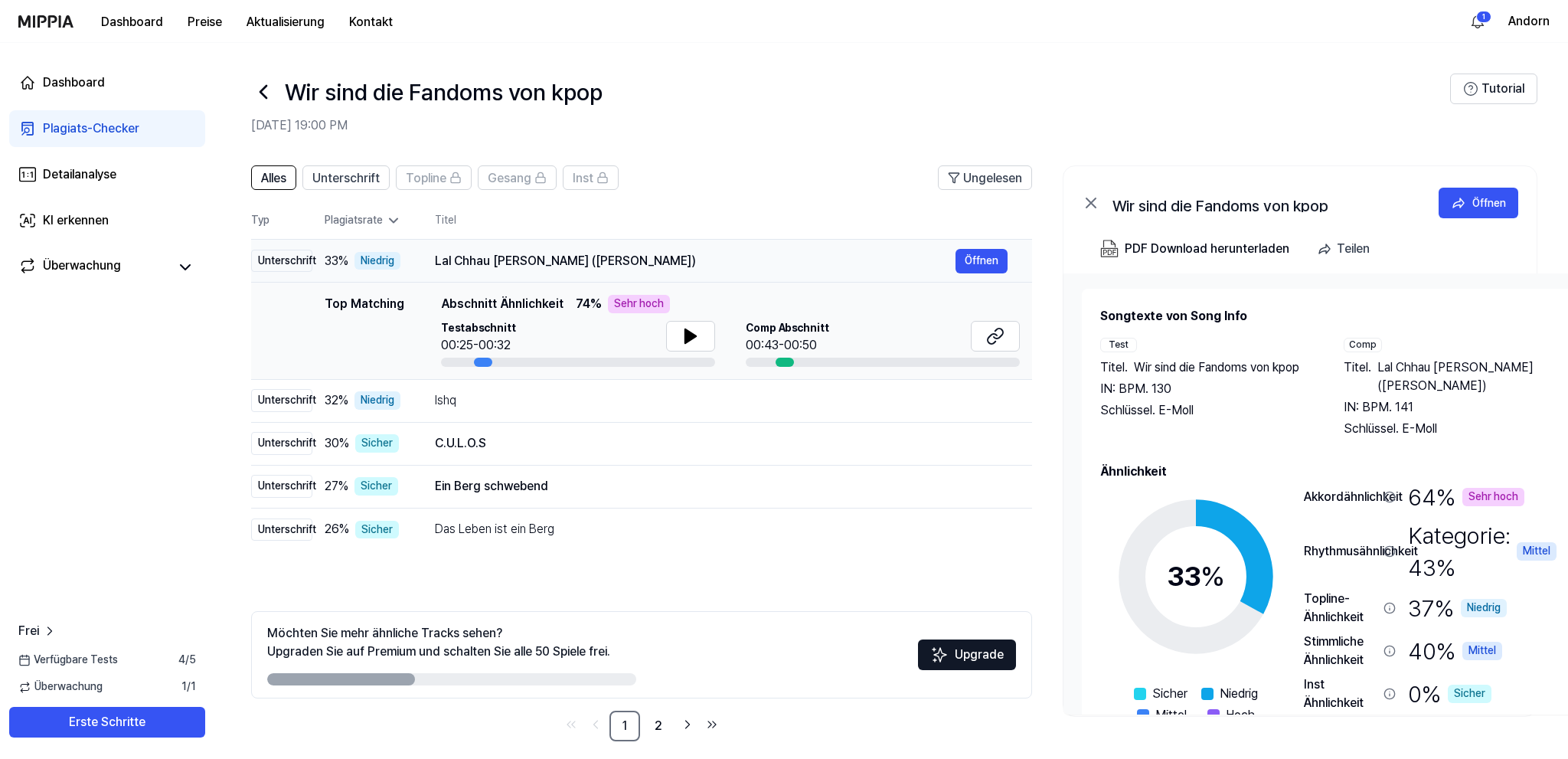
click at [554, 263] on div "Lal Chhau Liloh Maa (Maithili Bhajan)" at bounding box center [695, 262] width 521 height 19
click at [576, 403] on div "Ishq" at bounding box center [695, 401] width 521 height 19
